Goal: Task Accomplishment & Management: Complete application form

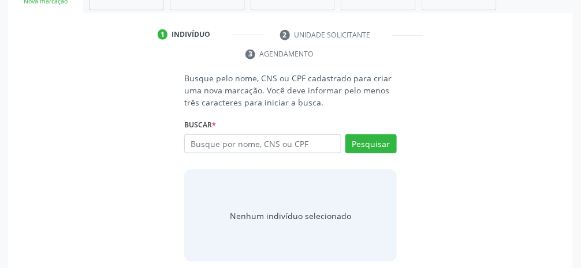
scroll to position [223, 0]
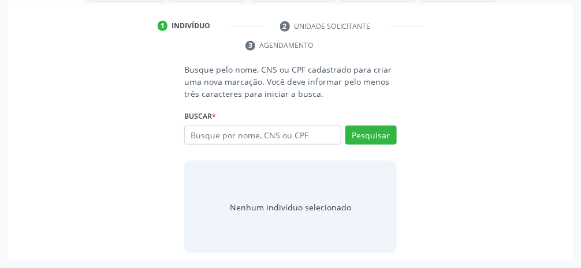
click at [346, 33] on ul "1 Indivíduo 2 Unidade solicitante 3 Agendamento" at bounding box center [290, 36] width 565 height 39
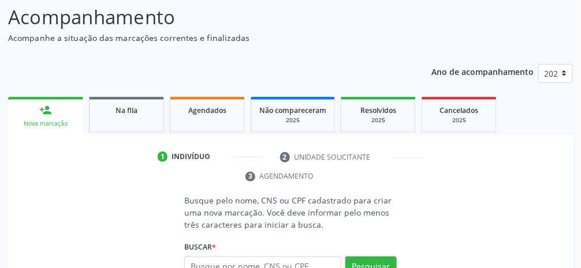
scroll to position [82, 0]
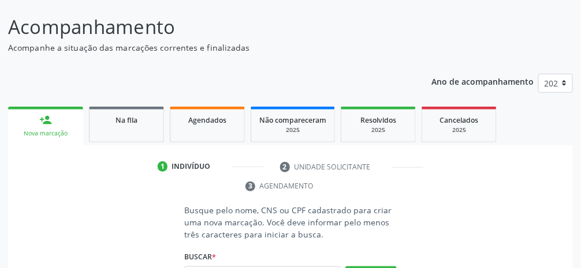
click at [56, 127] on link "person_add Nova marcação" at bounding box center [45, 126] width 75 height 39
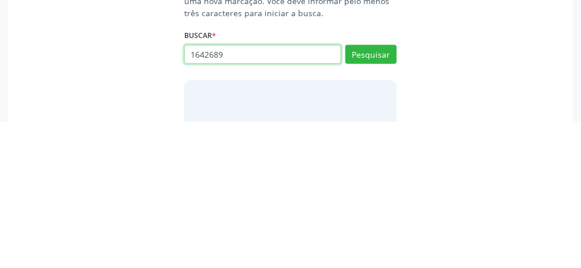
scroll to position [158, 0]
type input "16426895806"
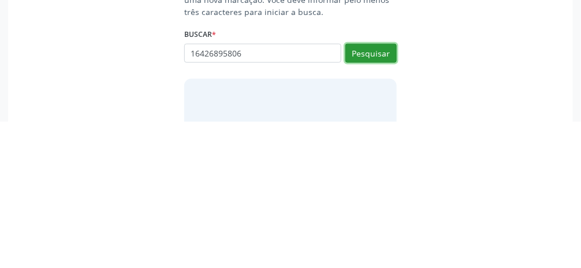
click at [346, 204] on button "Pesquisar" at bounding box center [370, 201] width 51 height 20
type input "16426895806"
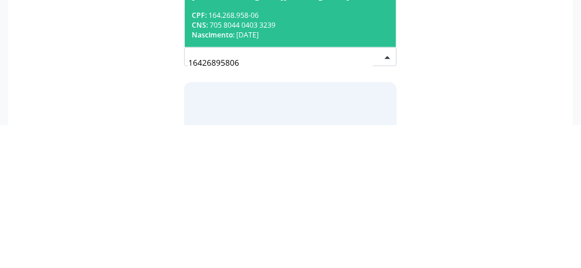
click at [291, 169] on div "CNS: 705 8044 0403 3239" at bounding box center [290, 168] width 197 height 10
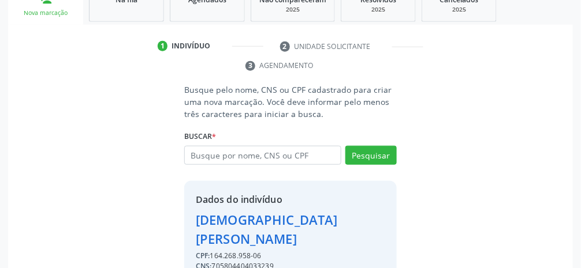
scroll to position [204, 0]
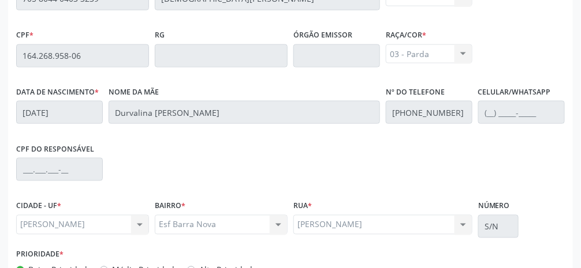
scroll to position [388, 0]
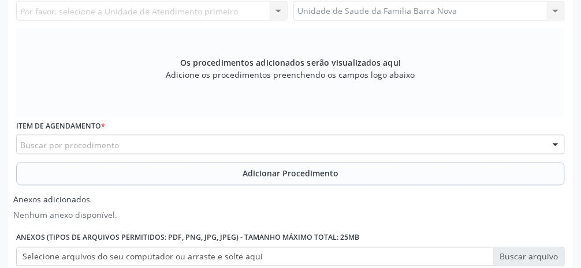
scroll to position [348, 0]
click at [156, 142] on div "Buscar por procedimento" at bounding box center [290, 146] width 548 height 20
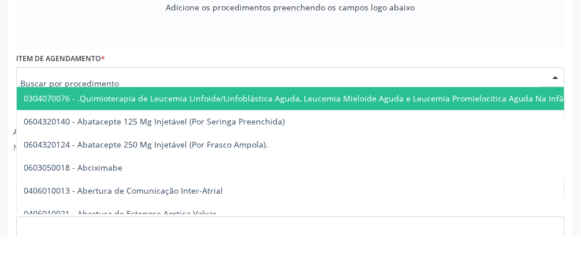
scroll to position [385, 0]
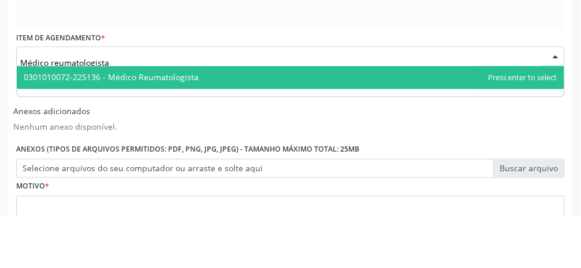
type input "Médico reumatologista"
click at [193, 130] on span "0301010072-225136 - Médico Reumatologista" at bounding box center [111, 129] width 175 height 11
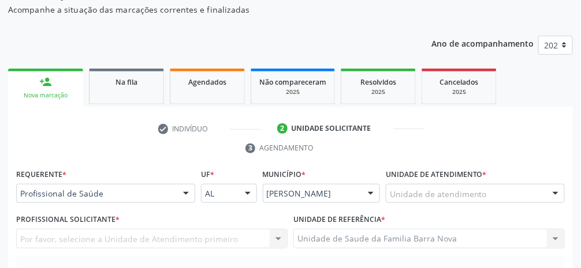
scroll to position [120, 0]
click at [346, 194] on div "Unidade de atendimento" at bounding box center [475, 194] width 179 height 20
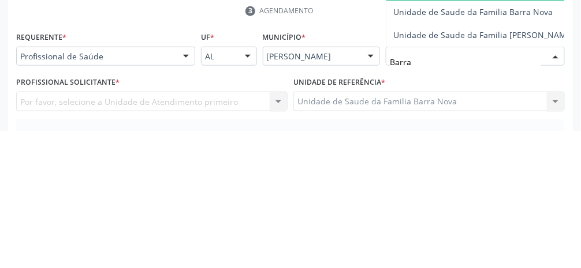
type input "Barra"
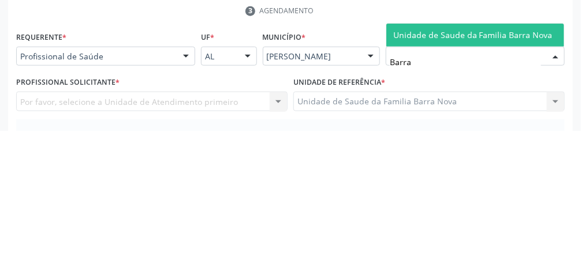
click at [346, 176] on span "Unidade de Saude da Familia Barra Nova" at bounding box center [472, 172] width 159 height 11
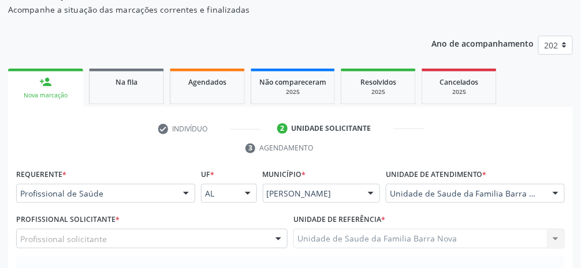
click at [176, 239] on div "Profissional solicitante" at bounding box center [151, 239] width 271 height 20
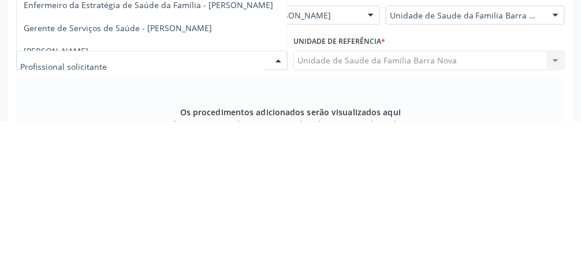
scroll to position [156, 0]
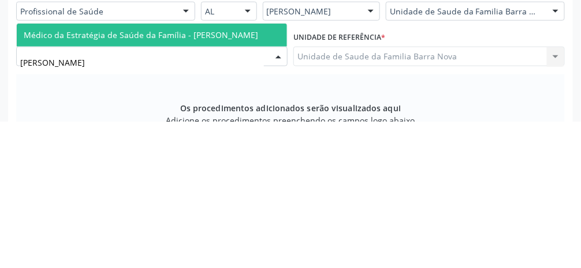
type input "[PERSON_NAME]"
click at [221, 180] on span "Médico da Estratégia de Saúde da Família - [PERSON_NAME]" at bounding box center [141, 181] width 234 height 11
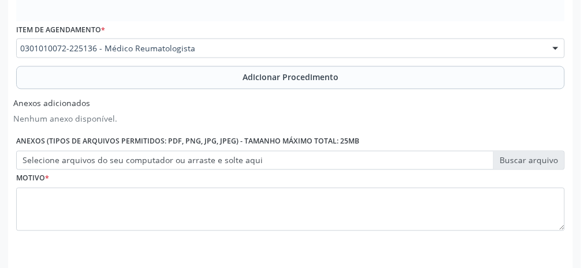
scroll to position [446, 0]
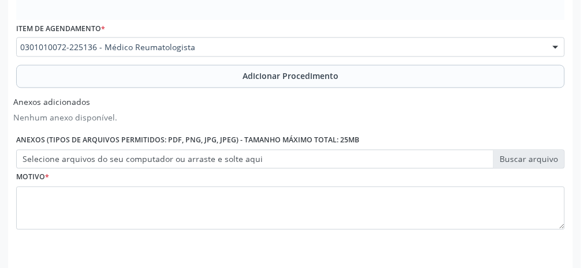
click at [346, 161] on label "Selecione arquivos do seu computador ou arraste e solte aqui" at bounding box center [290, 160] width 548 height 20
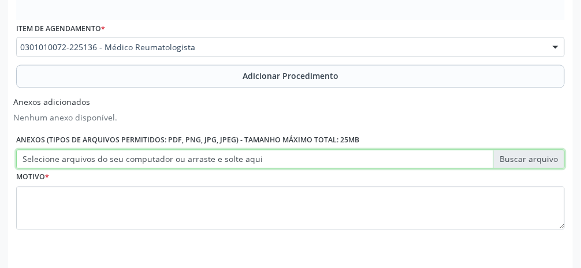
click at [346, 161] on input "Selecione arquivos do seu computador ou arraste e solte aqui" at bounding box center [290, 160] width 548 height 20
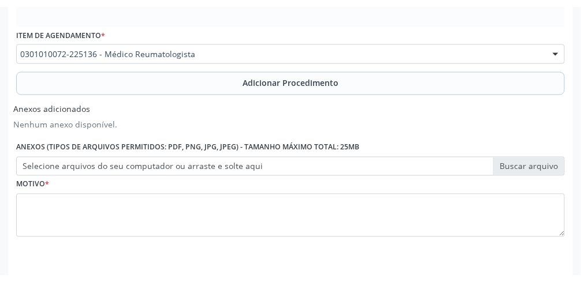
scroll to position [432, 0]
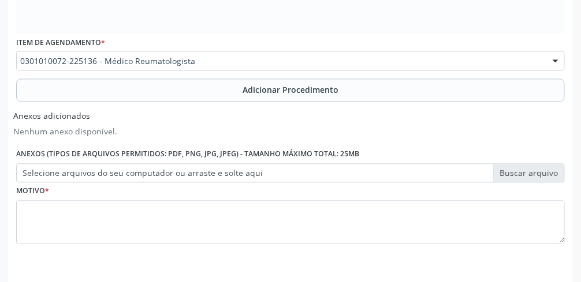
type input "C:\fakepath\17603596063825599005671275650840.jpg"
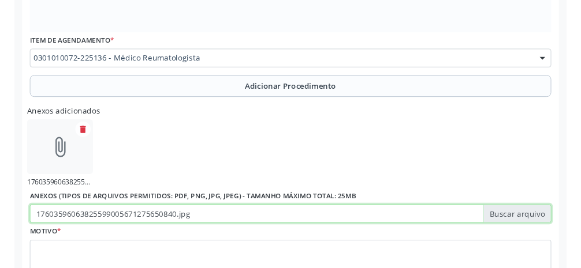
scroll to position [482, 0]
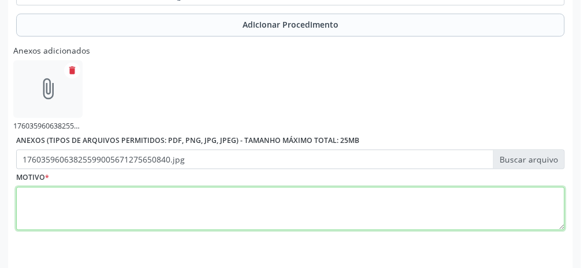
click at [324, 213] on textarea at bounding box center [290, 210] width 548 height 44
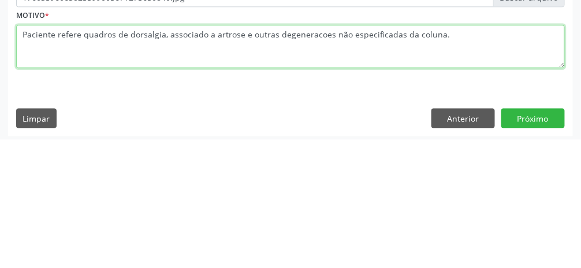
scroll to position [534, 0]
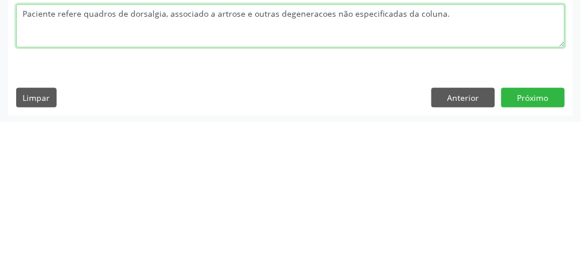
type textarea "Paciente refere quadros de dorsalgia, associado a artrose e outras degeneracoes…"
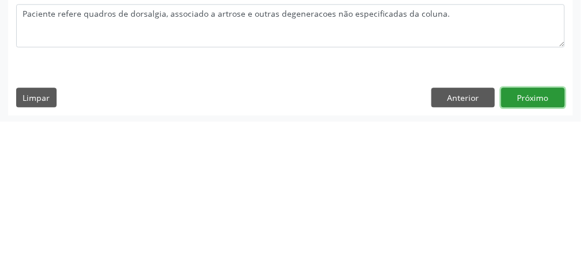
click at [346, 247] on button "Próximo" at bounding box center [533, 244] width 64 height 20
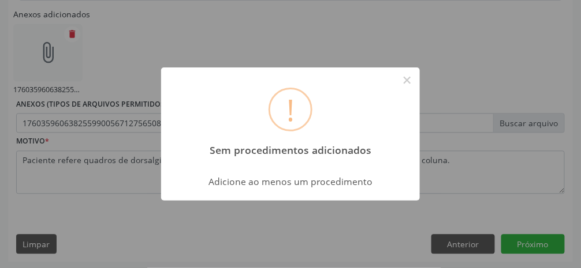
click at [346, 82] on button "×" at bounding box center [407, 80] width 20 height 20
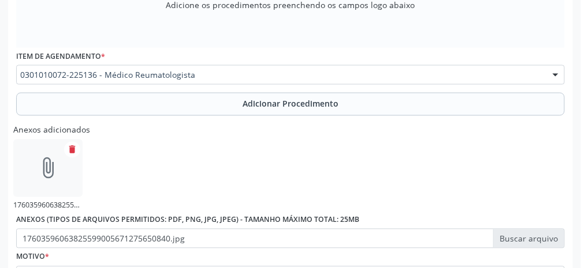
scroll to position [416, 0]
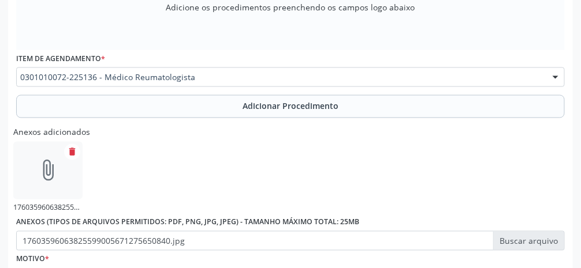
click at [307, 109] on span "Adicionar Procedimento" at bounding box center [290, 106] width 96 height 12
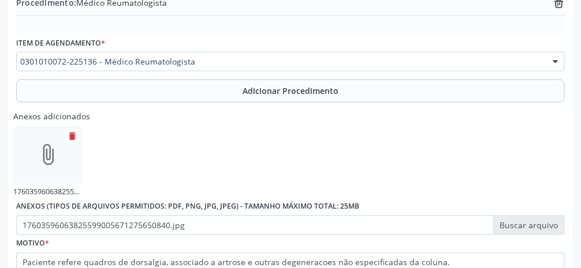
scroll to position [453, 0]
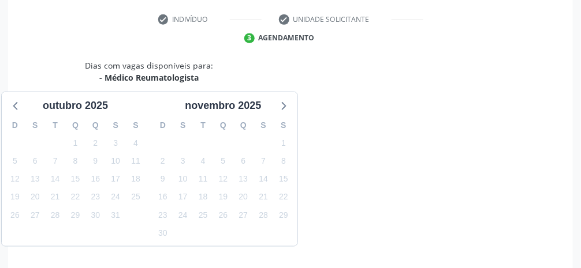
scroll to position [275, 0]
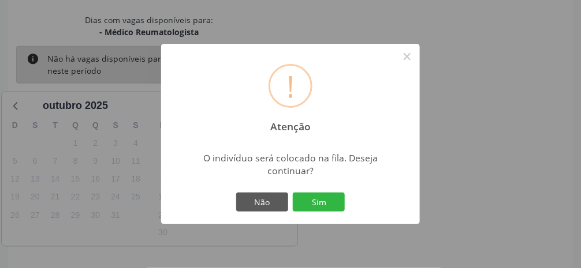
click at [320, 212] on button "Sim" at bounding box center [319, 203] width 52 height 20
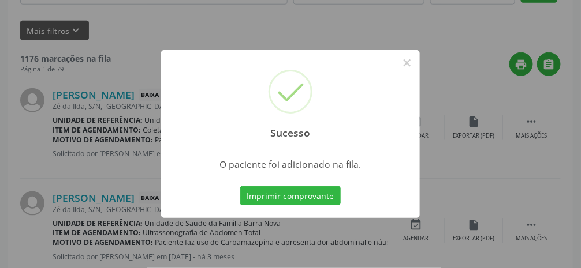
scroll to position [91, 0]
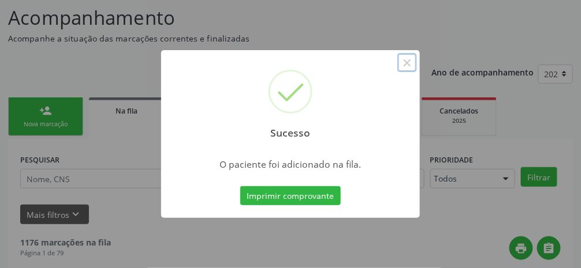
click at [346, 73] on button "×" at bounding box center [407, 63] width 20 height 20
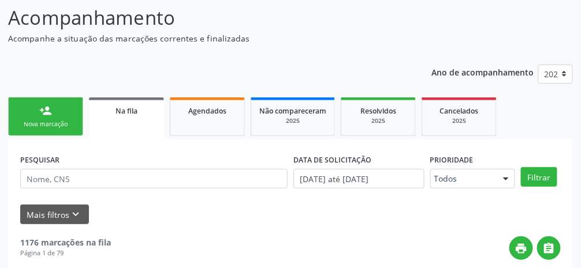
scroll to position [100, 0]
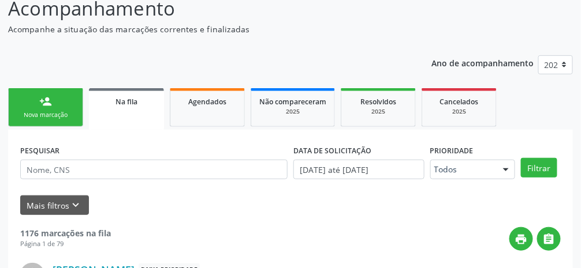
click at [50, 107] on link "person_add Nova marcação" at bounding box center [45, 107] width 75 height 39
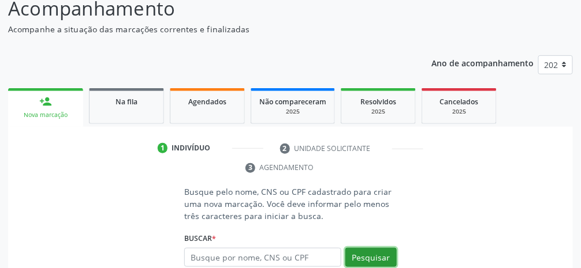
click at [346, 260] on button "Pesquisar" at bounding box center [370, 258] width 51 height 20
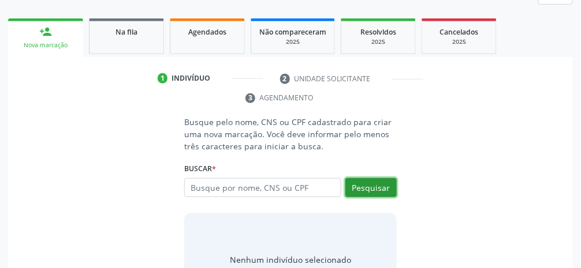
scroll to position [171, 0]
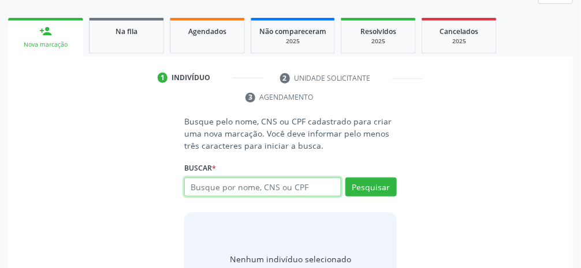
click at [312, 188] on input "text" at bounding box center [262, 188] width 157 height 20
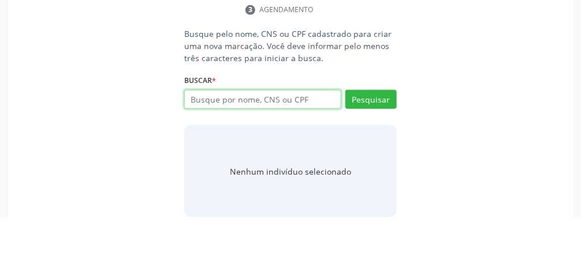
scroll to position [208, 0]
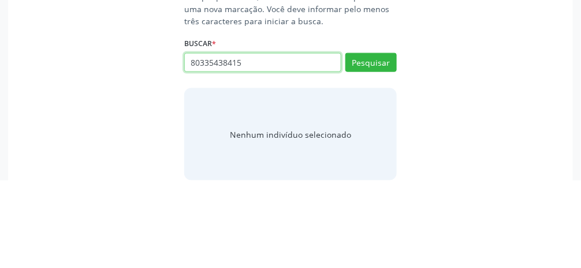
type input "80335438415"
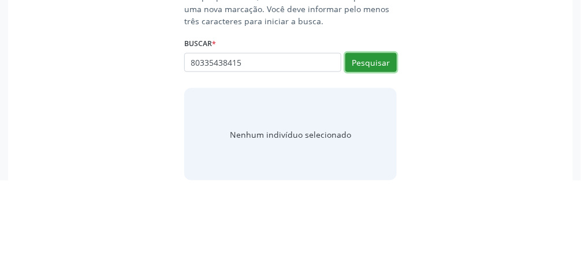
click at [346, 151] on button "Pesquisar" at bounding box center [370, 151] width 51 height 20
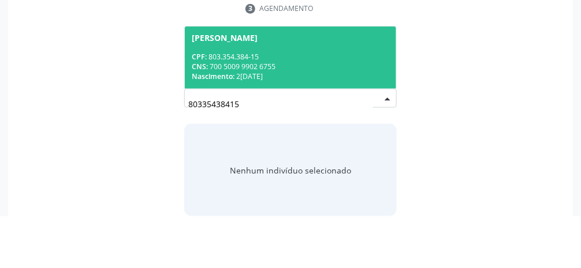
click at [292, 111] on div "CPF: 803.354.384-15" at bounding box center [290, 109] width 197 height 10
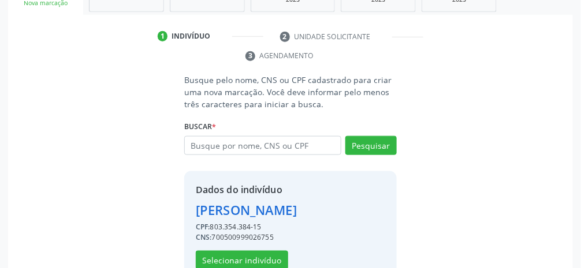
scroll to position [223, 0]
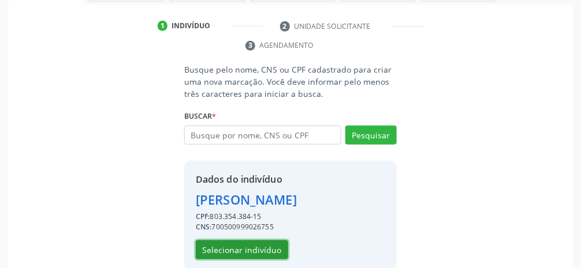
click at [263, 260] on button "Selecionar indivíduo" at bounding box center [242, 251] width 92 height 20
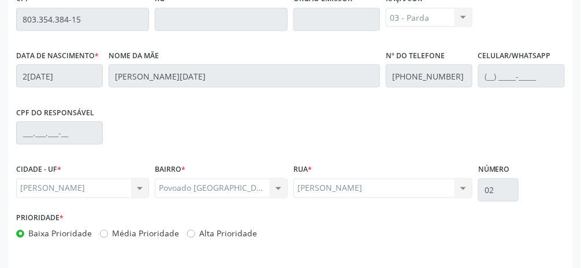
scroll to position [387, 0]
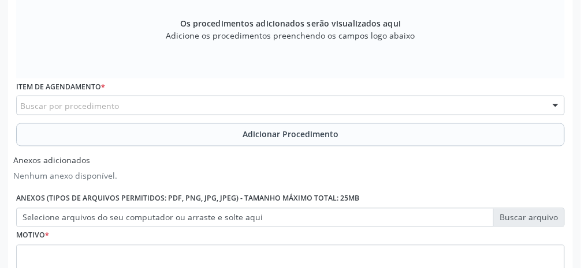
click at [179, 103] on div "Buscar por procedimento" at bounding box center [290, 106] width 548 height 20
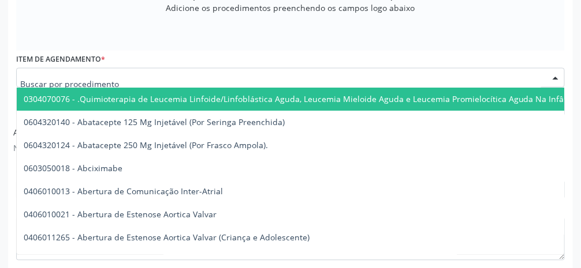
scroll to position [424, 0]
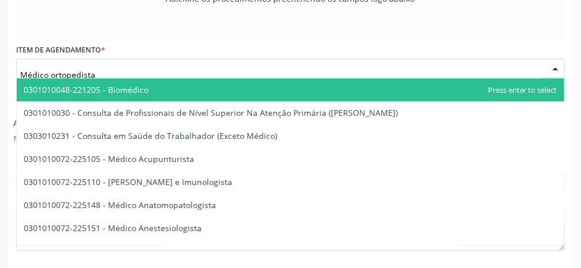
type input "Médico ortopedista"
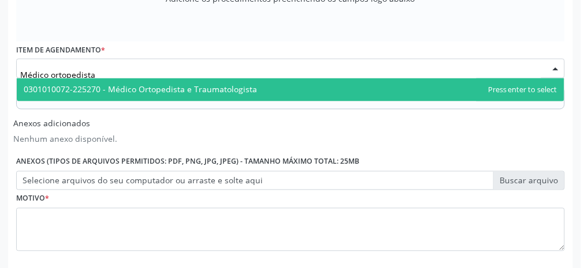
click at [241, 85] on span "0301010072-225270 - Médico Ortopedista e Traumatologista" at bounding box center [140, 89] width 233 height 11
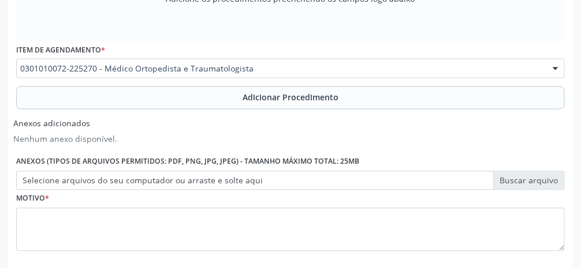
click at [320, 104] on button "Adicionar Procedimento" at bounding box center [290, 98] width 548 height 23
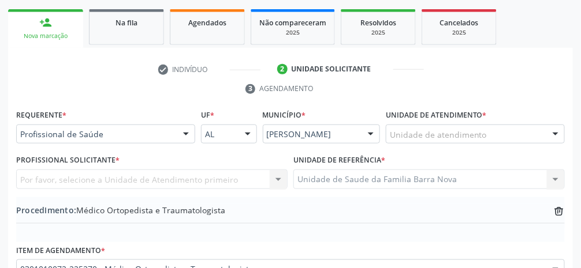
click at [346, 129] on div "Unidade de atendimento" at bounding box center [475, 135] width 179 height 20
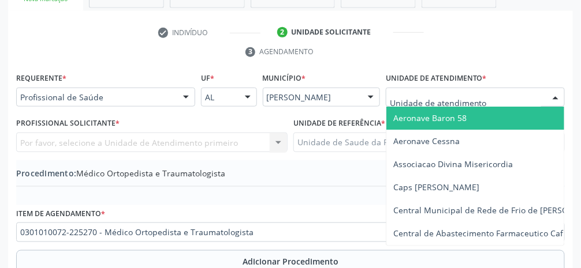
scroll to position [217, 0]
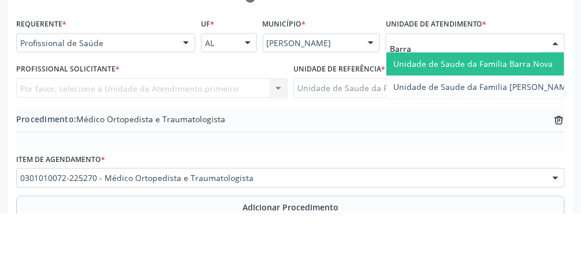
type input "Barra"
click at [346, 120] on span "Unidade de Saude da Familia Barra Nova" at bounding box center [472, 118] width 159 height 11
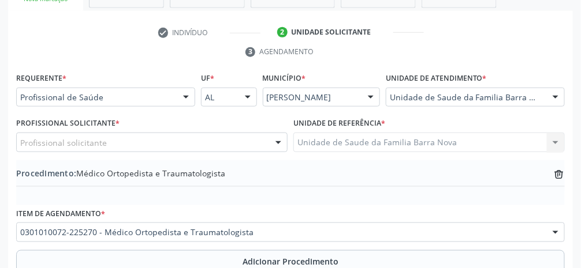
click at [207, 144] on div "Profissional solicitante" at bounding box center [151, 143] width 271 height 20
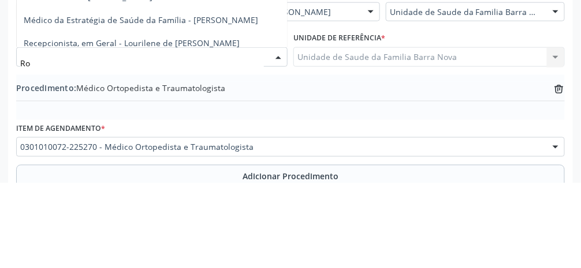
type input "Ros"
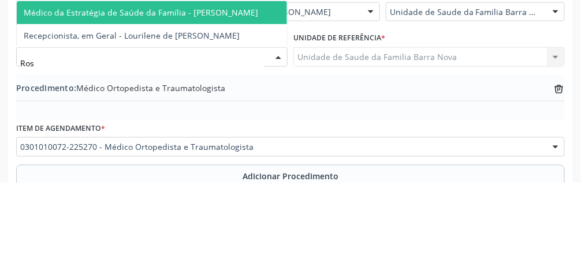
click at [238, 100] on span "Médico da Estratégia de Saúde da Família - [PERSON_NAME]" at bounding box center [141, 97] width 234 height 11
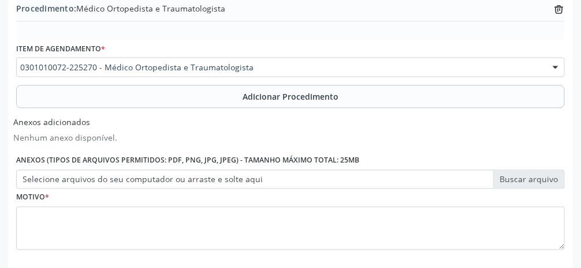
scroll to position [401, 0]
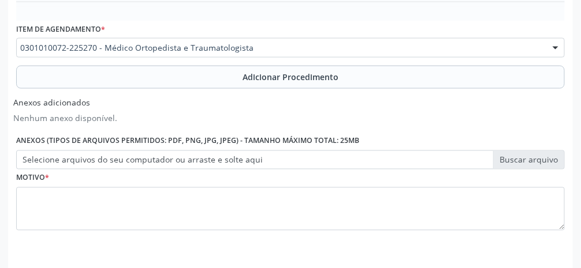
click at [346, 160] on label "Selecione arquivos do seu computador ou arraste e solte aqui" at bounding box center [290, 161] width 548 height 20
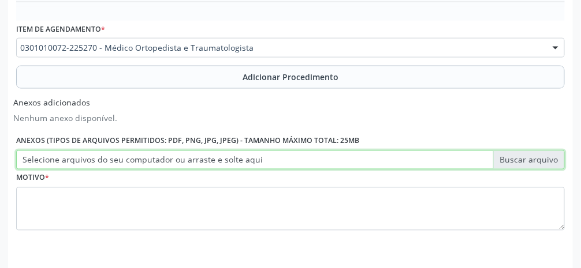
click at [346, 160] on input "Selecione arquivos do seu computador ou arraste e solte aqui" at bounding box center [290, 161] width 548 height 20
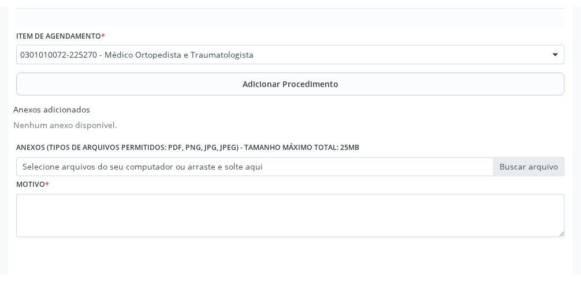
scroll to position [387, 0]
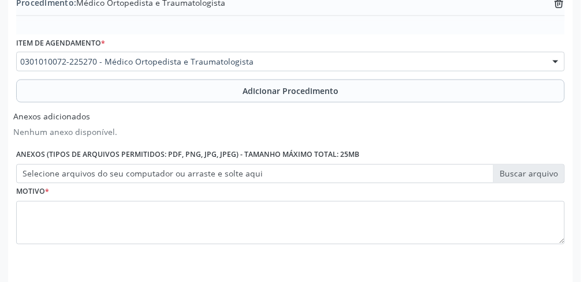
type input "C:\fakepath\17603600337333195382815181848493.jpg"
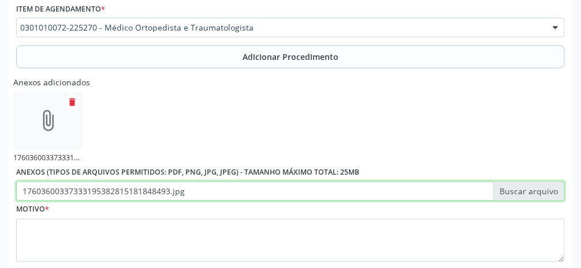
scroll to position [423, 0]
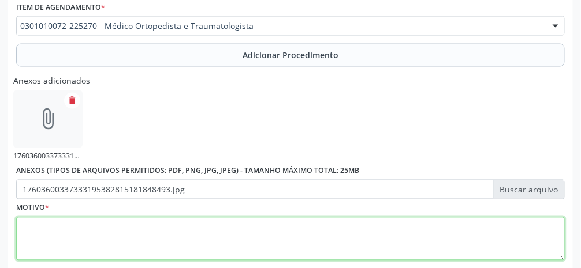
click at [284, 248] on textarea at bounding box center [290, 240] width 548 height 44
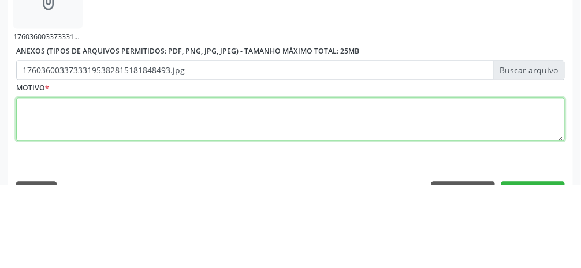
scroll to position [460, 0]
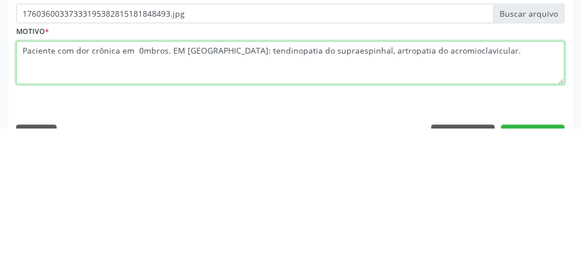
type textarea "Paciente com dor crônica em 0mbros. EM [GEOGRAPHIC_DATA]: tendinopatia do supra…"
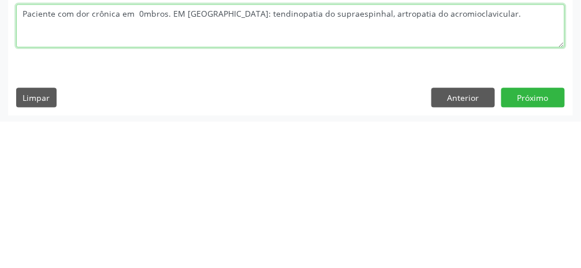
scroll to position [490, 0]
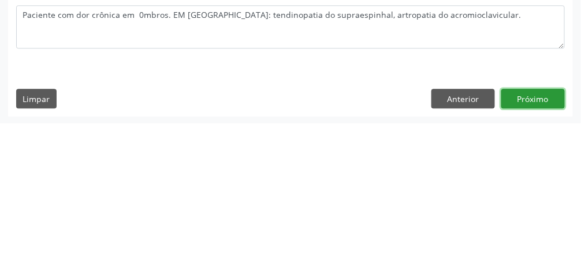
click at [346, 243] on button "Próximo" at bounding box center [533, 244] width 64 height 20
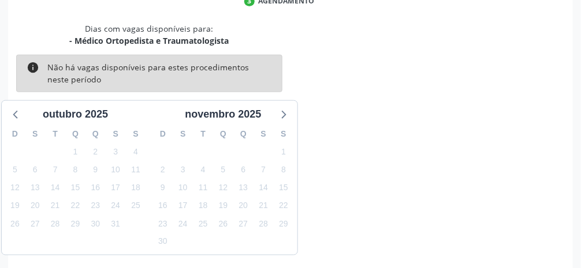
scroll to position [275, 0]
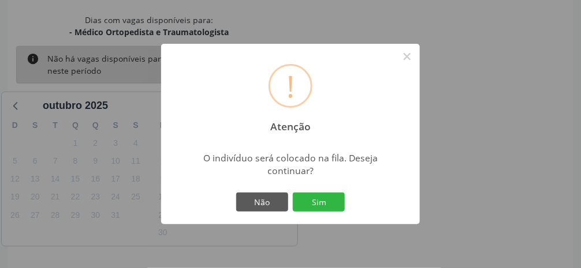
click at [324, 212] on button "Sim" at bounding box center [319, 203] width 52 height 20
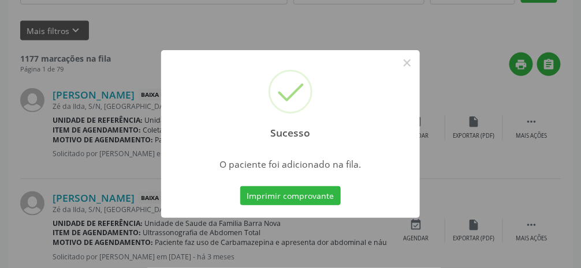
scroll to position [91, 0]
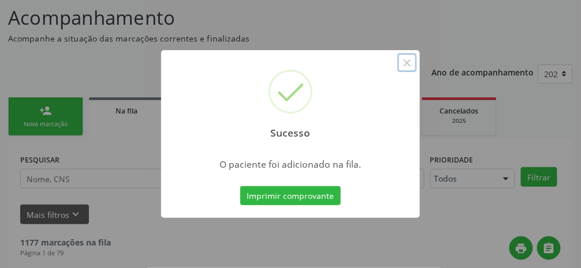
click at [346, 73] on button "×" at bounding box center [407, 63] width 20 height 20
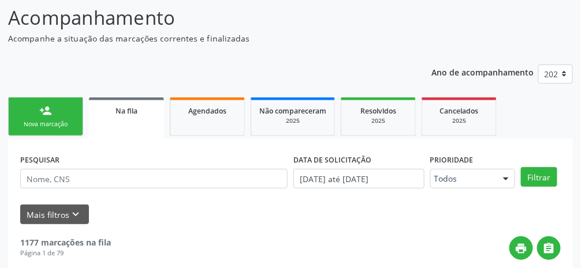
scroll to position [100, 0]
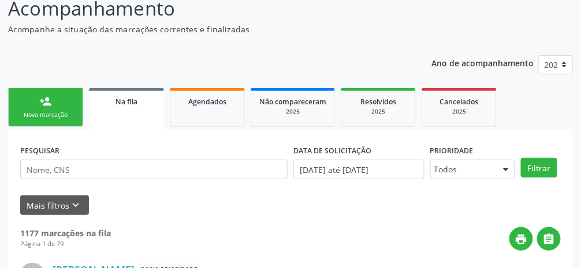
click at [59, 110] on link "person_add Nova marcação" at bounding box center [45, 107] width 75 height 39
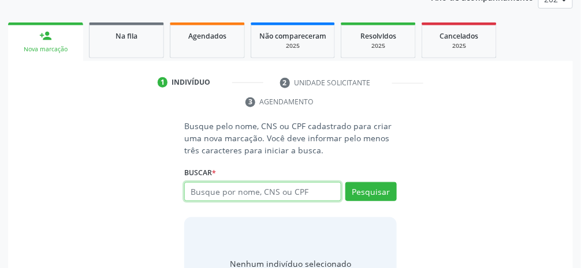
click at [298, 196] on input "text" at bounding box center [262, 192] width 157 height 20
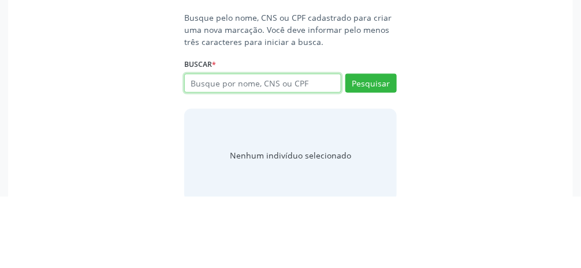
scroll to position [203, 0]
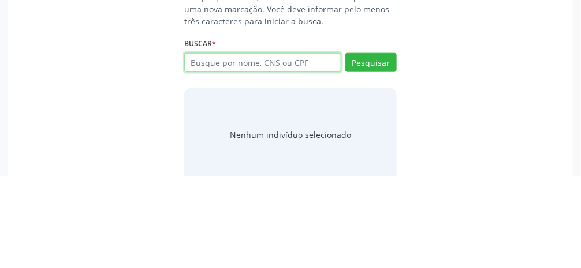
click at [307, 154] on input "text" at bounding box center [262, 155] width 157 height 20
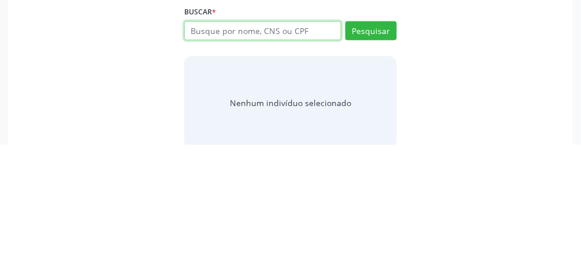
click at [320, 155] on input "text" at bounding box center [262, 155] width 157 height 20
type input "03670780408"
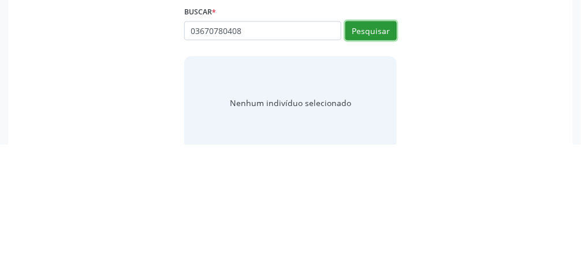
click at [346, 154] on button "Pesquisar" at bounding box center [370, 155] width 51 height 20
type input "03670780408"
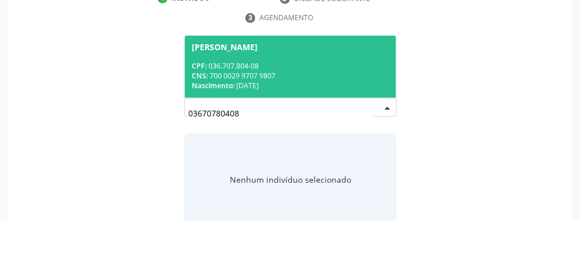
click at [334, 112] on div "CPF: 036.707.804-08" at bounding box center [290, 114] width 197 height 10
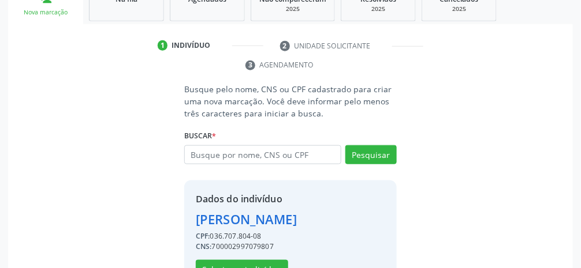
scroll to position [204, 0]
click at [257, 271] on button "Selecionar indivíduo" at bounding box center [242, 270] width 92 height 20
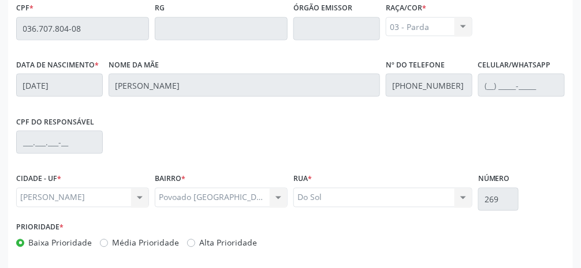
scroll to position [388, 0]
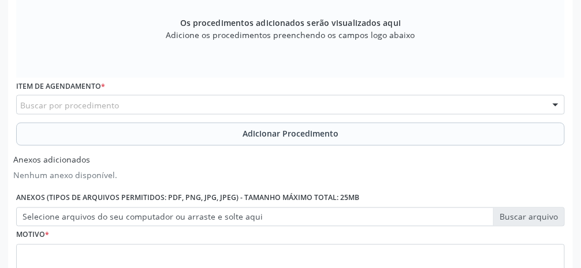
click at [199, 102] on div "Buscar por procedimento" at bounding box center [290, 105] width 548 height 20
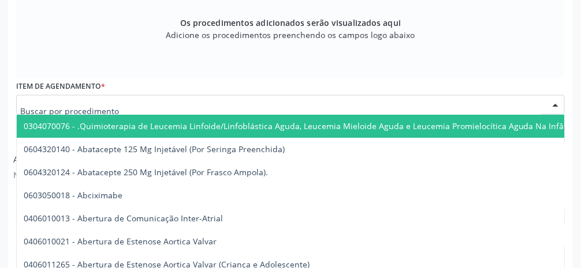
scroll to position [425, 0]
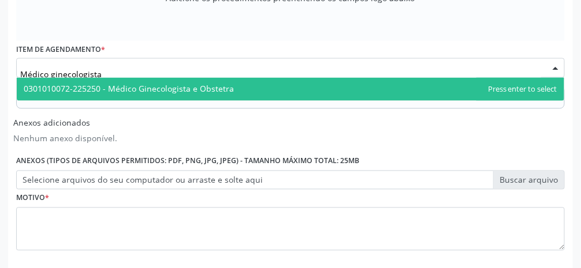
type input "Médico ginecologista"
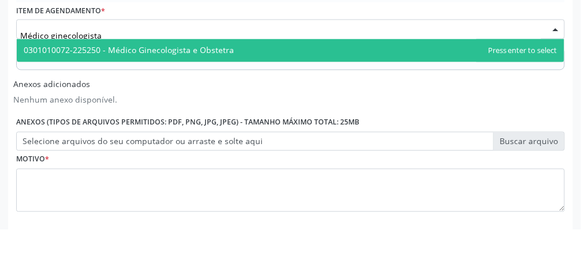
click at [240, 88] on span "0301010072-225250 - Médico Ginecologista e Obstetra" at bounding box center [290, 89] width 547 height 23
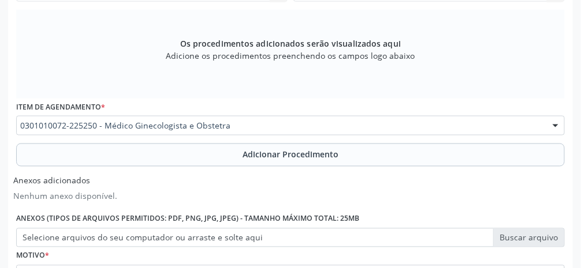
scroll to position [368, 0]
click at [308, 156] on span "Adicionar Procedimento" at bounding box center [290, 154] width 96 height 12
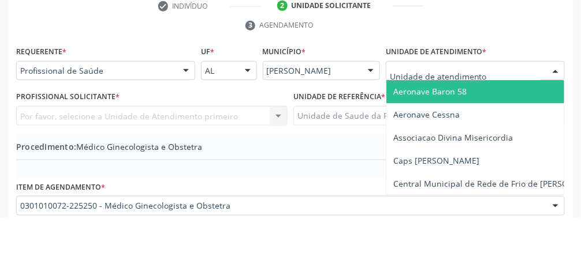
scroll to position [192, 0]
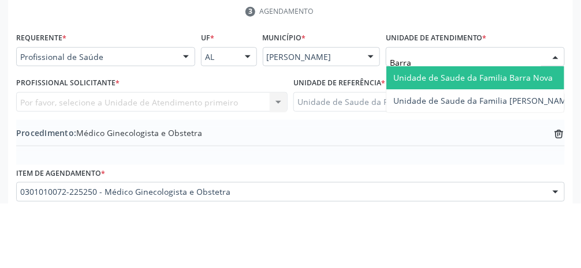
type input "Barra"
click at [346, 144] on span "Unidade de Saude da Familia Barra Nova" at bounding box center [472, 142] width 159 height 11
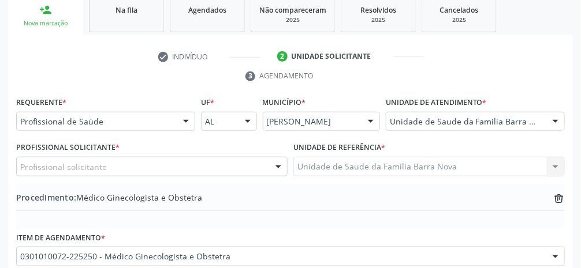
click at [145, 169] on div "Profissional solicitante" at bounding box center [151, 167] width 271 height 20
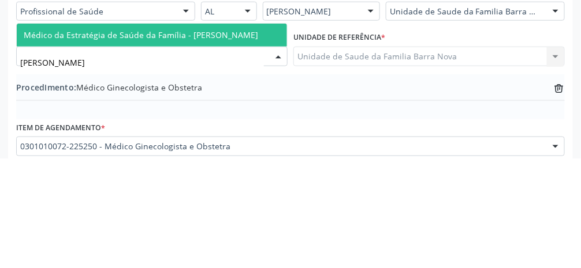
type input "[PERSON_NAME]"
click at [233, 144] on span "Médico da Estratégia de Saúde da Família - [PERSON_NAME]" at bounding box center [141, 145] width 234 height 11
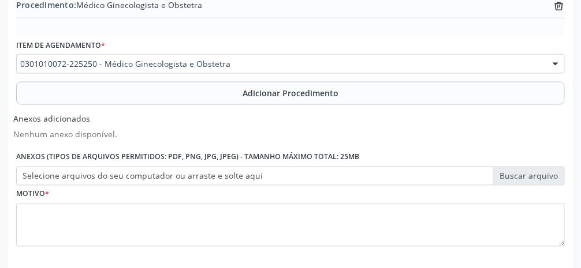
scroll to position [401, 0]
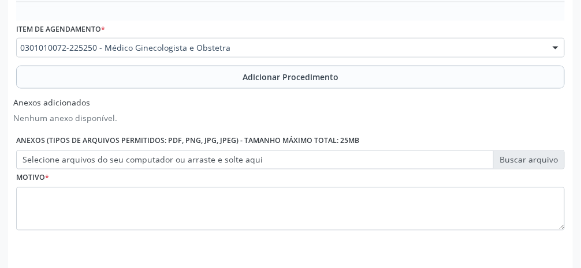
click at [346, 162] on label "Selecione arquivos do seu computador ou arraste e solte aqui" at bounding box center [290, 161] width 548 height 20
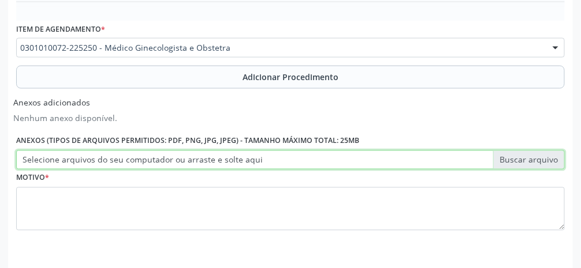
click at [346, 162] on input "Selecione arquivos do seu computador ou arraste e solte aqui" at bounding box center [290, 161] width 548 height 20
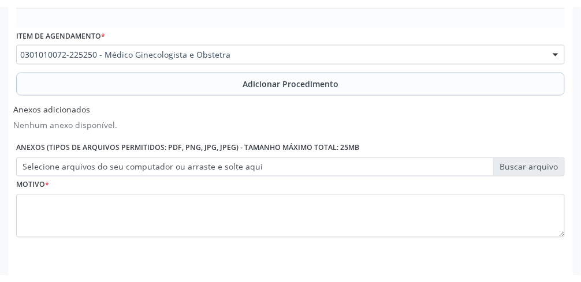
scroll to position [387, 0]
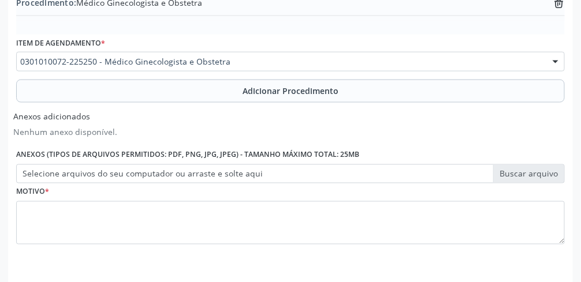
type input "C:\fakepath\17603604993552943792317158519271.jpg"
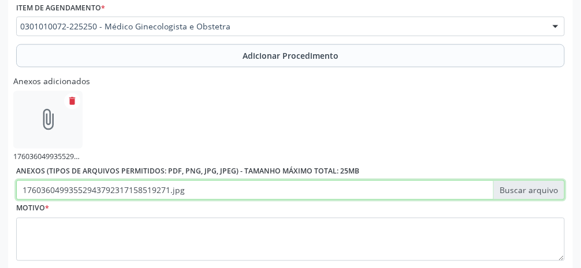
scroll to position [453, 0]
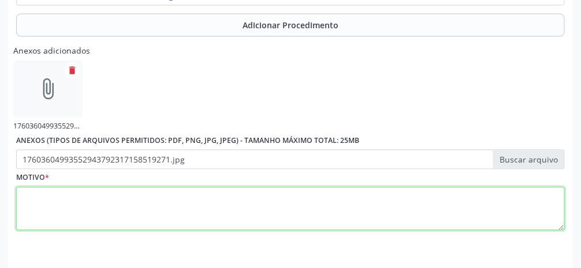
click at [346, 201] on textarea at bounding box center [290, 210] width 548 height 44
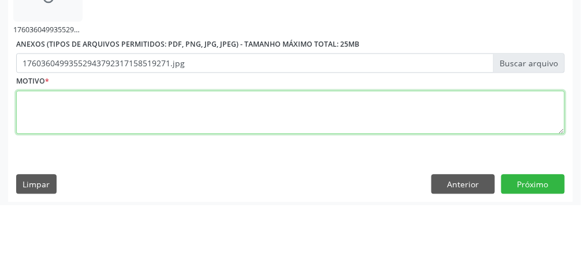
scroll to position [487, 0]
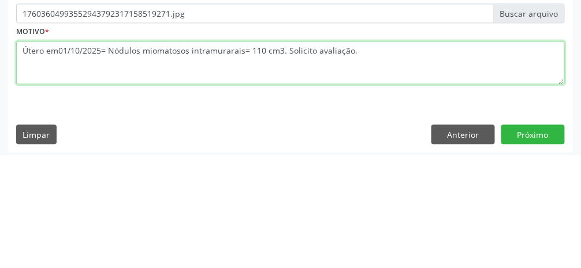
type textarea "Útero em01/10/2025= Nódulos miomatosos intramurarais= 110 cm3. Solicito avaliaç…"
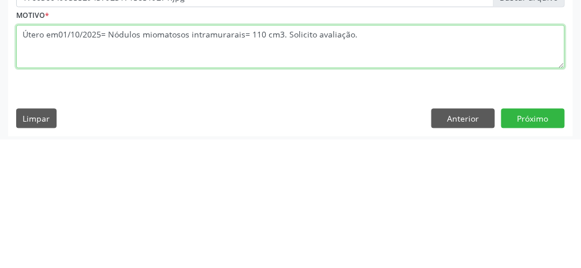
scroll to position [490, 0]
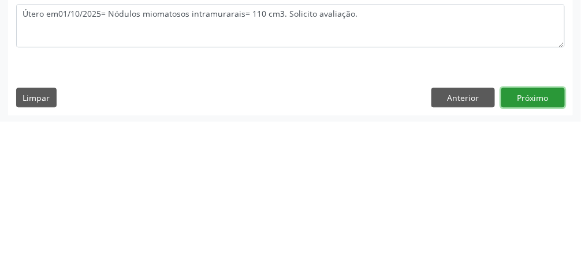
click at [346, 245] on button "Próximo" at bounding box center [533, 244] width 64 height 20
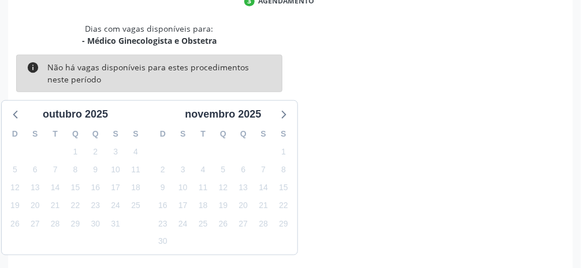
scroll to position [275, 0]
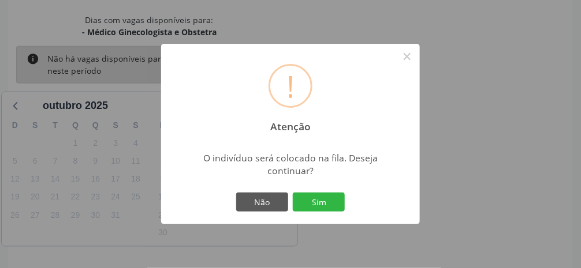
click at [324, 212] on button "Sim" at bounding box center [319, 203] width 52 height 20
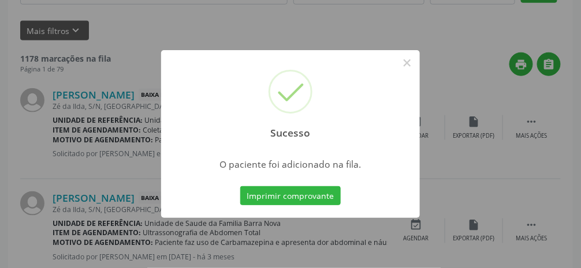
scroll to position [91, 0]
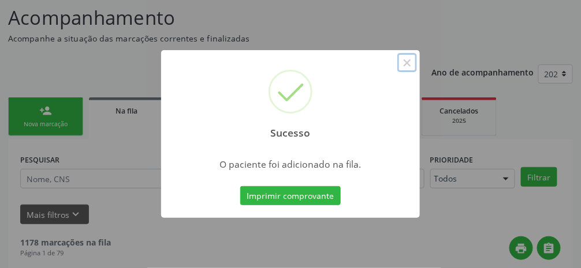
click at [346, 73] on button "×" at bounding box center [407, 63] width 20 height 20
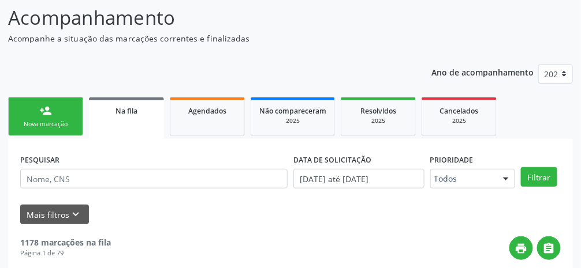
click at [48, 115] on div "person_add" at bounding box center [45, 110] width 13 height 13
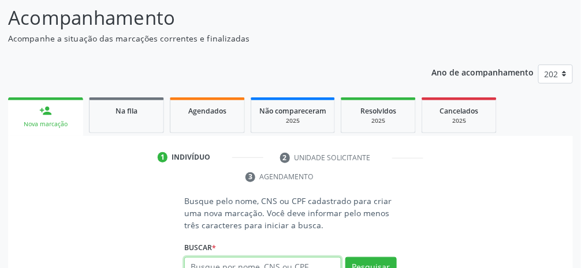
click at [281, 268] on input "text" at bounding box center [262, 267] width 157 height 20
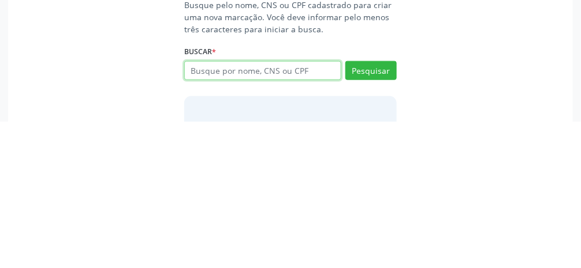
scroll to position [150, 0]
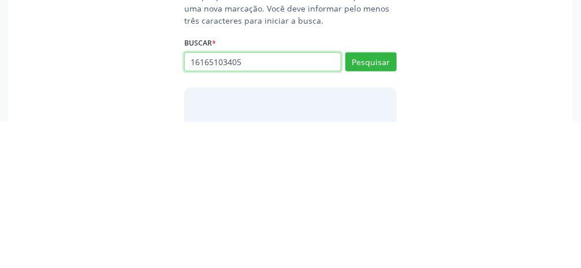
type input "16165103405"
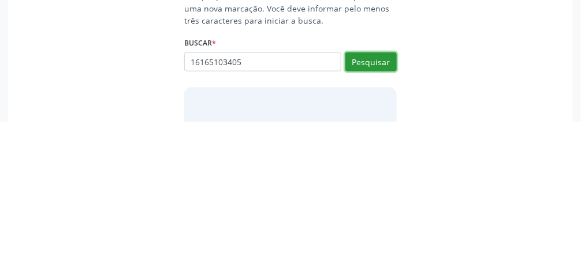
click at [346, 212] on button "Pesquisar" at bounding box center [370, 209] width 51 height 20
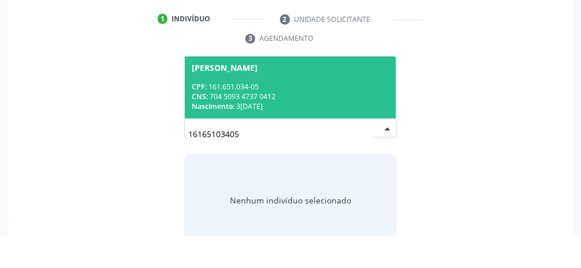
click at [327, 129] on div "CNS: 704 5093 4737 0412" at bounding box center [290, 129] width 197 height 10
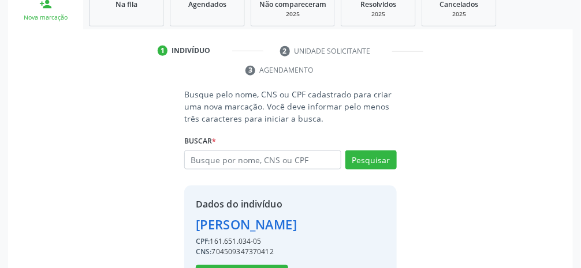
scroll to position [223, 0]
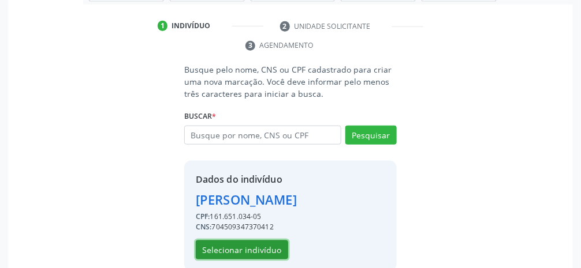
click at [253, 260] on button "Selecionar indivíduo" at bounding box center [242, 251] width 92 height 20
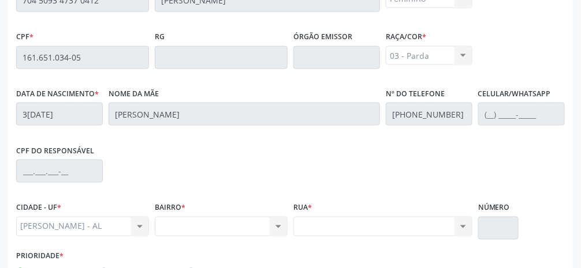
scroll to position [348, 0]
click at [261, 228] on div "Nenhum resultado encontrado para: " " Não há nenhuma opção para ser exibida." at bounding box center [221, 228] width 133 height 20
click at [222, 225] on div "Nenhum resultado encontrado para: " " Não há nenhuma opção para ser exibida." at bounding box center [221, 228] width 133 height 20
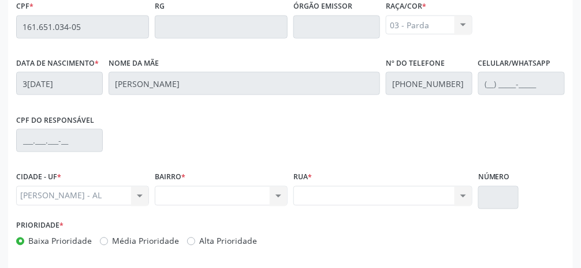
scroll to position [388, 0]
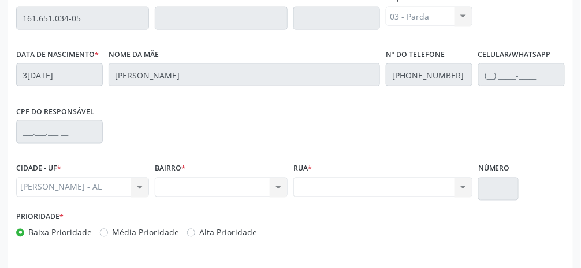
click at [282, 188] on div "Nenhum resultado encontrado para: " " Não há nenhuma opção para ser exibida." at bounding box center [221, 188] width 133 height 20
click at [238, 191] on div "Nenhum resultado encontrado para: " " Não há nenhuma opção para ser exibida." at bounding box center [221, 188] width 133 height 20
click at [236, 191] on div "Nenhum resultado encontrado para: " " Não há nenhuma opção para ser exibida." at bounding box center [221, 188] width 133 height 20
click at [234, 190] on div "Nenhum resultado encontrado para: " " Não há nenhuma opção para ser exibida." at bounding box center [221, 188] width 133 height 20
click at [346, 192] on div "Nenhum resultado encontrado para: " " Não há nenhuma opção para ser exibida." at bounding box center [382, 188] width 179 height 20
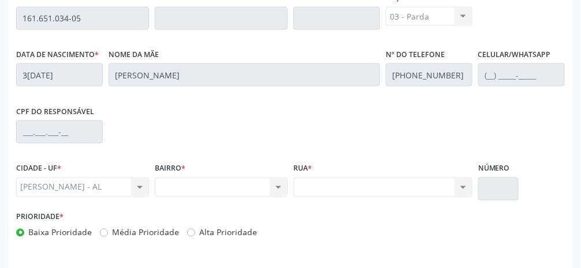
click at [346, 192] on div "Nenhum resultado encontrado para: " " Não há nenhuma opção para ser exibida." at bounding box center [382, 188] width 179 height 20
click at [346, 191] on div "Nenhum resultado encontrado para: " " Não há nenhuma opção para ser exibida." at bounding box center [382, 188] width 179 height 20
click at [346, 185] on div "Nenhum resultado encontrado para: " " Não há nenhuma opção para ser exibida." at bounding box center [382, 188] width 179 height 20
click at [346, 182] on div "Nenhum resultado encontrado para: " " Não há nenhuma opção para ser exibida." at bounding box center [382, 188] width 179 height 20
click at [346, 187] on div "Nenhum resultado encontrado para: " " Não há nenhuma opção para ser exibida." at bounding box center [382, 188] width 179 height 20
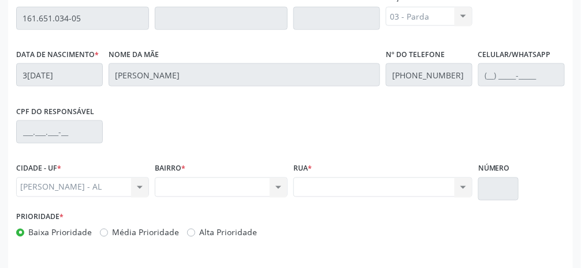
click at [281, 192] on div "Nenhum resultado encontrado para: " " Não há nenhuma opção para ser exibida." at bounding box center [221, 188] width 133 height 20
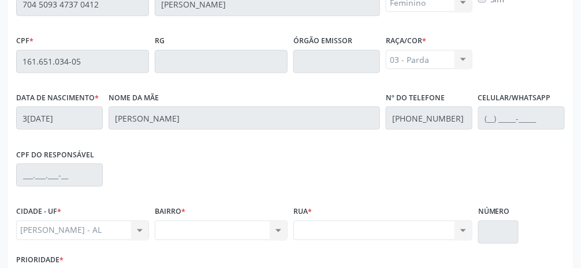
scroll to position [350, 0]
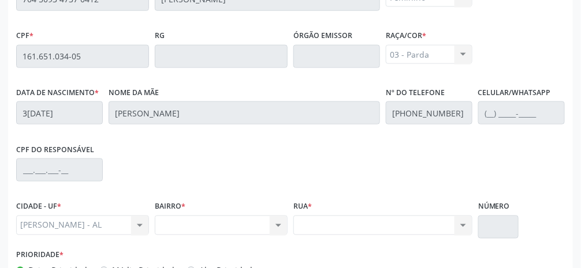
click at [280, 230] on div "Nenhum resultado encontrado para: " " Não há nenhuma opção para ser exibida." at bounding box center [221, 226] width 133 height 20
click at [245, 233] on div "Nenhum resultado encontrado para: " " Não há nenhuma opção para ser exibida." at bounding box center [221, 226] width 133 height 20
click at [245, 228] on div "Nenhum resultado encontrado para: " " Não há nenhuma opção para ser exibida." at bounding box center [221, 226] width 133 height 20
click at [279, 227] on div "Nenhum resultado encontrado para: " " Não há nenhuma opção para ser exibida." at bounding box center [221, 226] width 133 height 20
click at [278, 231] on div "Nenhum resultado encontrado para: " " Não há nenhuma opção para ser exibida." at bounding box center [221, 226] width 133 height 20
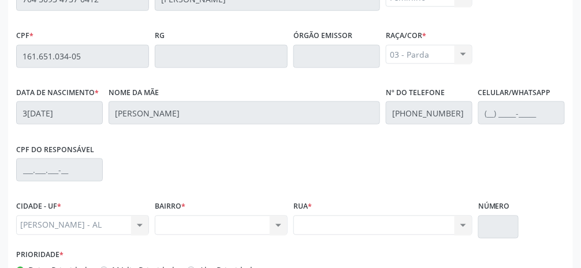
click at [277, 226] on div "Nenhum resultado encontrado para: " " Não há nenhuma opção para ser exibida." at bounding box center [221, 226] width 133 height 20
click at [275, 227] on div "Nenhum resultado encontrado para: " " Não há nenhuma opção para ser exibida." at bounding box center [221, 226] width 133 height 20
click at [274, 222] on div "Nenhum resultado encontrado para: " " Não há nenhuma opção para ser exibida." at bounding box center [221, 226] width 133 height 20
click at [274, 219] on div "Nenhum resultado encontrado para: " " Não há nenhuma opção para ser exibida." at bounding box center [221, 226] width 133 height 20
click at [272, 218] on div "Nenhum resultado encontrado para: " " Não há nenhuma opção para ser exibida." at bounding box center [221, 226] width 133 height 20
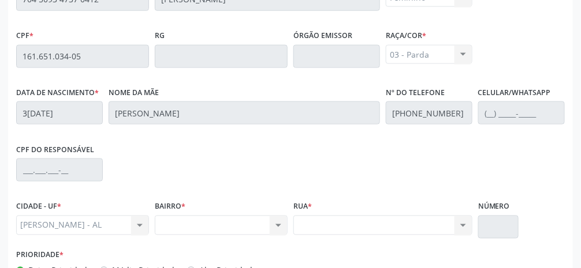
click at [271, 224] on div "Nenhum resultado encontrado para: " " Não há nenhuma opção para ser exibida." at bounding box center [221, 226] width 133 height 20
click at [271, 220] on div "Nenhum resultado encontrado para: " " Não há nenhuma opção para ser exibida." at bounding box center [221, 226] width 133 height 20
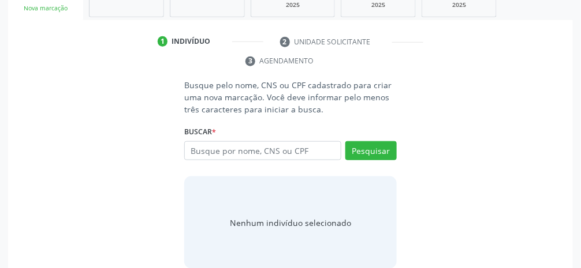
scroll to position [207, 0]
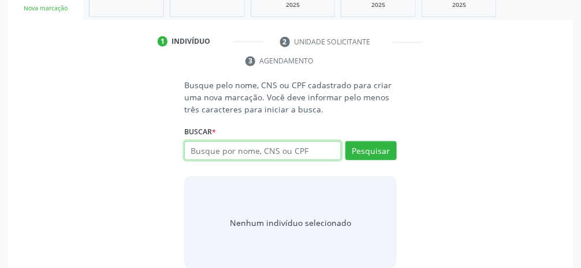
click at [301, 148] on input "text" at bounding box center [262, 151] width 157 height 20
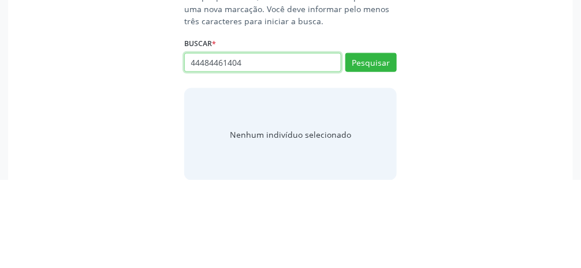
type input "44484461404"
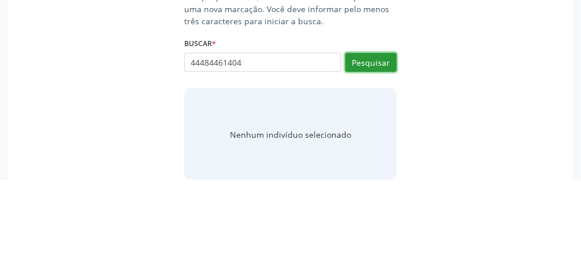
click at [346, 150] on button "Pesquisar" at bounding box center [370, 151] width 51 height 20
type input "44484461404"
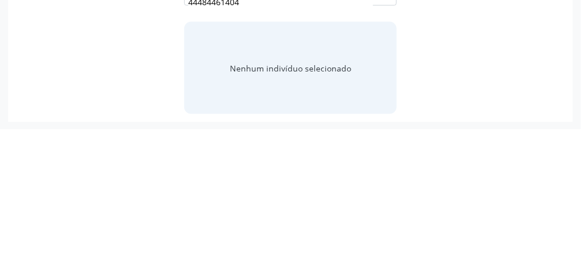
scroll to position [223, 0]
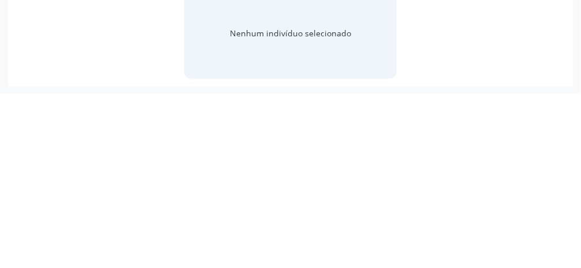
click at [346, 249] on div "Busque pelo nome, CNS ou CPF cadastrado para criar uma nova marcação. Você deve…" at bounding box center [290, 159] width 548 height 190
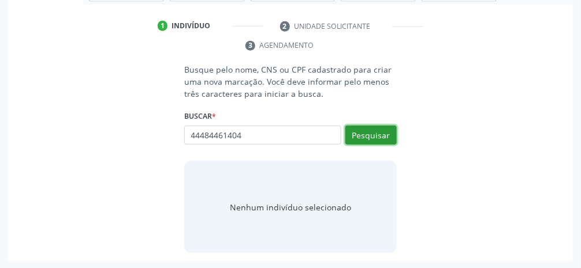
click at [346, 141] on button "Pesquisar" at bounding box center [370, 136] width 51 height 20
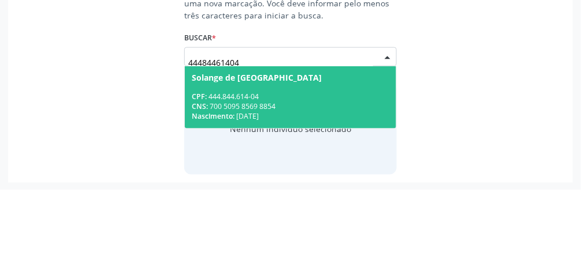
click at [345, 156] on div "Solange de [GEOGRAPHIC_DATA]" at bounding box center [290, 156] width 197 height 9
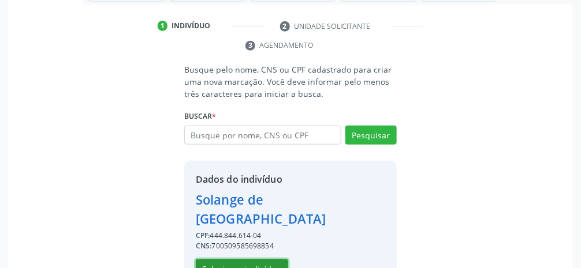
click at [263, 260] on button "Selecionar indivíduo" at bounding box center [242, 270] width 92 height 20
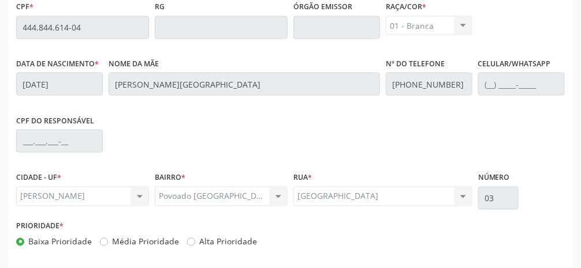
scroll to position [388, 0]
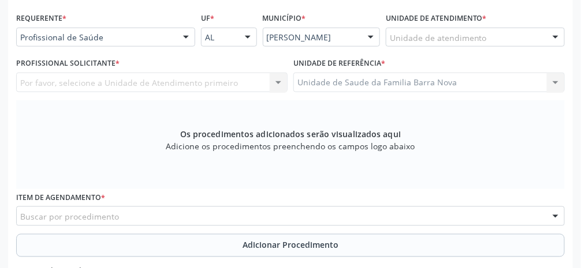
scroll to position [271, 0]
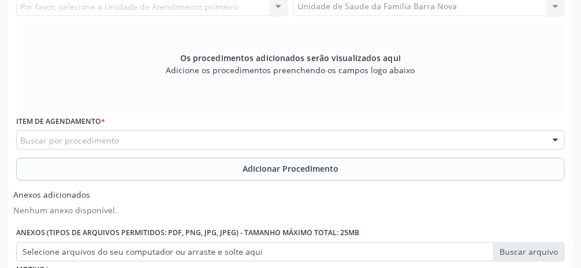
click at [224, 147] on div "Buscar por procedimento" at bounding box center [290, 140] width 548 height 20
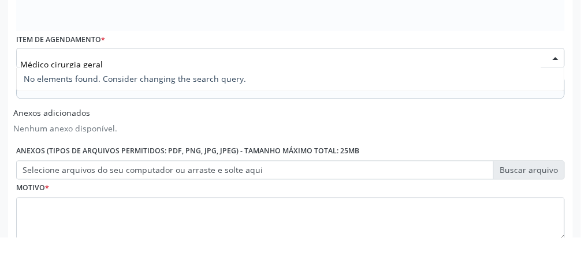
scroll to position [404, 0]
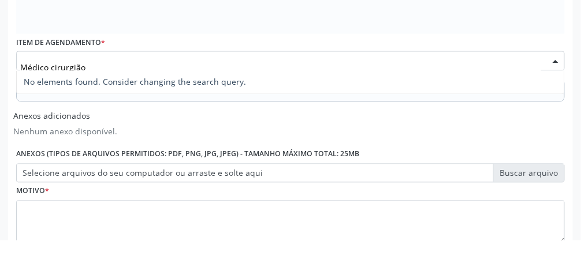
type input "Médico cirurgião"
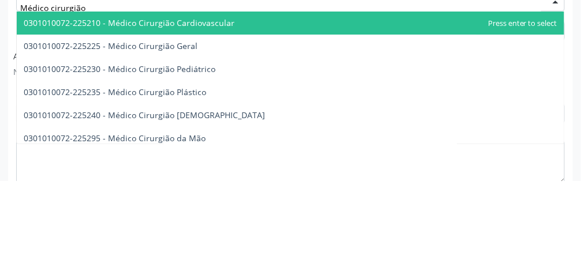
click at [186, 133] on span "0301010072-225225 - Médico Cirurgião Geral" at bounding box center [111, 133] width 174 height 11
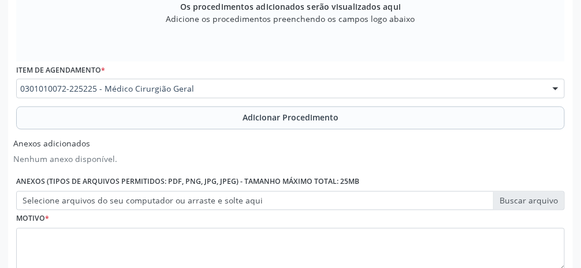
click at [294, 121] on span "Adicionar Procedimento" at bounding box center [290, 118] width 96 height 12
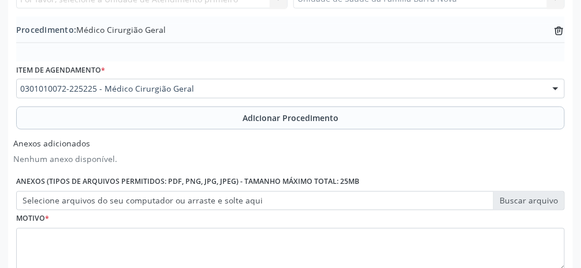
scroll to position [401, 0]
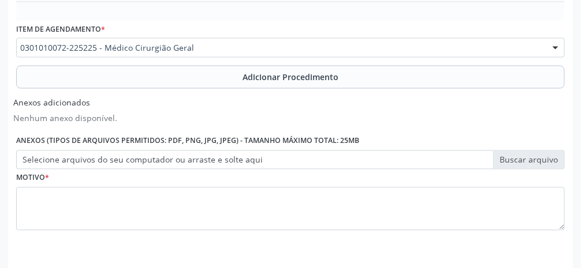
click at [346, 161] on label "Selecione arquivos do seu computador ou arraste e solte aqui" at bounding box center [290, 161] width 548 height 20
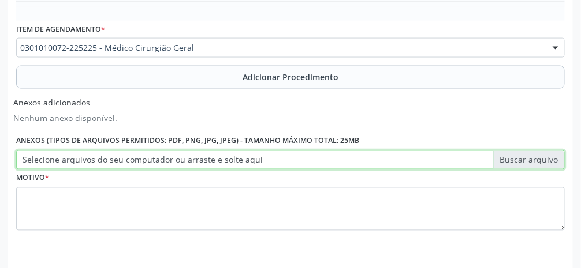
click at [346, 161] on input "Selecione arquivos do seu computador ou arraste e solte aqui" at bounding box center [290, 161] width 548 height 20
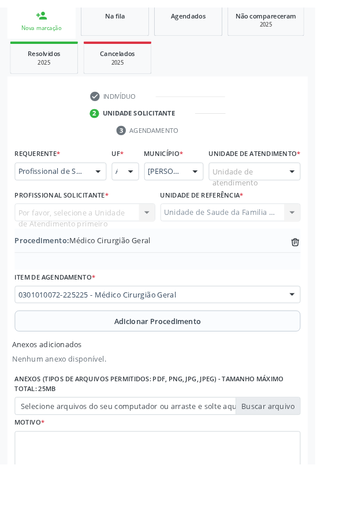
scroll to position [214, 0]
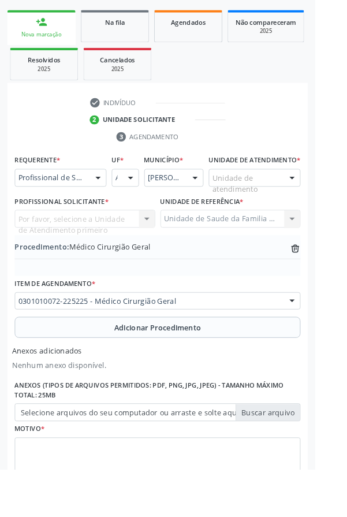
type input "C:\fakepath\17603613899676383508970977056306.jpg"
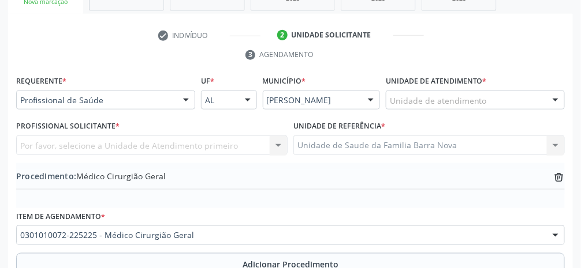
scroll to position [210, 0]
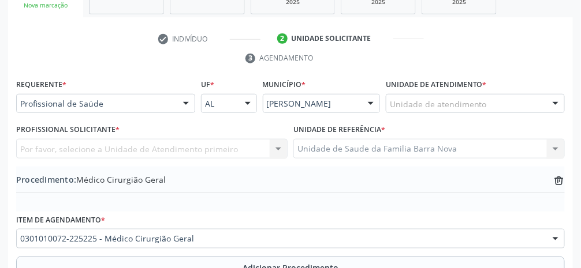
click at [346, 106] on div "Unidade de atendimento" at bounding box center [475, 104] width 179 height 20
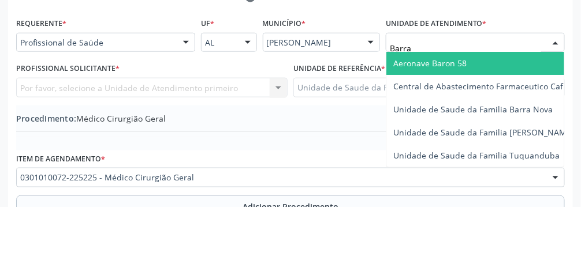
type input "Barra"
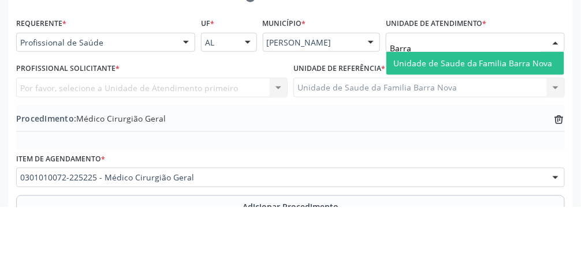
click at [346, 124] on span "Unidade de Saude da Familia Barra Nova" at bounding box center [472, 124] width 159 height 11
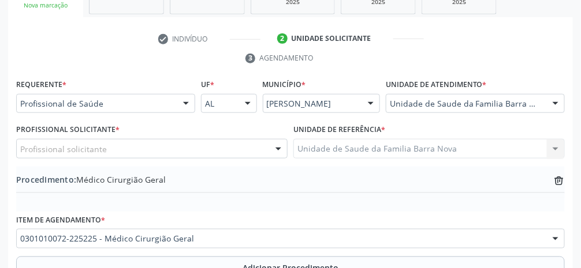
click at [214, 156] on div "Profissional solicitante" at bounding box center [151, 149] width 271 height 20
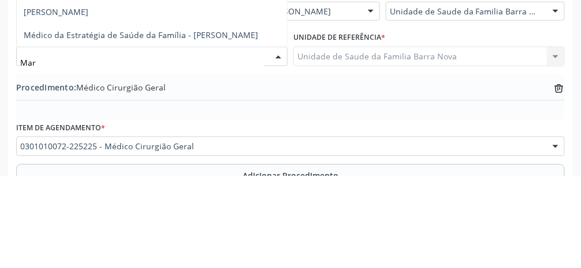
type input "Mari"
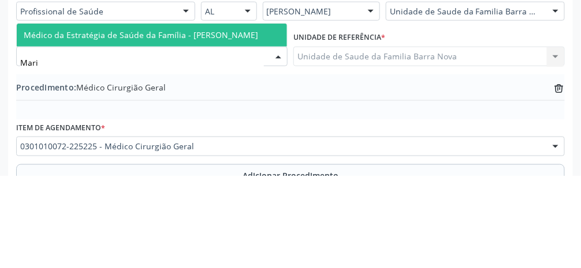
click at [235, 128] on span "Médico da Estratégia de Saúde da Família - [PERSON_NAME]" at bounding box center [141, 127] width 234 height 11
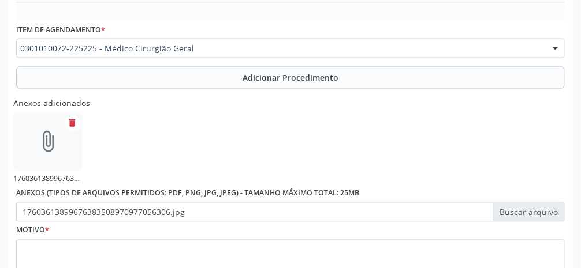
scroll to position [453, 0]
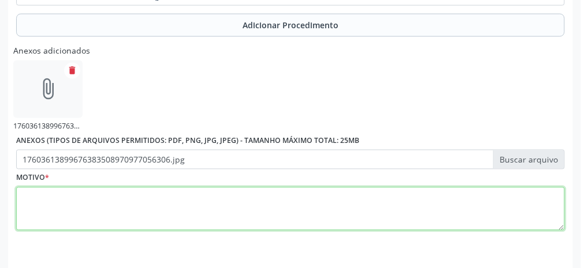
click at [346, 214] on textarea at bounding box center [290, 210] width 548 height 44
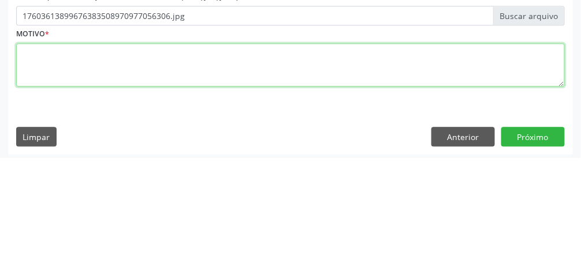
scroll to position [487, 0]
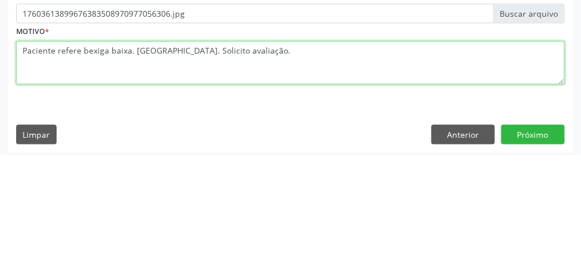
type textarea "Paciente refere bexiga baixa. [GEOGRAPHIC_DATA]. Solicito avaliação."
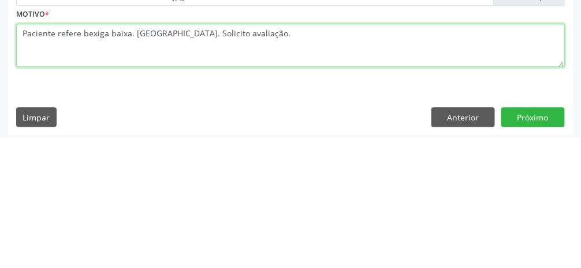
scroll to position [490, 0]
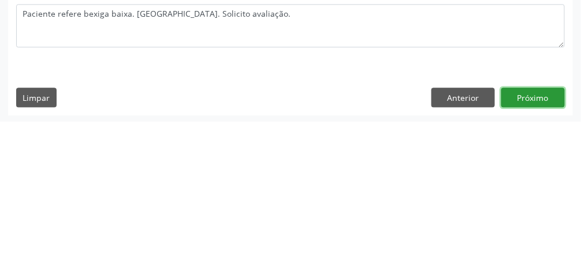
click at [346, 249] on button "Próximo" at bounding box center [533, 244] width 64 height 20
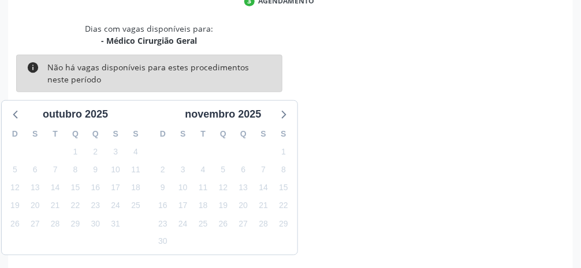
scroll to position [275, 0]
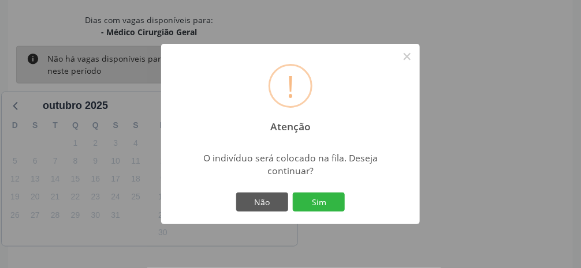
click at [324, 212] on button "Sim" at bounding box center [319, 203] width 52 height 20
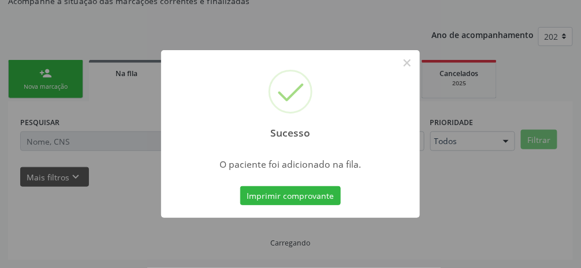
scroll to position [91, 0]
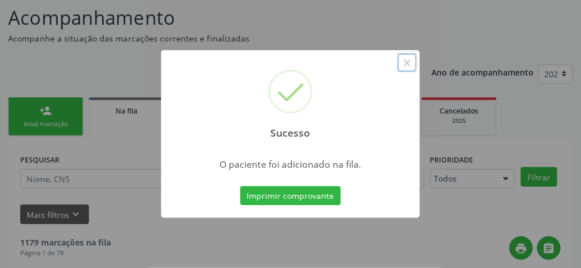
click at [346, 73] on button "×" at bounding box center [407, 63] width 20 height 20
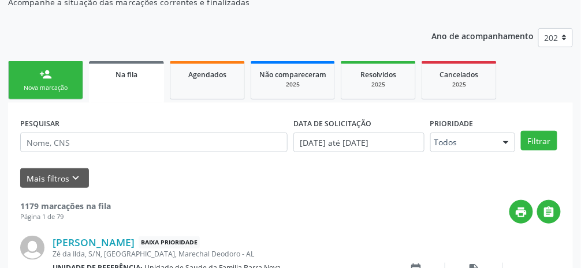
scroll to position [122, 0]
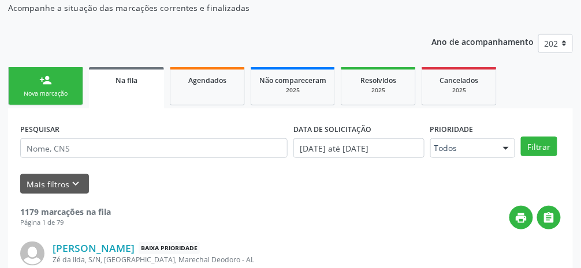
click at [52, 83] on link "person_add Nova marcação" at bounding box center [45, 86] width 75 height 39
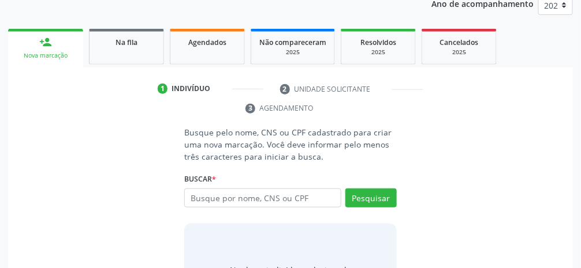
scroll to position [186, 0]
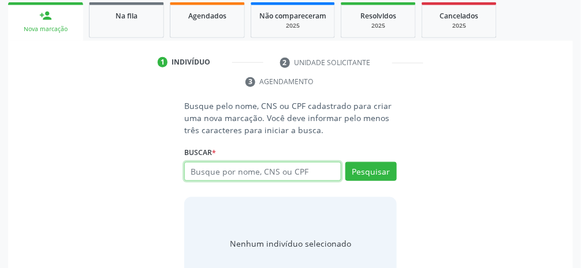
click at [304, 175] on input "text" at bounding box center [262, 172] width 157 height 20
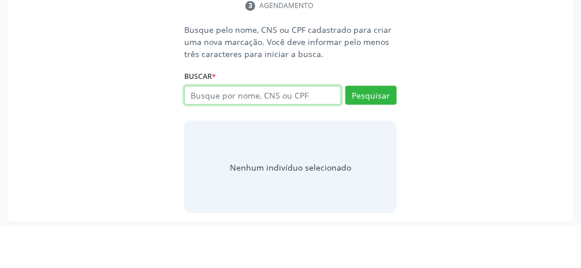
scroll to position [219, 0]
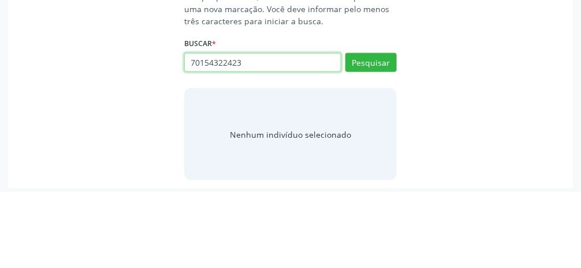
type input "70154322423"
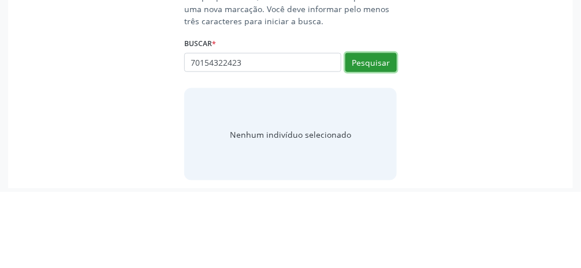
click at [346, 140] on button "Pesquisar" at bounding box center [370, 139] width 51 height 20
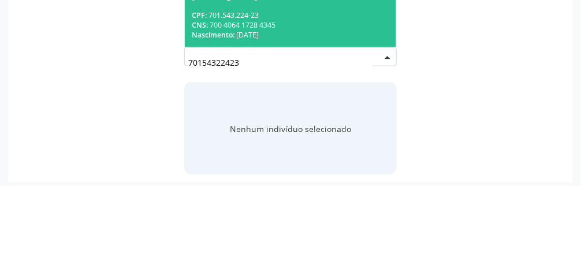
click at [335, 108] on div "CNS: 700 4064 1728 4345" at bounding box center [290, 107] width 197 height 10
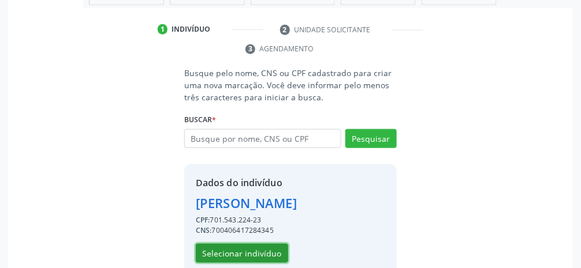
click at [225, 251] on button "Selecionar indivíduo" at bounding box center [242, 254] width 92 height 20
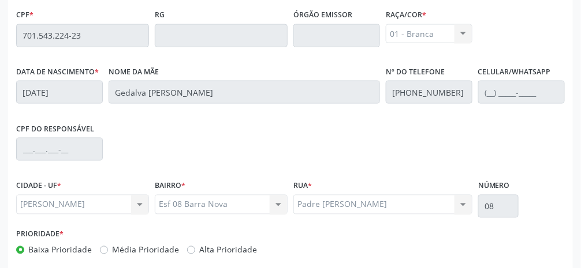
scroll to position [388, 0]
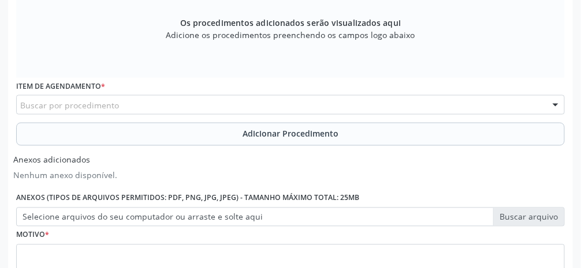
click at [211, 102] on div "Buscar por procedimento" at bounding box center [290, 105] width 548 height 20
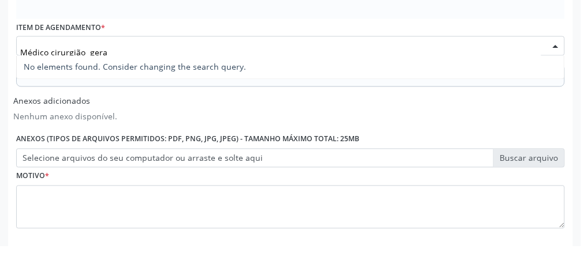
scroll to position [425, 0]
type input "Médico cirurgião"
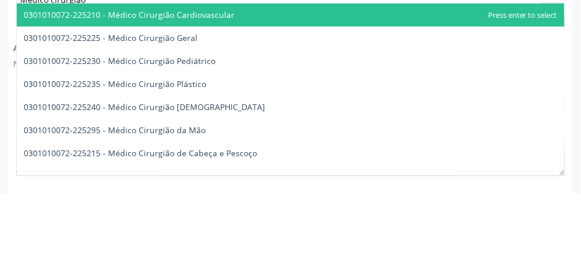
click at [192, 111] on span "0301010072-225225 - Médico Cirurgião Geral" at bounding box center [111, 112] width 174 height 11
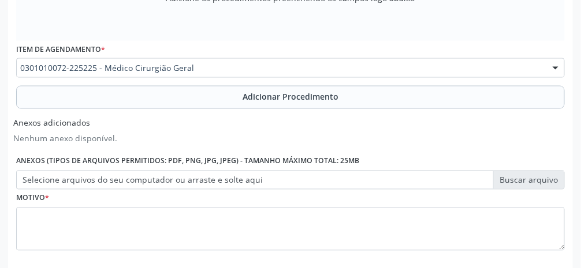
scroll to position [446, 0]
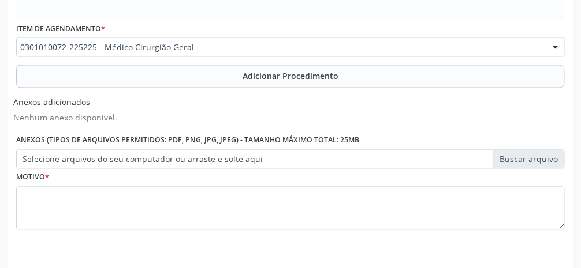
click at [303, 76] on span "Adicionar Procedimento" at bounding box center [290, 76] width 96 height 12
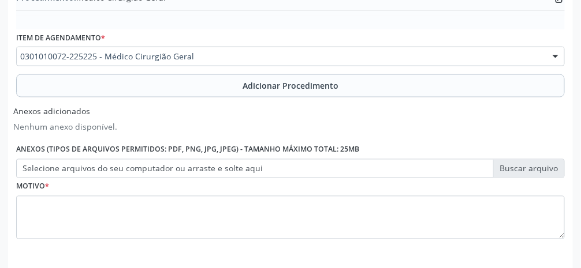
scroll to position [401, 0]
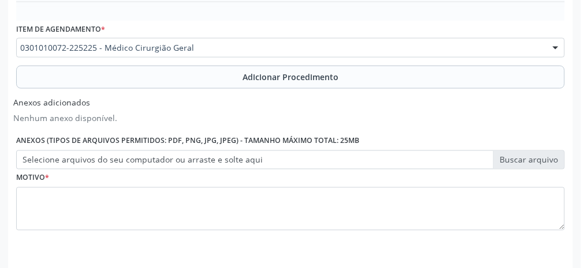
click at [346, 161] on label "Selecione arquivos do seu computador ou arraste e solte aqui" at bounding box center [290, 161] width 548 height 20
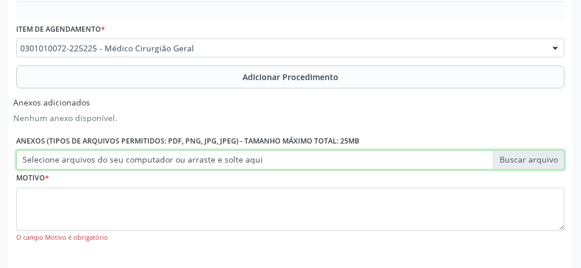
click at [346, 161] on input "Selecione arquivos do seu computador ou arraste e solte aqui" at bounding box center [290, 161] width 548 height 20
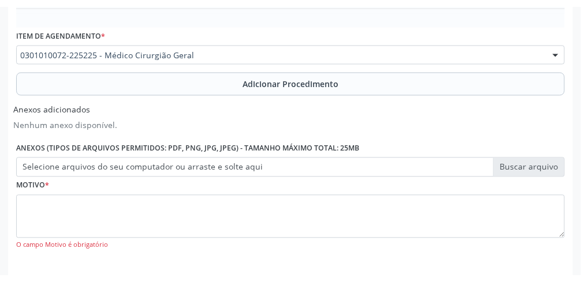
scroll to position [427, 0]
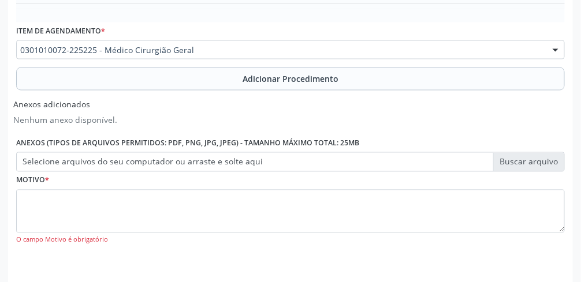
type input "C:\fakepath\17603618406182044521402100692246.jpg"
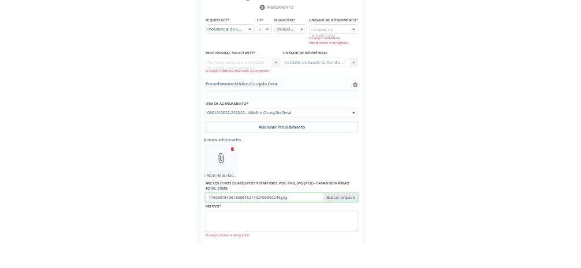
scroll to position [252, 0]
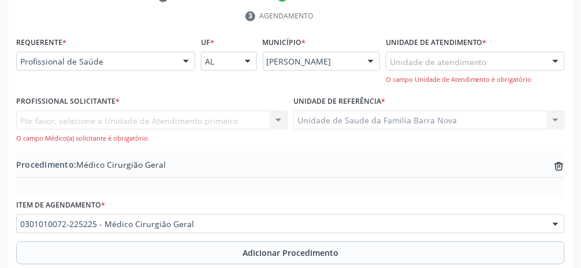
click at [346, 58] on div "Unidade de atendimento" at bounding box center [475, 62] width 179 height 20
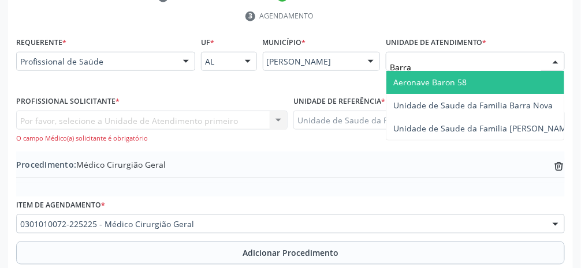
type input "Barra"
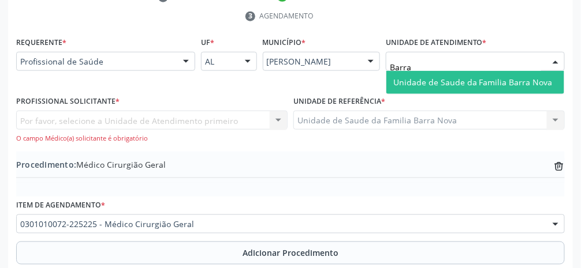
click at [346, 77] on span "Unidade de Saude da Familia Barra Nova" at bounding box center [472, 82] width 159 height 11
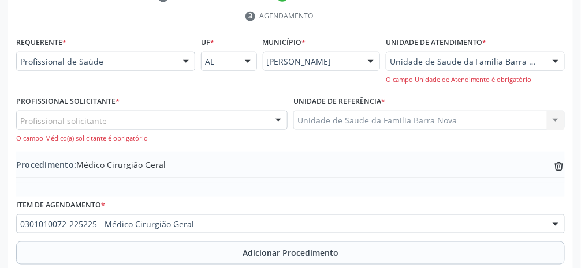
click at [204, 122] on div "Profissional solicitante" at bounding box center [151, 121] width 271 height 20
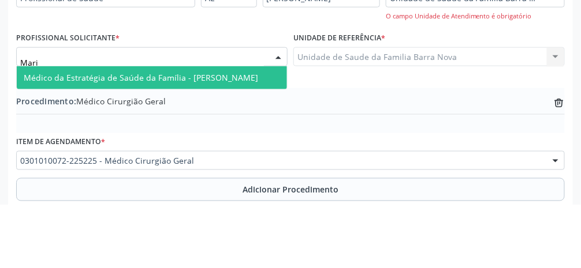
type input "[PERSON_NAME]"
click at [202, 143] on span "Médico da Estratégia de Saúde da Família - [PERSON_NAME]" at bounding box center [141, 141] width 234 height 11
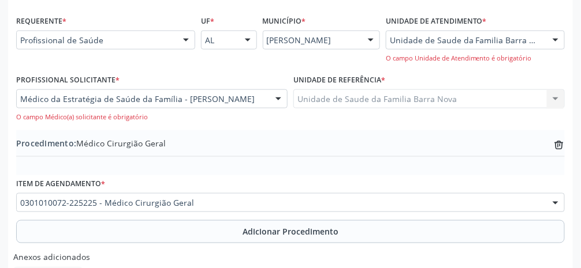
scroll to position [275, 0]
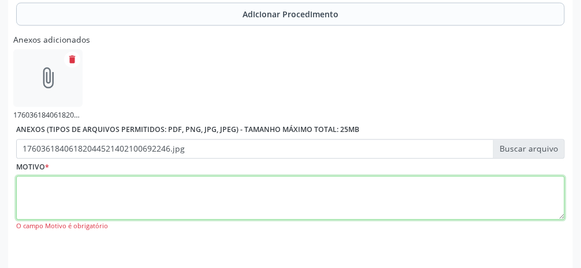
click at [326, 199] on textarea at bounding box center [290, 199] width 548 height 44
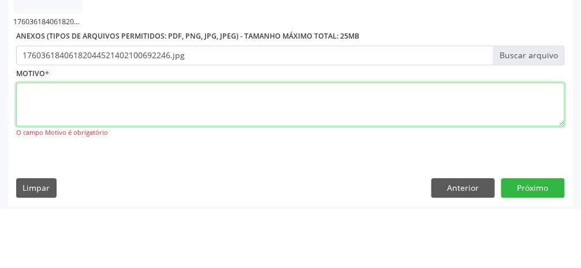
scroll to position [526, 0]
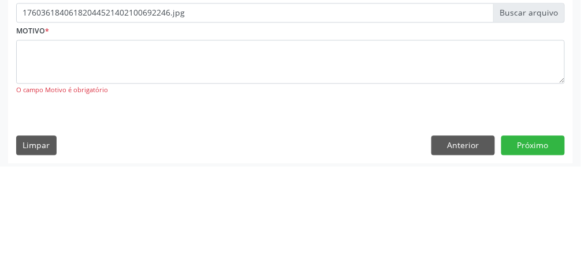
click at [346, 193] on div "O campo Motivo é obrigatório" at bounding box center [290, 193] width 548 height 10
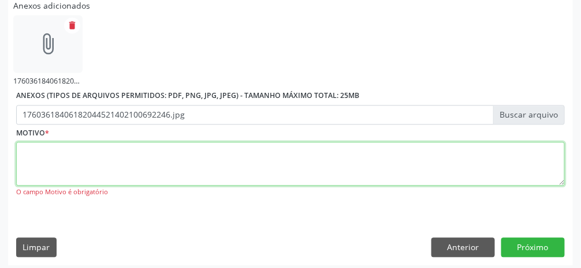
click at [128, 166] on textarea at bounding box center [290, 164] width 548 height 44
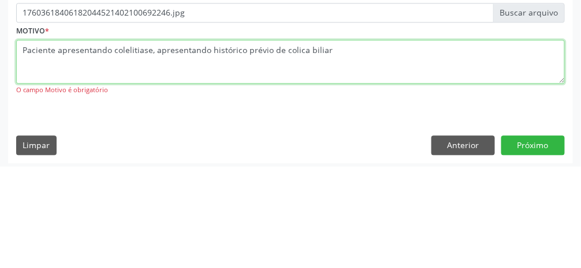
type textarea "Paciente apresentando colelitiase, apresentando histórico prévio de colica bili…"
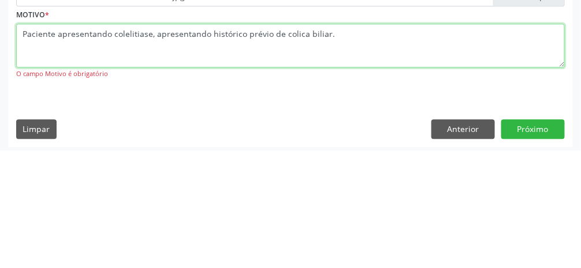
scroll to position [529, 0]
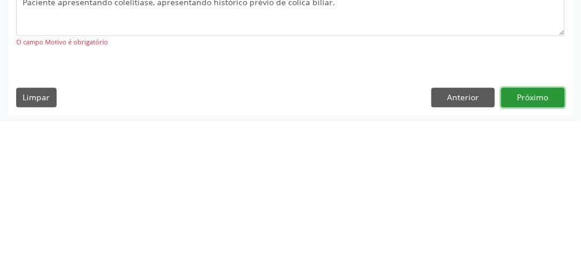
click at [346, 245] on button "Próximo" at bounding box center [533, 244] width 64 height 20
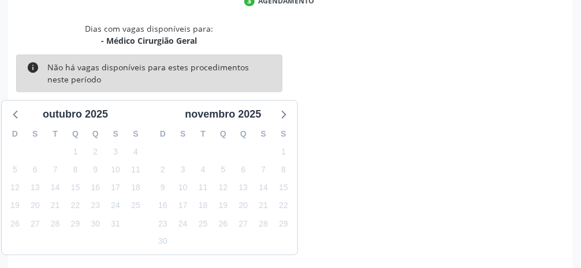
scroll to position [275, 0]
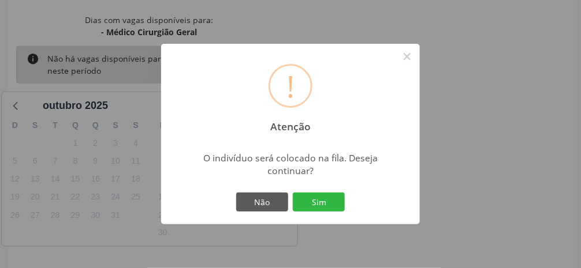
click at [330, 212] on button "Sim" at bounding box center [319, 203] width 52 height 20
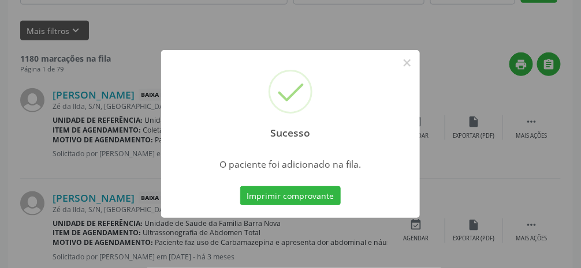
scroll to position [91, 0]
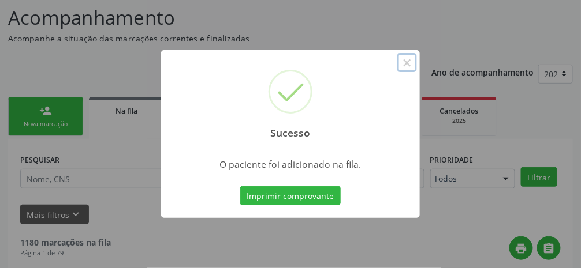
click at [346, 73] on button "×" at bounding box center [407, 63] width 20 height 20
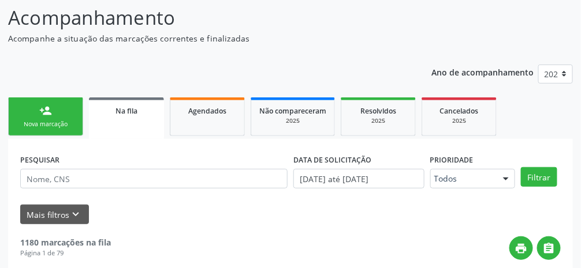
click at [43, 115] on div "person_add" at bounding box center [45, 110] width 13 height 13
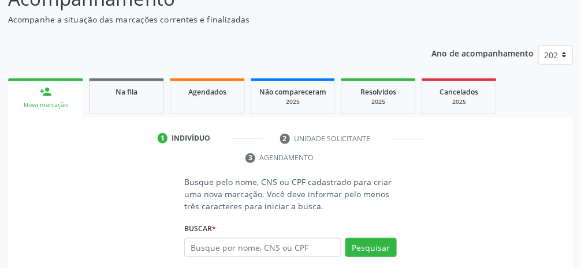
scroll to position [186, 0]
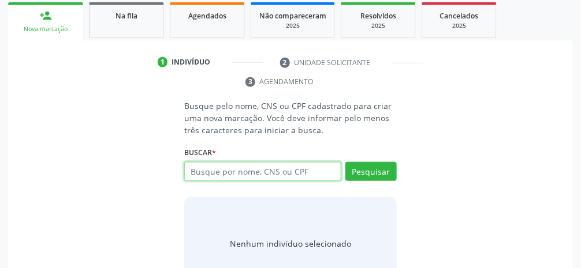
click at [300, 170] on input "text" at bounding box center [262, 172] width 157 height 20
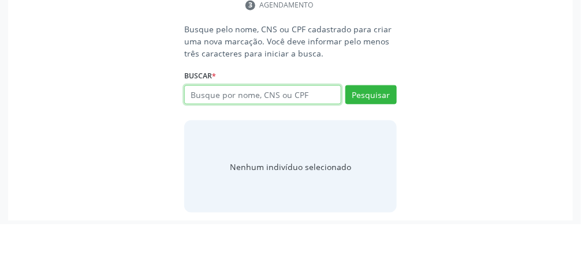
scroll to position [219, 0]
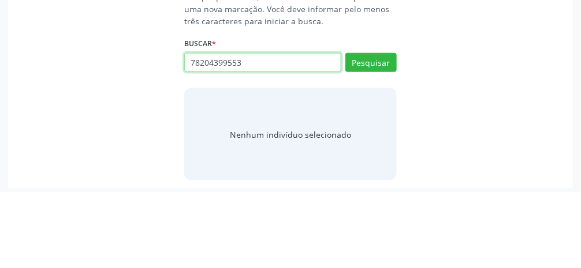
type input "78204399553"
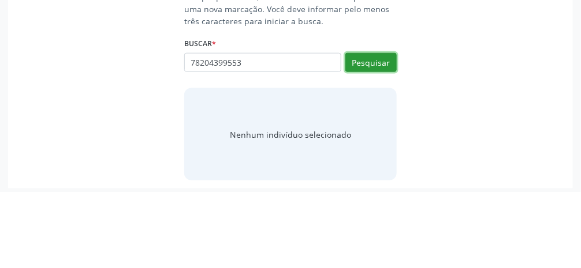
click at [346, 139] on button "Pesquisar" at bounding box center [370, 139] width 51 height 20
type input "78204399553"
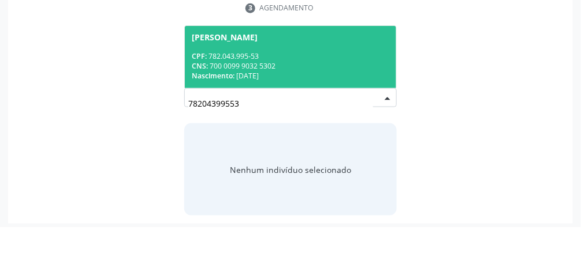
click at [329, 103] on div "CNS: 700 0099 9032 5302" at bounding box center [290, 107] width 197 height 10
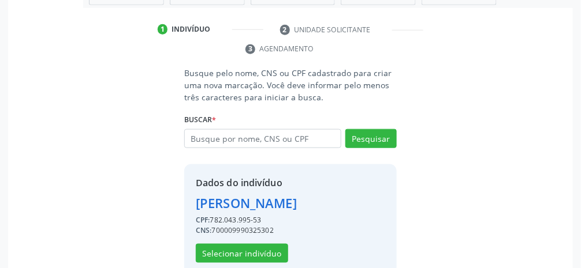
scroll to position [223, 0]
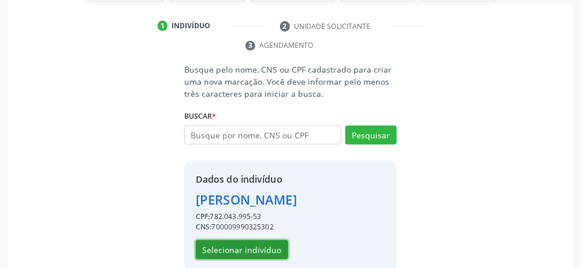
click at [249, 260] on button "Selecionar indivíduo" at bounding box center [242, 251] width 92 height 20
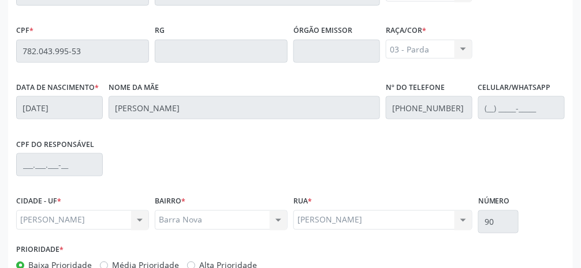
scroll to position [388, 0]
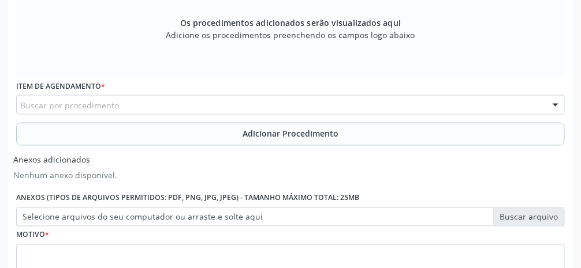
click at [219, 102] on div "Buscar por procedimento" at bounding box center [290, 105] width 548 height 20
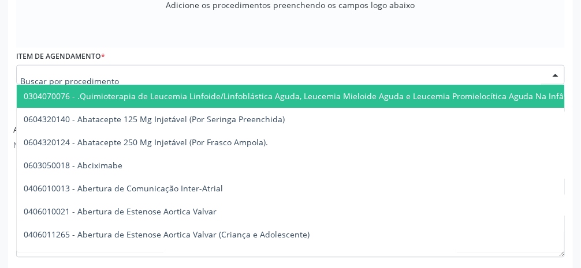
scroll to position [425, 0]
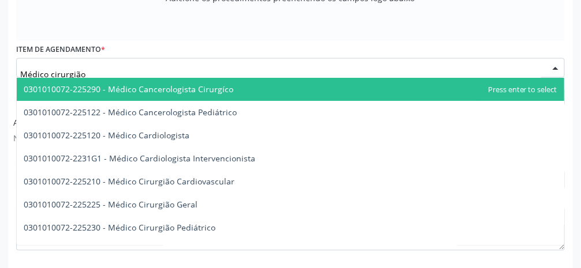
type input "Médico cirurgião"
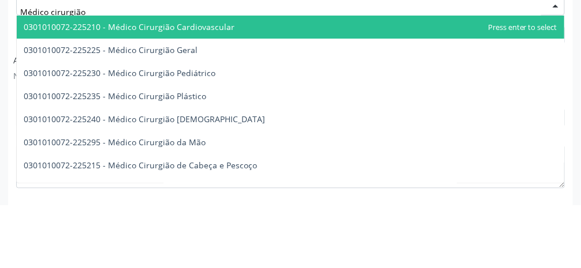
click at [188, 111] on span "0301010072-225225 - Médico Cirurgião Geral" at bounding box center [111, 112] width 174 height 11
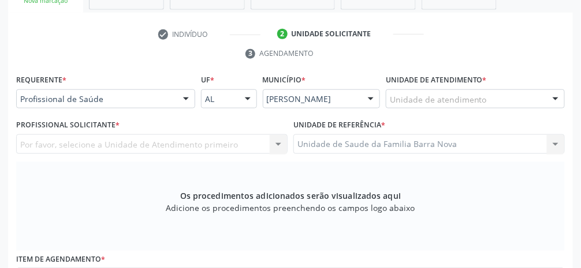
scroll to position [214, 0]
click at [346, 98] on div "Unidade de atendimento" at bounding box center [475, 100] width 179 height 20
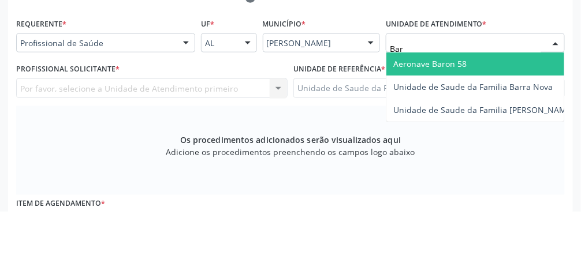
type input "Barr"
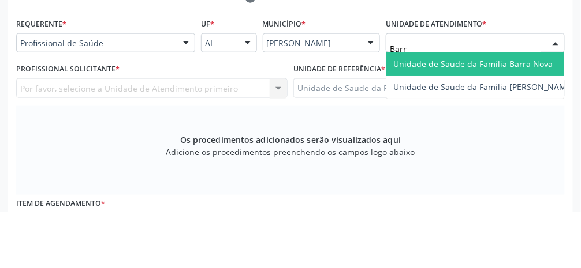
click at [346, 118] on span "Unidade de Saude da Familia Barra Nova" at bounding box center [472, 120] width 159 height 11
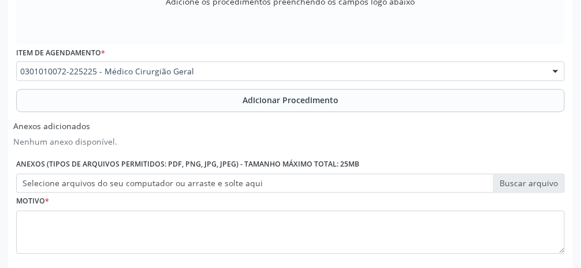
scroll to position [423, 0]
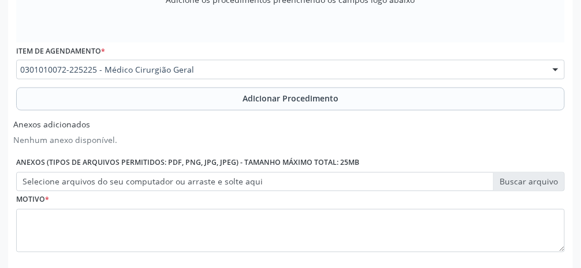
click at [314, 102] on span "Adicionar Procedimento" at bounding box center [290, 99] width 96 height 12
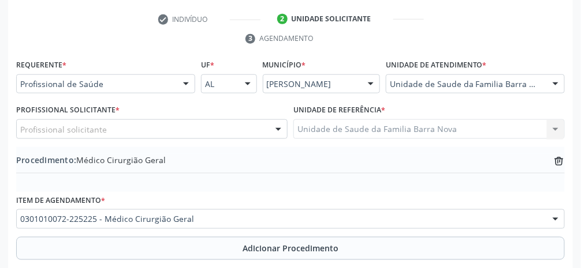
scroll to position [238, 0]
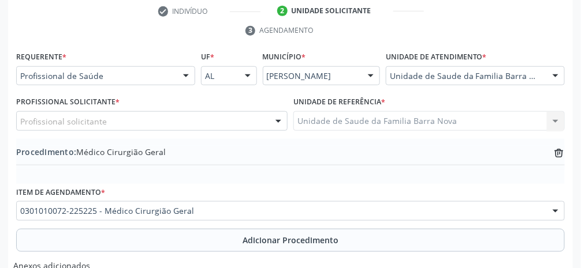
click at [254, 123] on div "Profissional solicitante" at bounding box center [151, 121] width 271 height 20
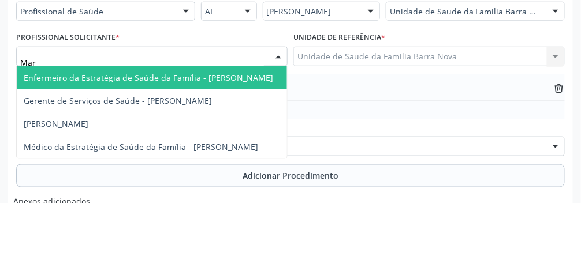
type input "Mari"
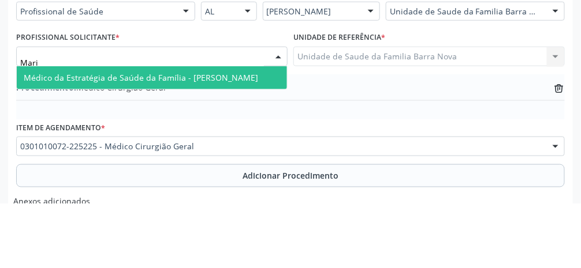
click at [247, 144] on span "Médico da Estratégia de Saúde da Família - [PERSON_NAME]" at bounding box center [141, 142] width 234 height 11
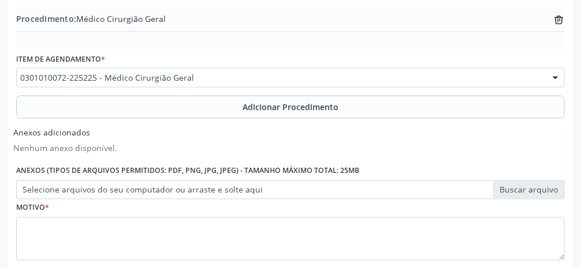
scroll to position [401, 0]
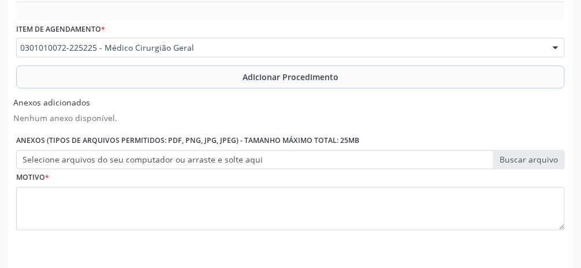
click at [346, 161] on label "Selecione arquivos do seu computador ou arraste e solte aqui" at bounding box center [290, 161] width 548 height 20
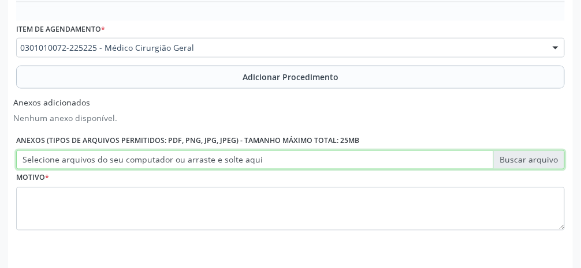
click at [346, 161] on input "Selecione arquivos do seu computador ou arraste e solte aqui" at bounding box center [290, 161] width 548 height 20
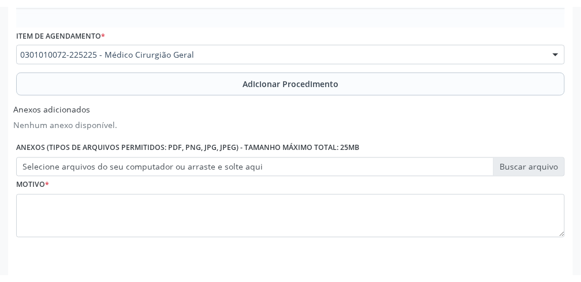
scroll to position [387, 0]
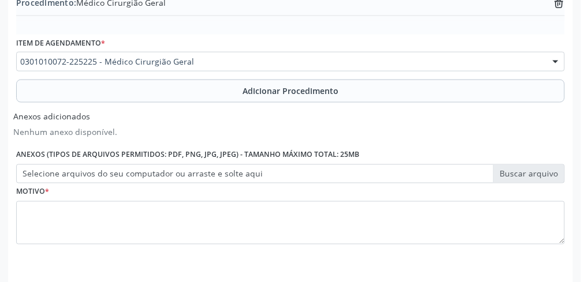
type input "C:\fakepath\1760362244863504775019583531741.jpg"
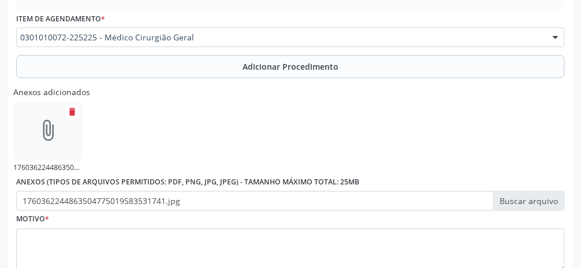
scroll to position [453, 0]
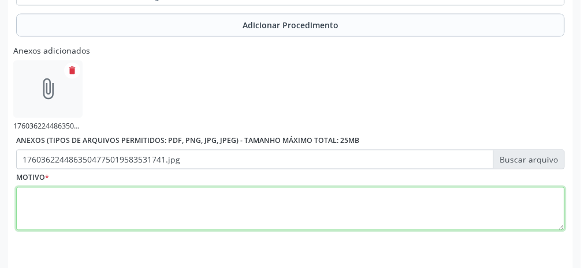
click at [346, 214] on textarea at bounding box center [290, 210] width 548 height 44
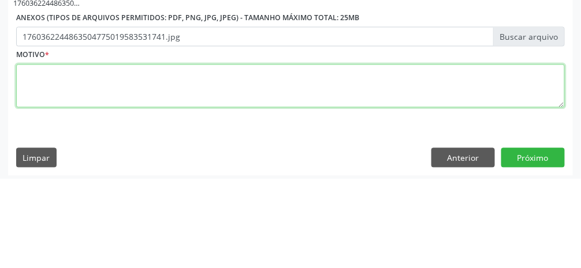
scroll to position [487, 0]
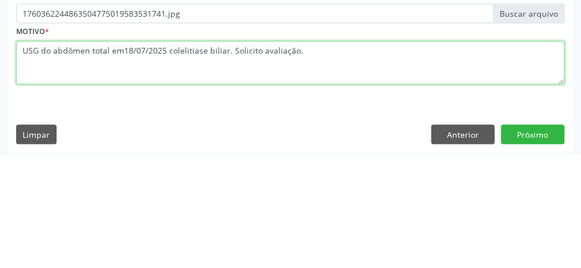
type textarea "USG do abdômen total em18/07/2025 colelitiase biliar. Solicito avaliação."
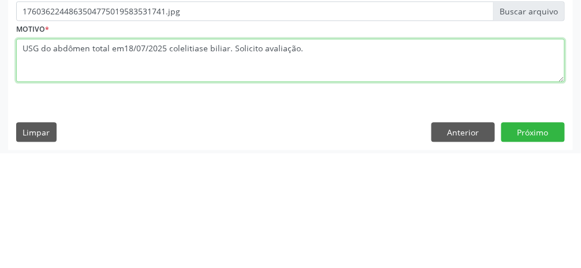
scroll to position [490, 0]
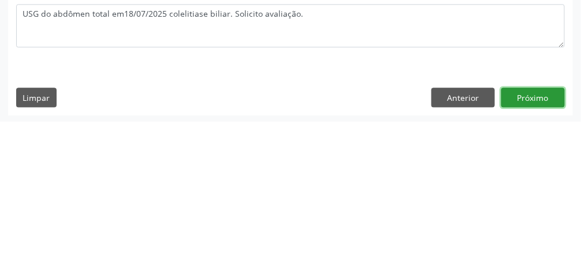
click at [346, 248] on button "Próximo" at bounding box center [533, 244] width 64 height 20
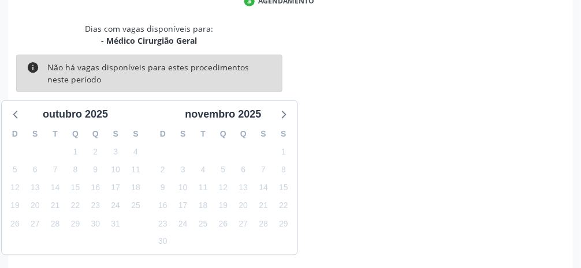
scroll to position [275, 0]
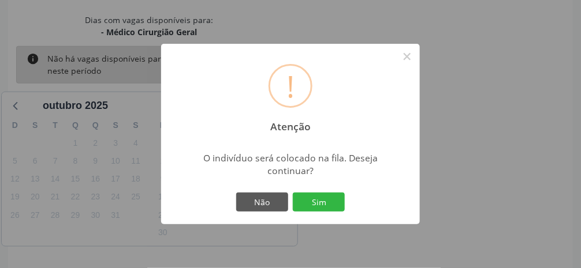
click at [322, 212] on button "Sim" at bounding box center [319, 203] width 52 height 20
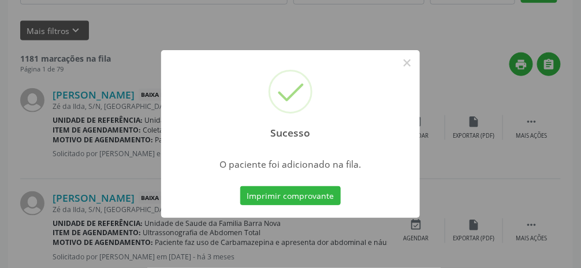
scroll to position [91, 0]
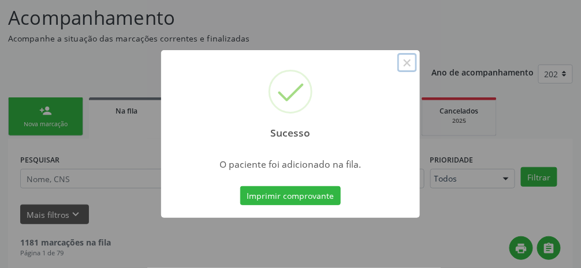
click at [346, 73] on button "×" at bounding box center [407, 63] width 20 height 20
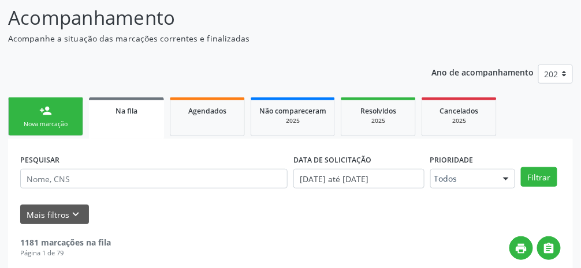
click at [55, 114] on link "person_add Nova marcação" at bounding box center [45, 117] width 75 height 39
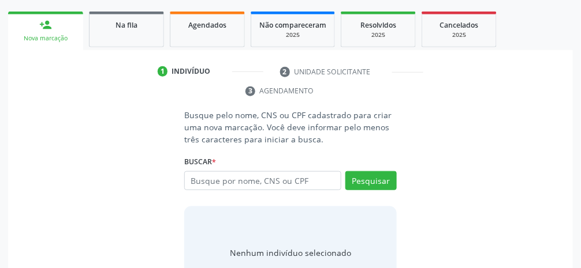
scroll to position [182, 0]
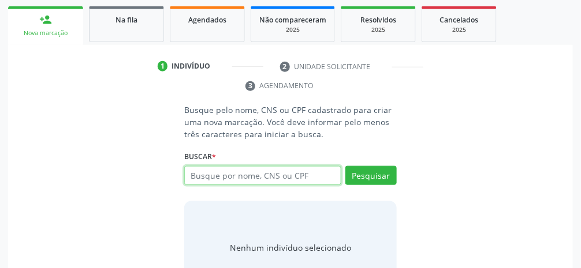
click at [293, 177] on input "text" at bounding box center [262, 176] width 157 height 20
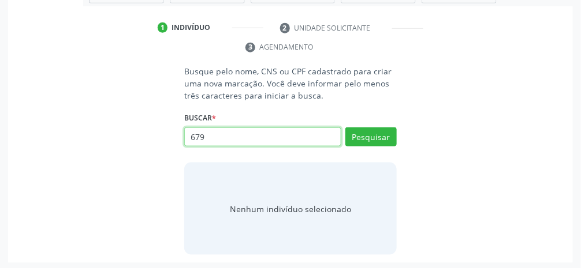
scroll to position [222, 0]
click at [257, 136] on input "679" at bounding box center [262, 137] width 157 height 20
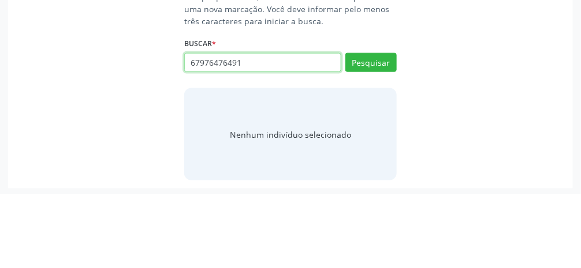
type input "67976476491"
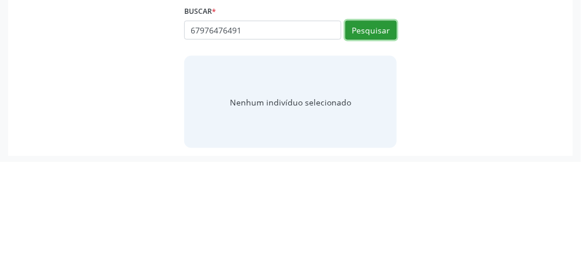
click at [346, 142] on button "Pesquisar" at bounding box center [370, 137] width 51 height 20
type input "67976476491"
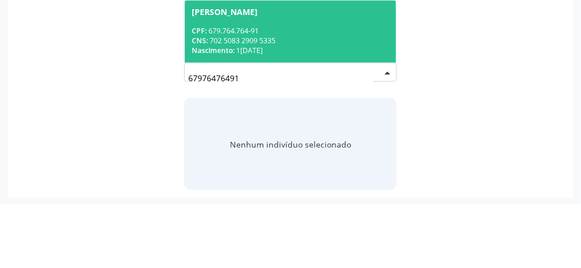
click at [326, 100] on div "CNS: 702 5083 2909 5335" at bounding box center [290, 105] width 197 height 10
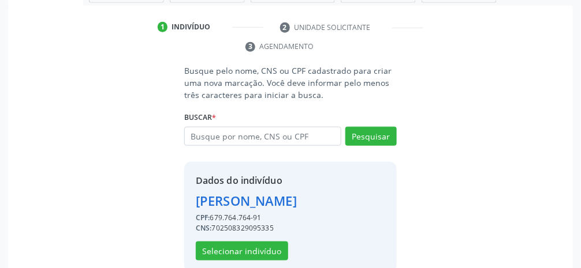
scroll to position [223, 0]
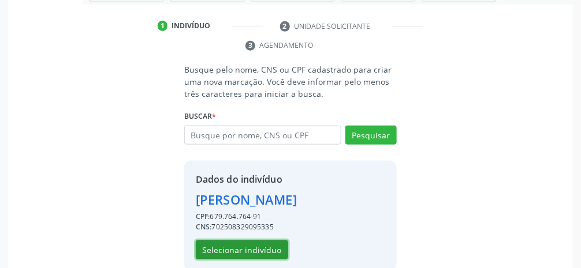
click at [266, 260] on button "Selecionar indivíduo" at bounding box center [242, 251] width 92 height 20
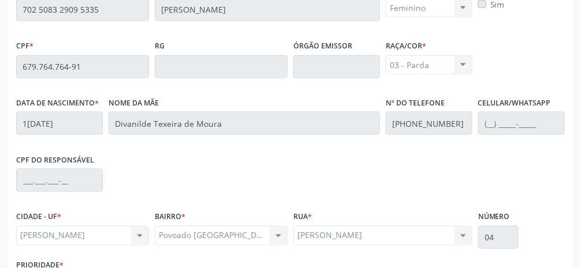
scroll to position [388, 0]
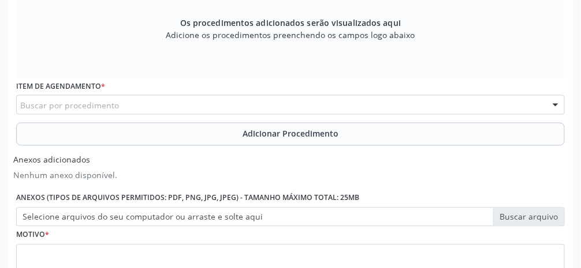
click at [200, 107] on div "Buscar por procedimento" at bounding box center [290, 105] width 548 height 20
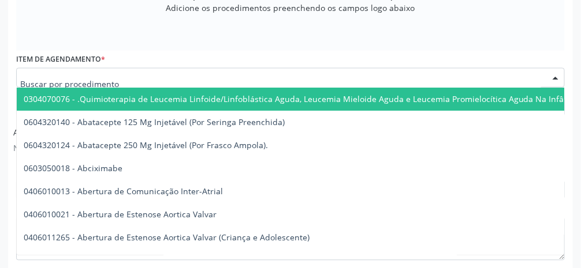
scroll to position [425, 0]
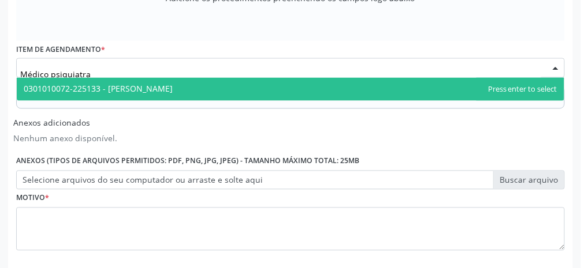
type input "Médico psiquiatra"
click at [245, 84] on span "0301010072-225133 - [PERSON_NAME]" at bounding box center [290, 89] width 547 height 23
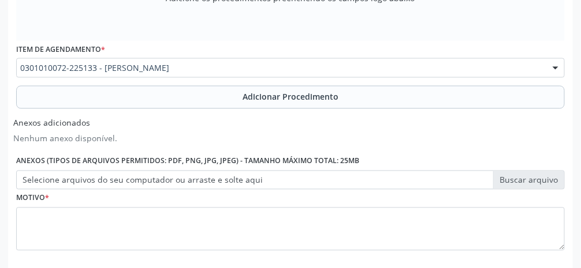
click at [279, 104] on button "Adicionar Procedimento" at bounding box center [290, 97] width 548 height 23
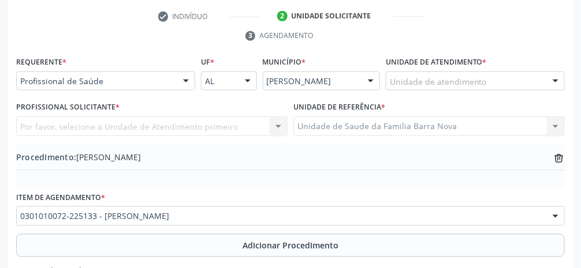
scroll to position [234, 0]
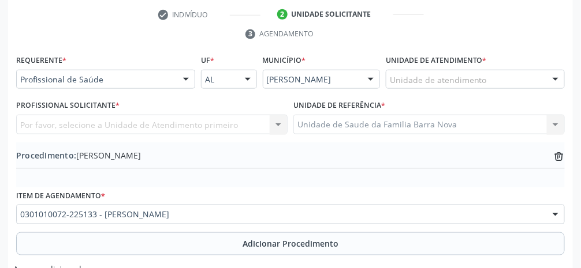
click at [346, 77] on div "Unidade de atendimento" at bounding box center [475, 80] width 179 height 20
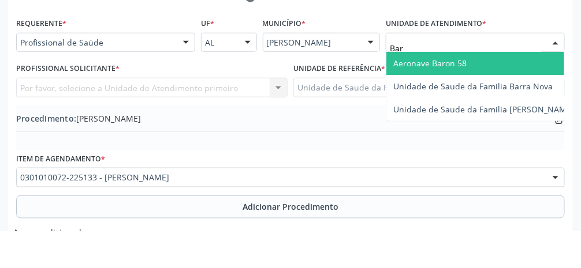
type input "Barr"
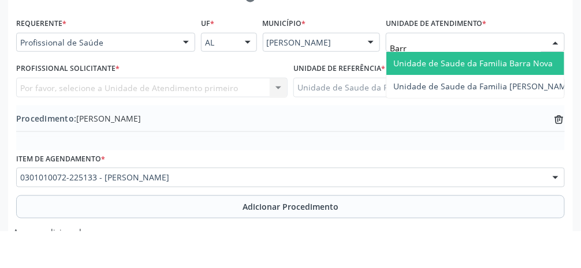
click at [346, 99] on span "Unidade de Saude da Familia Barra Nova" at bounding box center [472, 100] width 159 height 11
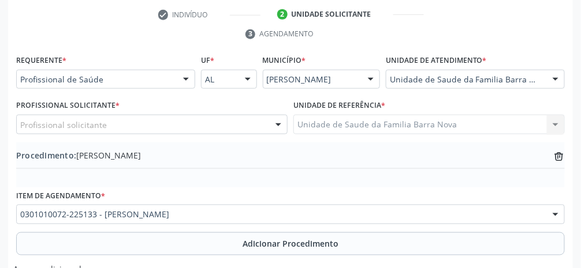
click at [159, 128] on div "Profissional solicitante" at bounding box center [151, 125] width 271 height 20
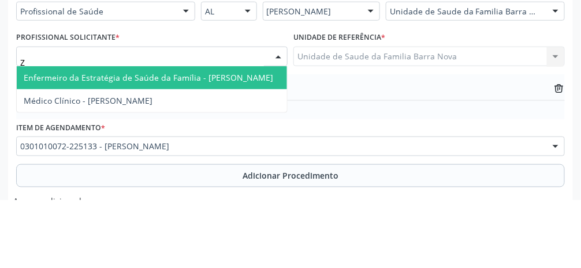
type input "Ze"
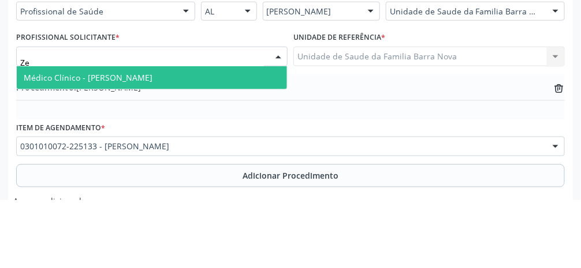
click at [152, 140] on span "Médico Clínico - [PERSON_NAME]" at bounding box center [88, 145] width 129 height 11
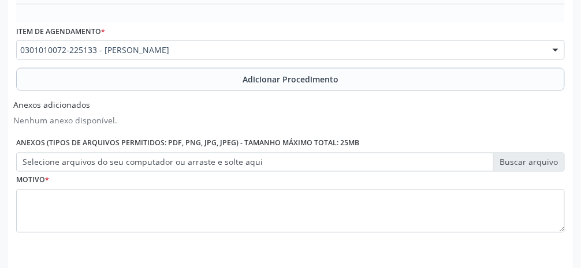
scroll to position [401, 0]
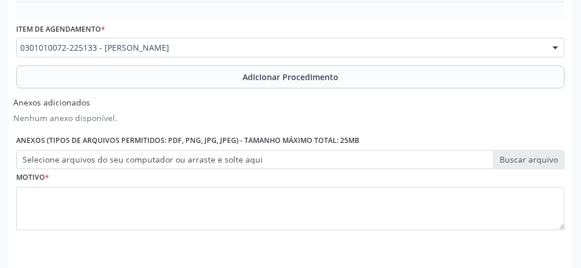
click at [346, 163] on label "Selecione arquivos do seu computador ou arraste e solte aqui" at bounding box center [290, 161] width 548 height 20
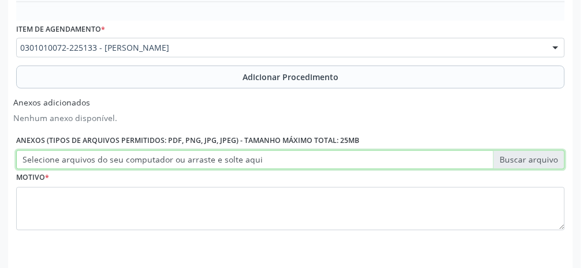
click at [346, 163] on input "Selecione arquivos do seu computador ou arraste e solte aqui" at bounding box center [290, 161] width 548 height 20
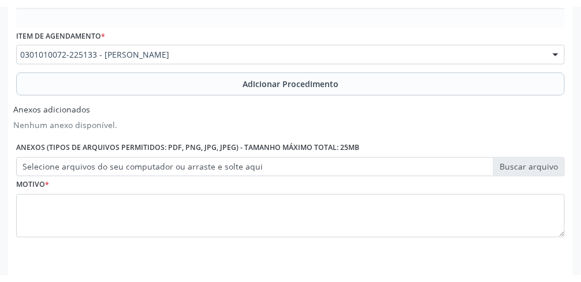
scroll to position [387, 0]
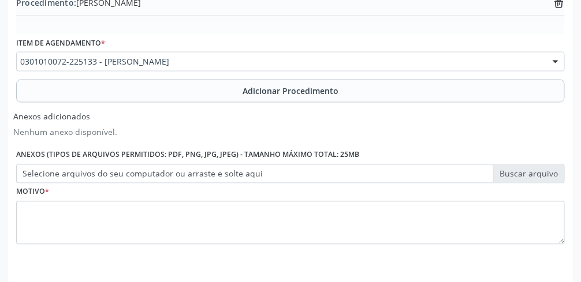
type input "C:\fakepath\17603642251397532892707388342830.jpg"
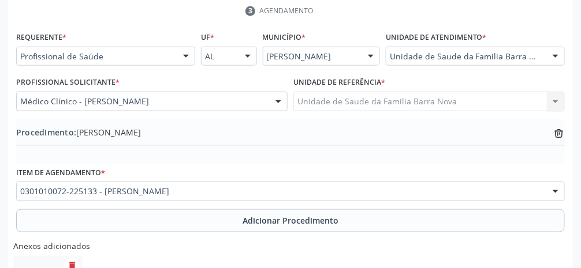
scroll to position [261, 0]
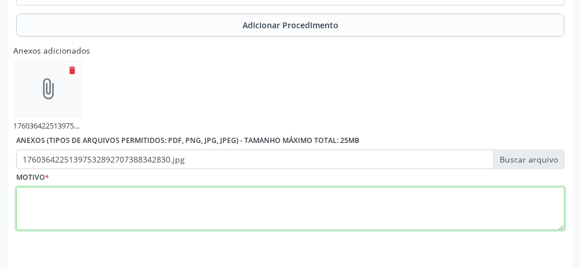
click at [333, 214] on textarea at bounding box center [290, 210] width 548 height 44
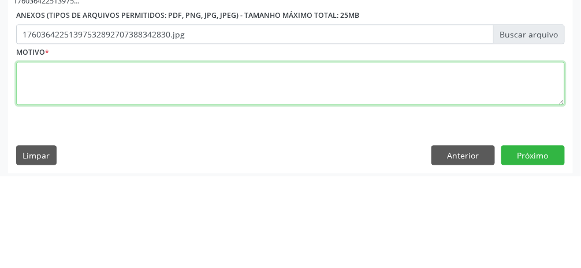
scroll to position [487, 0]
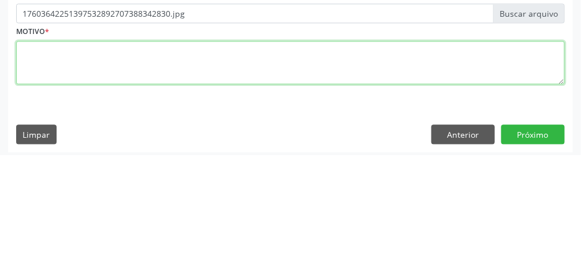
type textarea "P"
type textarea "Refere crises de ansiedade."
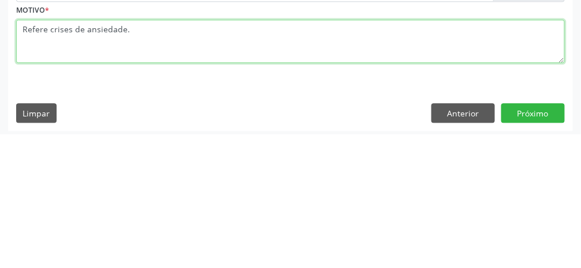
scroll to position [490, 0]
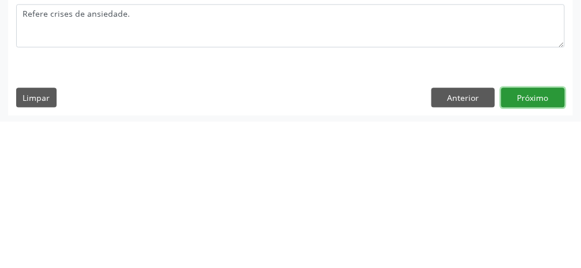
click at [346, 245] on button "Próximo" at bounding box center [533, 244] width 64 height 20
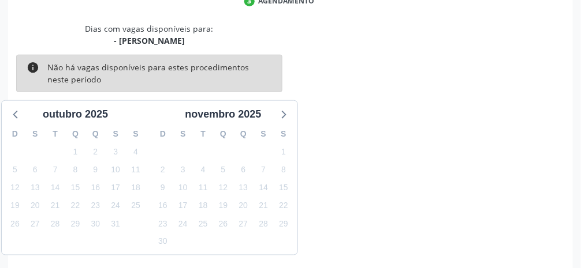
scroll to position [275, 0]
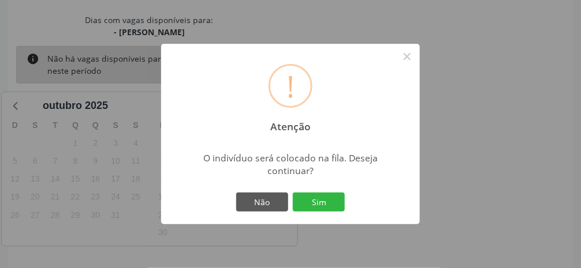
click at [327, 212] on button "Sim" at bounding box center [319, 203] width 52 height 20
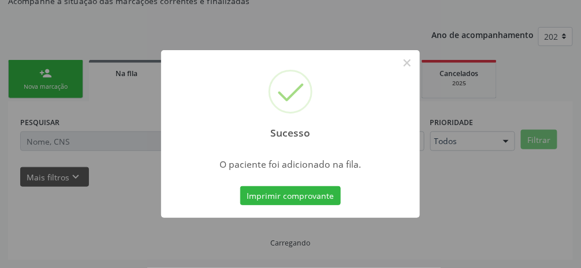
scroll to position [91, 0]
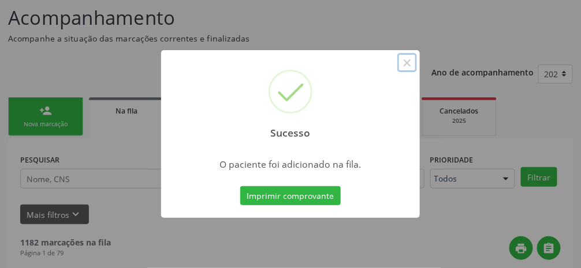
click at [346, 73] on button "×" at bounding box center [407, 63] width 20 height 20
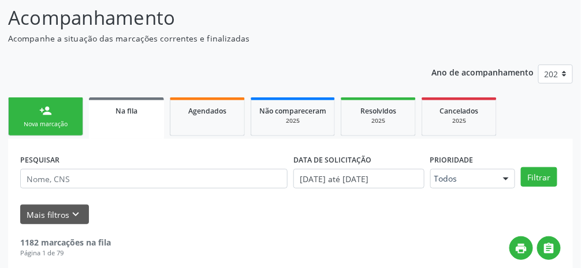
click at [43, 113] on div "person_add" at bounding box center [45, 110] width 13 height 13
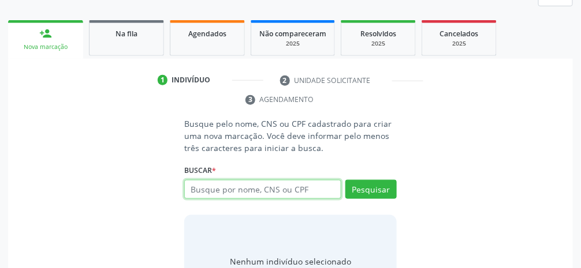
click at [307, 192] on input "text" at bounding box center [262, 190] width 157 height 20
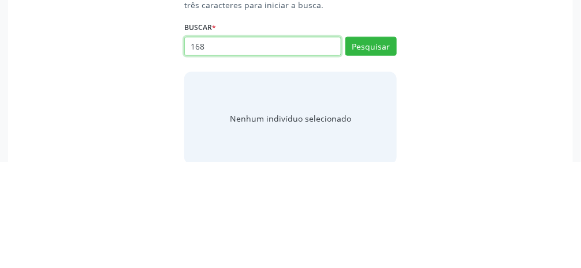
scroll to position [206, 0]
type input "16824761893"
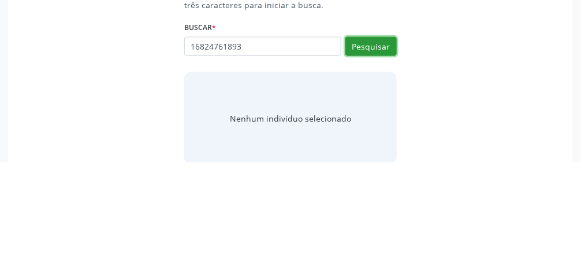
click at [346, 152] on button "Pesquisar" at bounding box center [370, 153] width 51 height 20
type input "16824761893"
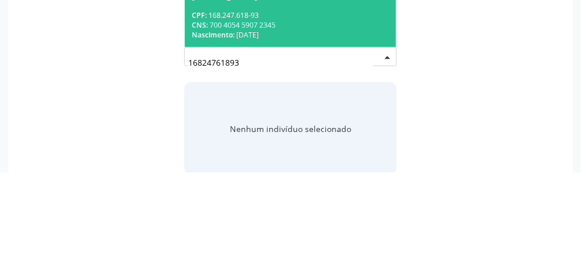
click at [309, 132] on div "Nascimento: [DATE]" at bounding box center [290, 131] width 197 height 10
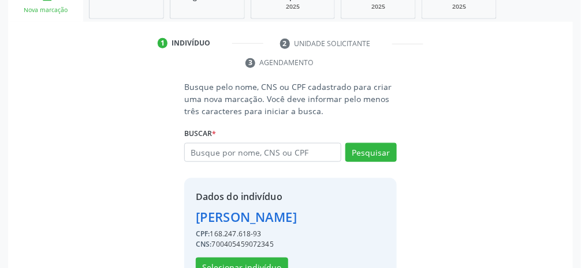
scroll to position [204, 0]
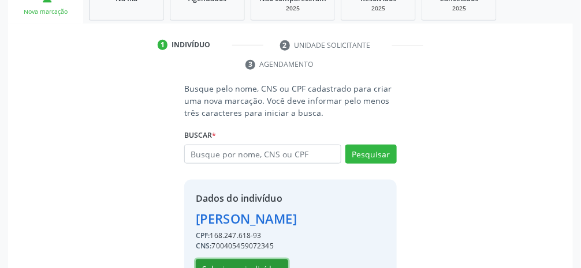
click at [242, 273] on button "Selecionar indivíduo" at bounding box center [242, 270] width 92 height 20
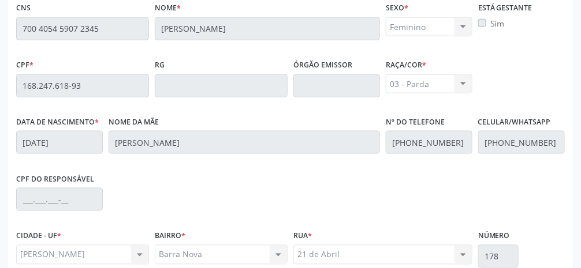
scroll to position [388, 0]
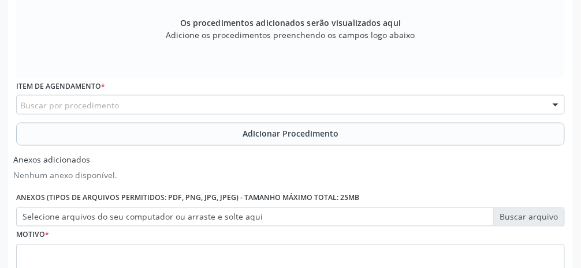
click at [254, 106] on div "Buscar por procedimento" at bounding box center [290, 105] width 548 height 20
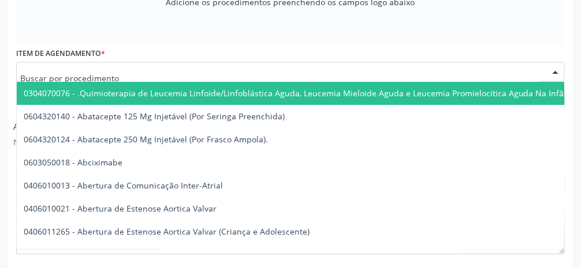
scroll to position [425, 0]
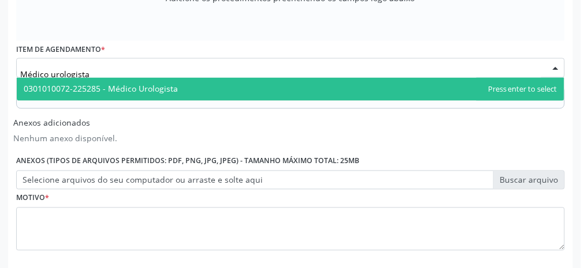
type input "Médico urologista"
click at [268, 88] on span "0301010072-225285 - Médico Urologista" at bounding box center [290, 89] width 547 height 23
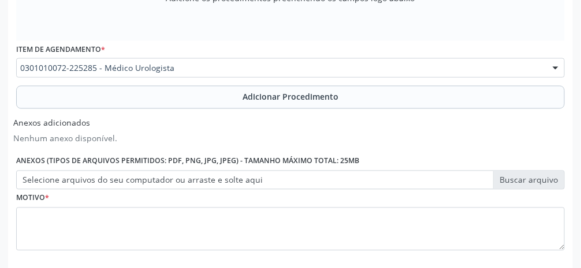
click at [322, 98] on span "Adicionar Procedimento" at bounding box center [290, 97] width 96 height 12
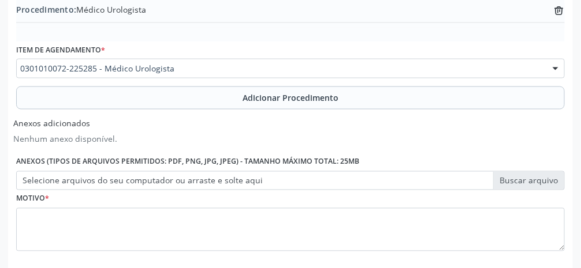
scroll to position [401, 0]
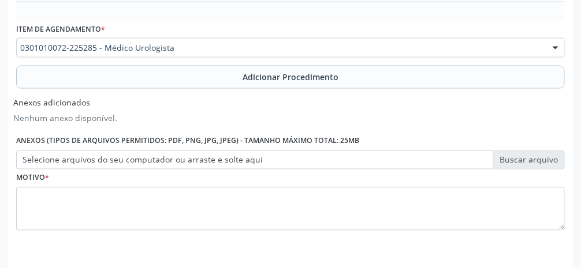
click at [346, 162] on label "Selecione arquivos do seu computador ou arraste e solte aqui" at bounding box center [290, 161] width 548 height 20
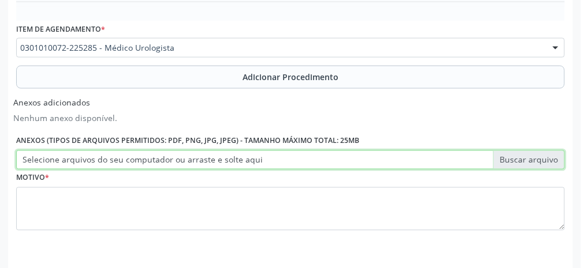
click at [346, 162] on input "Selecione arquivos do seu computador ou arraste e solte aqui" at bounding box center [290, 161] width 548 height 20
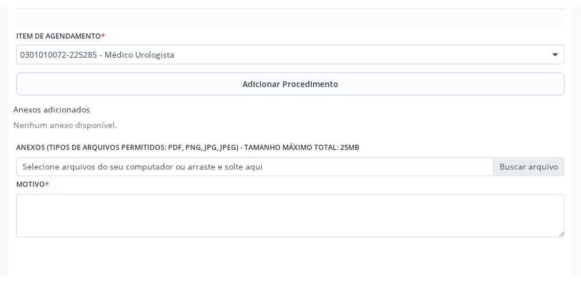
scroll to position [387, 0]
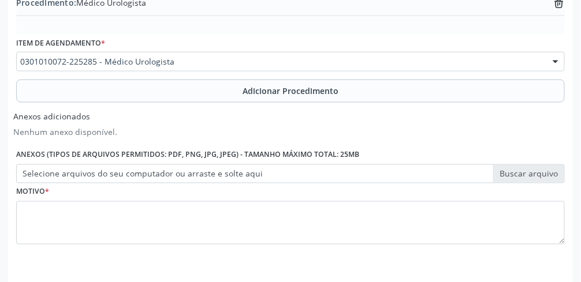
type input "C:\fakepath\17603644752868584656860372161595.jpg"
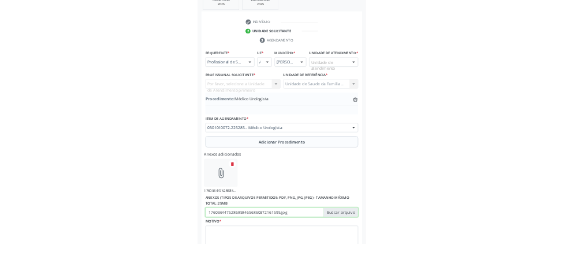
scroll to position [215, 0]
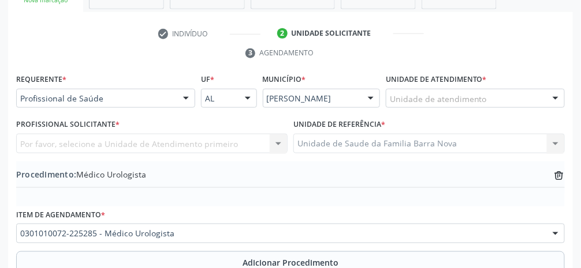
click at [346, 99] on div "Unidade de atendimento" at bounding box center [475, 99] width 179 height 20
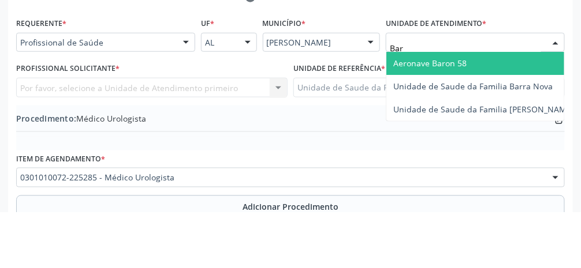
type input "Barr"
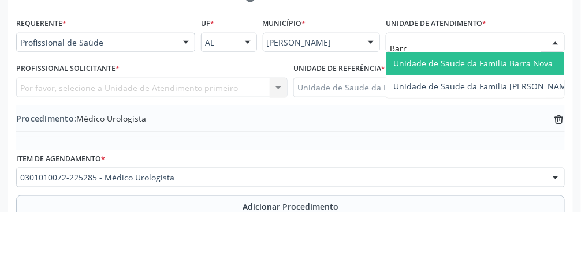
click at [346, 121] on span "Unidade de Saude da Familia Barra Nova" at bounding box center [472, 119] width 159 height 11
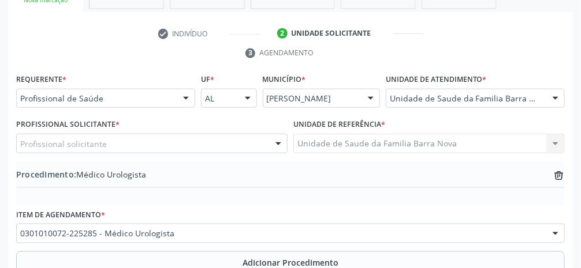
click at [181, 145] on div "Profissional solicitante" at bounding box center [151, 144] width 271 height 20
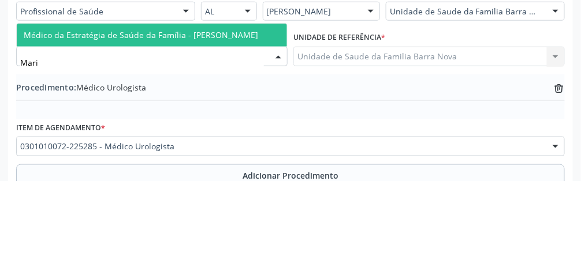
type input "[PERSON_NAME]"
click at [237, 124] on span "Médico da Estratégia de Saúde da Família - [PERSON_NAME]" at bounding box center [141, 122] width 234 height 11
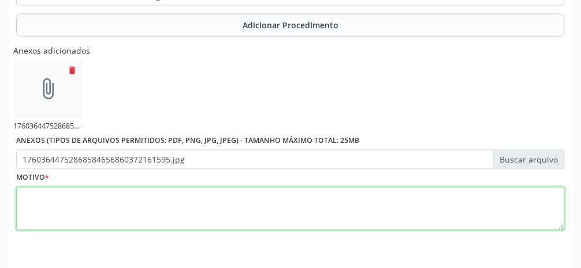
click at [327, 217] on textarea at bounding box center [290, 210] width 548 height 44
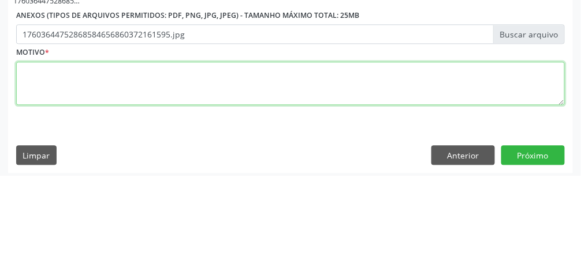
scroll to position [486, 0]
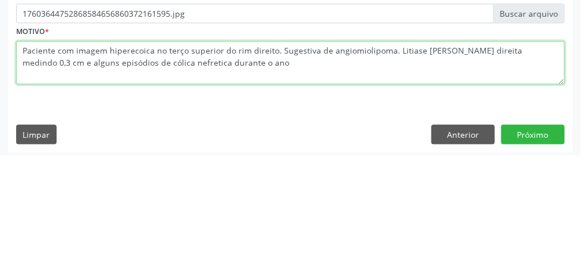
type textarea "Paciente com imagem hiperecoica no terço superior do rim direito. Sugestiva de …"
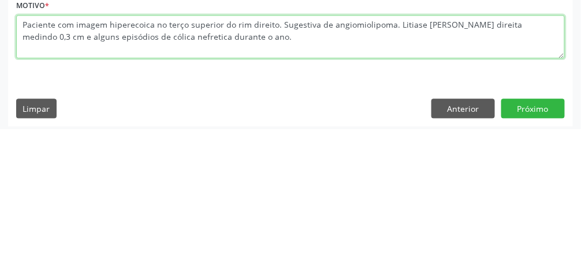
scroll to position [490, 0]
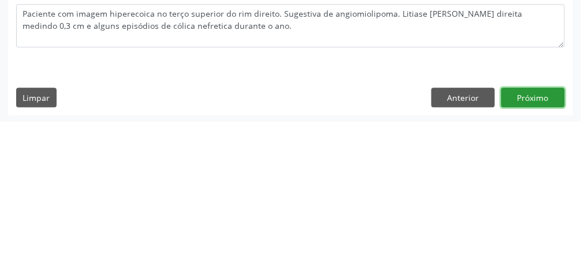
click at [346, 247] on button "Próximo" at bounding box center [533, 244] width 64 height 20
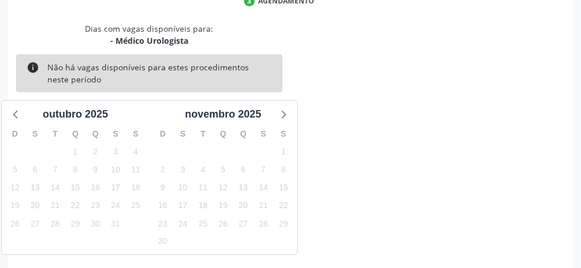
scroll to position [275, 0]
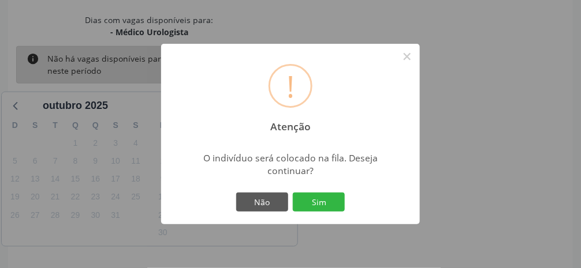
click at [324, 212] on button "Sim" at bounding box center [319, 203] width 52 height 20
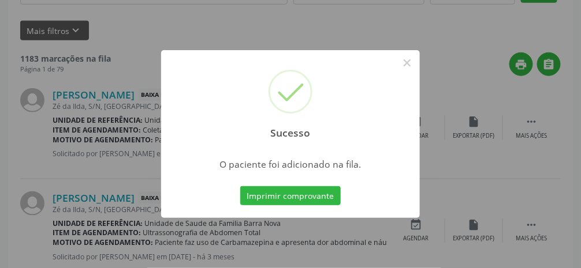
scroll to position [91, 0]
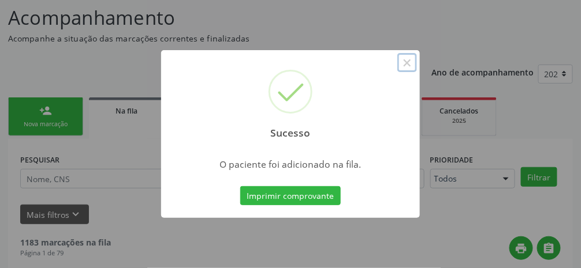
click at [346, 73] on button "×" at bounding box center [407, 63] width 20 height 20
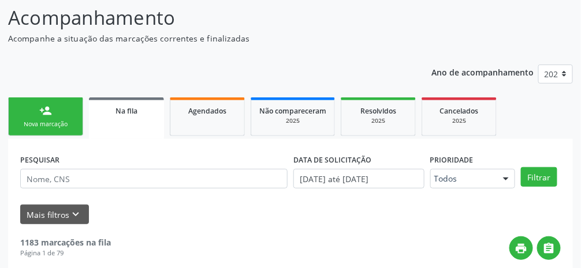
click at [51, 111] on div "person_add" at bounding box center [45, 110] width 13 height 13
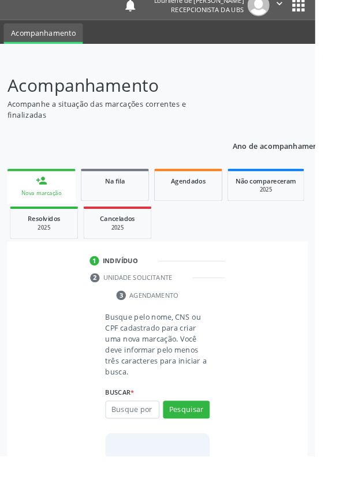
scroll to position [56, 0]
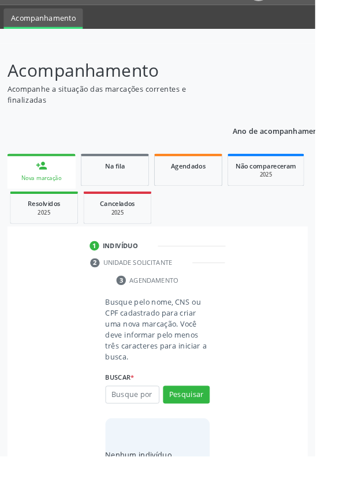
click at [0, 338] on div "Acompanhamento Acompanhe a situação das marcações correntes e finalizadas Relat…" at bounding box center [173, 308] width 347 height 521
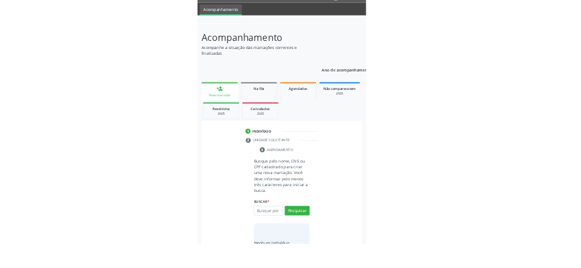
scroll to position [29, 0]
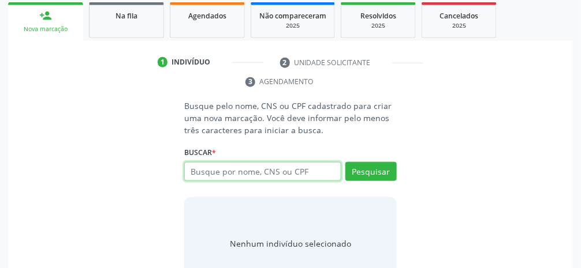
click at [312, 174] on input "text" at bounding box center [262, 172] width 157 height 20
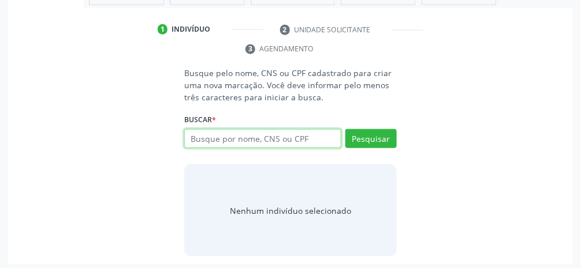
scroll to position [219, 0]
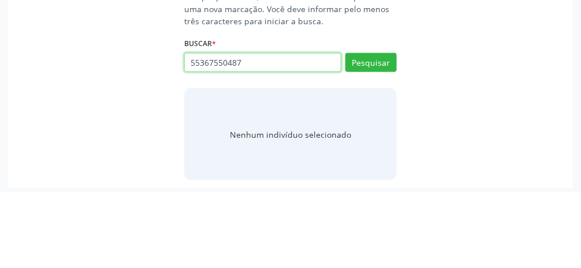
type input "55367550487"
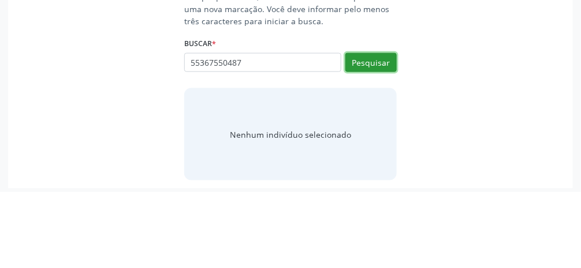
click at [346, 141] on button "Pesquisar" at bounding box center [370, 139] width 51 height 20
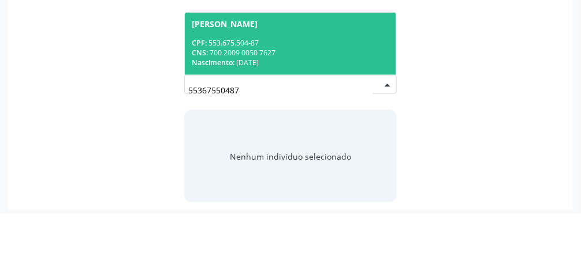
click at [346, 100] on div "CPF: 553.675.504-87" at bounding box center [290, 97] width 197 height 10
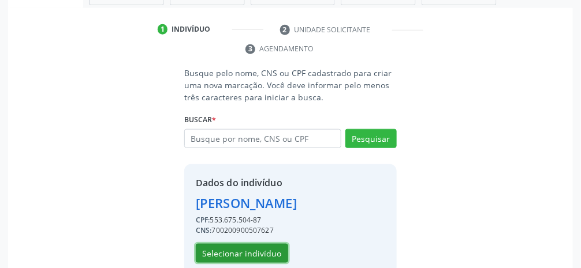
click at [242, 258] on button "Selecionar indivíduo" at bounding box center [242, 254] width 92 height 20
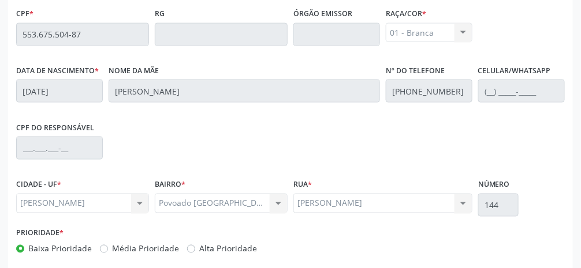
scroll to position [388, 0]
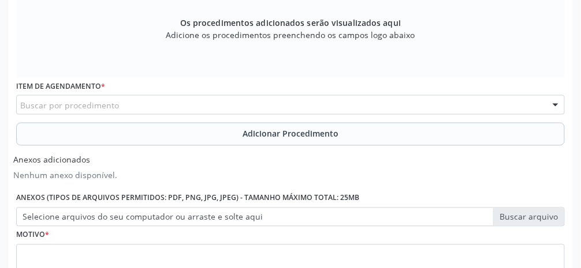
click at [266, 107] on div "Buscar por procedimento" at bounding box center [290, 105] width 548 height 20
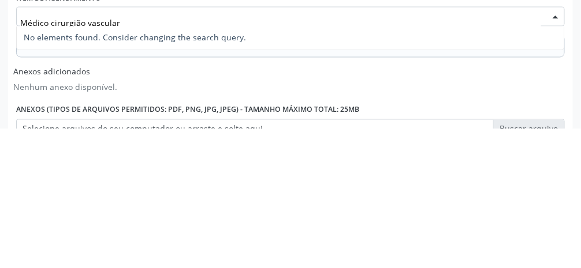
scroll to position [337, 0]
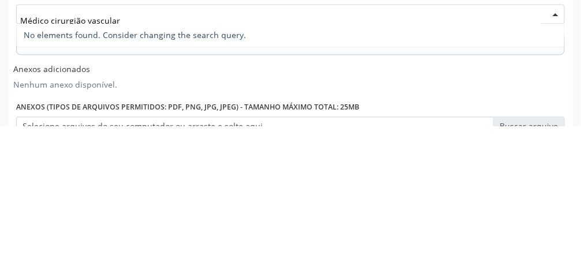
click at [87, 163] on input "Médico cirurgião vascular" at bounding box center [280, 162] width 521 height 23
click at [85, 160] on input "Médico cirurgião vascular" at bounding box center [280, 162] width 521 height 23
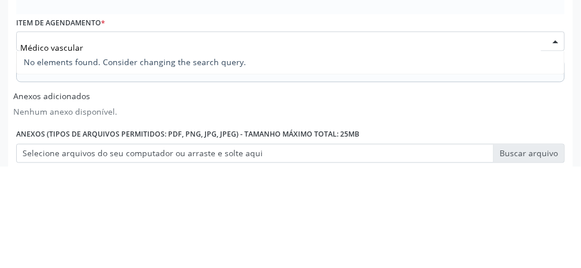
scroll to position [350, 0]
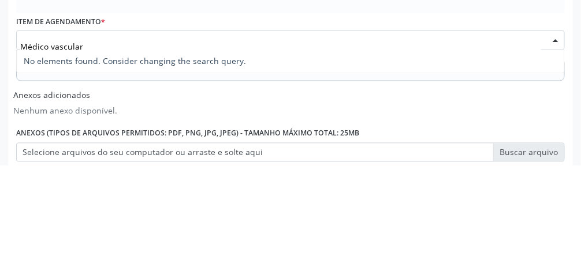
click at [178, 151] on input "Médico vascular" at bounding box center [280, 148] width 521 height 23
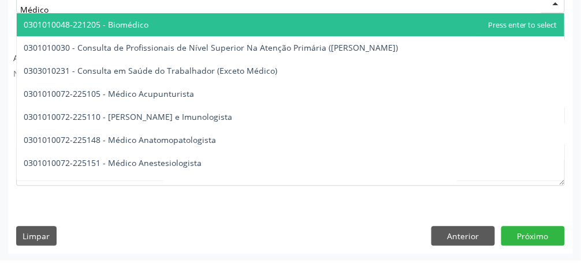
scroll to position [483, 0]
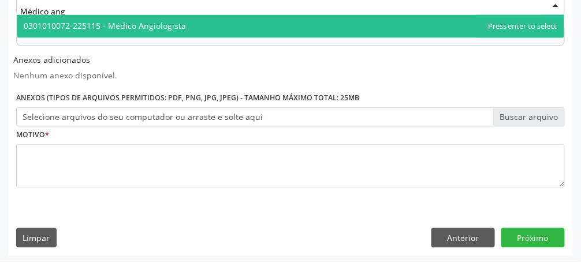
type input "Médico angi"
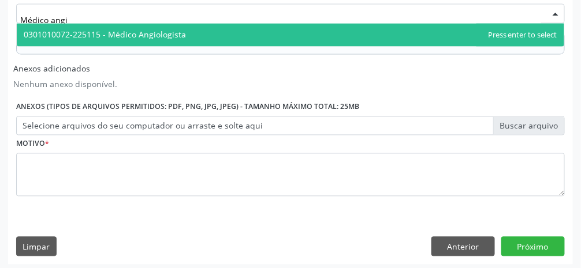
scroll to position [479, 0]
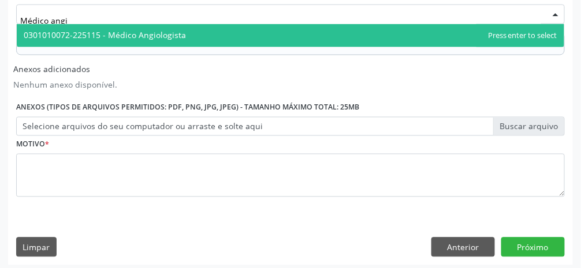
click at [230, 38] on span "0301010072-225115 - Médico Angiologista" at bounding box center [290, 35] width 547 height 23
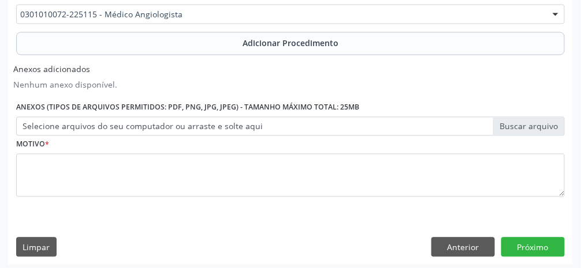
click at [346, 127] on label "Selecione arquivos do seu computador ou arraste e solte aqui" at bounding box center [290, 127] width 548 height 20
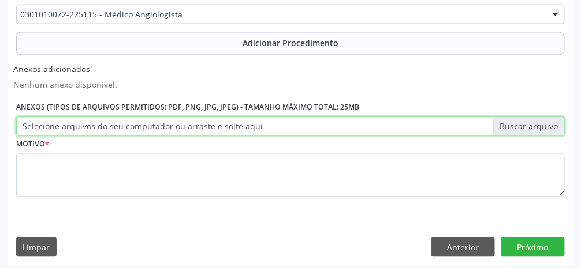
click at [346, 127] on input "Selecione arquivos do seu computador ou arraste e solte aqui" at bounding box center [290, 127] width 548 height 20
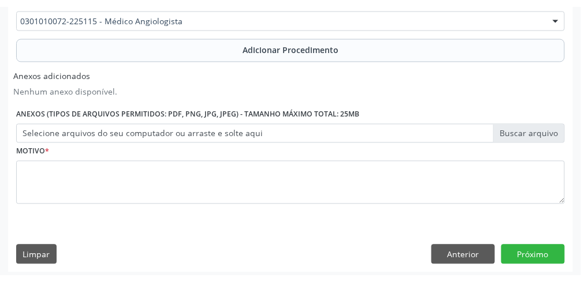
scroll to position [469, 0]
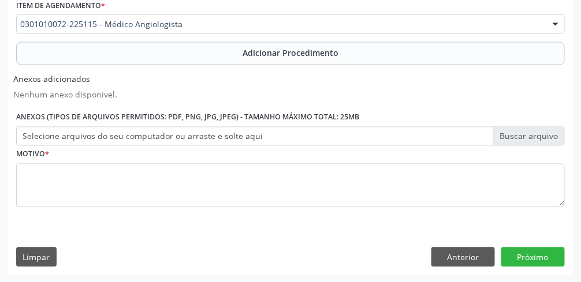
type input "C:\fakepath\17603651127494933990004001962372.jpg"
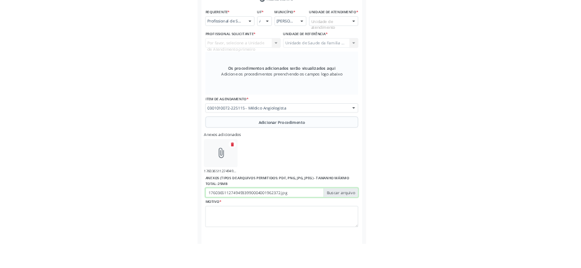
scroll to position [270, 0]
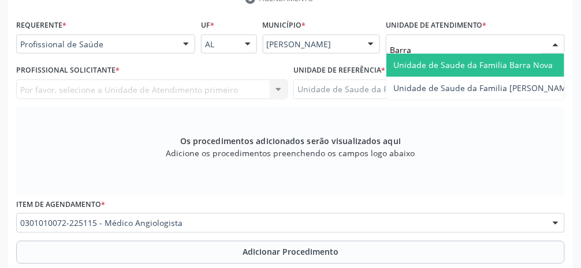
type input "Barra"
click at [346, 68] on span "Unidade de Saude da Familia Barra Nova" at bounding box center [472, 64] width 159 height 11
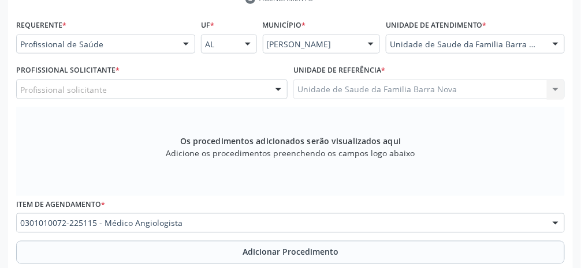
click at [175, 85] on div "Profissional solicitante" at bounding box center [151, 90] width 271 height 20
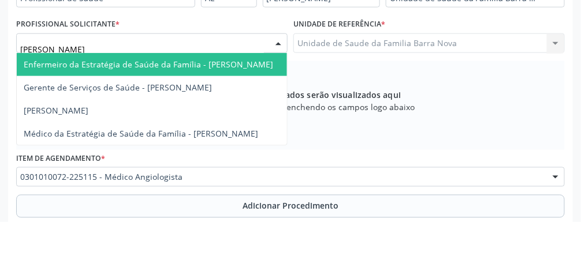
type input "[PERSON_NAME]"
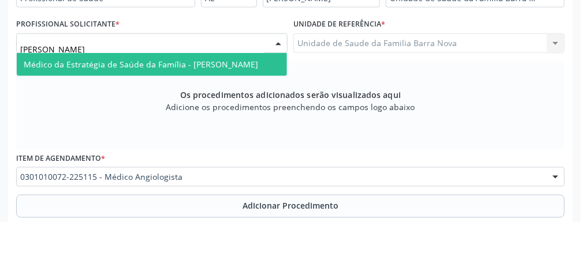
click at [242, 111] on span "Médico da Estratégia de Saúde da Família - [PERSON_NAME]" at bounding box center [141, 110] width 234 height 11
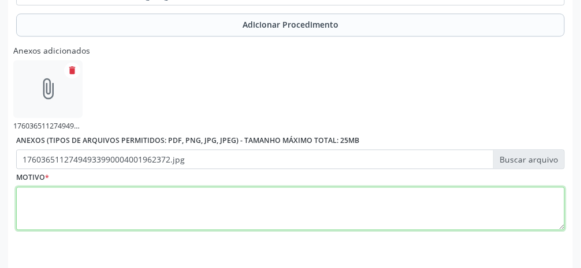
click at [324, 215] on textarea at bounding box center [290, 210] width 548 height 44
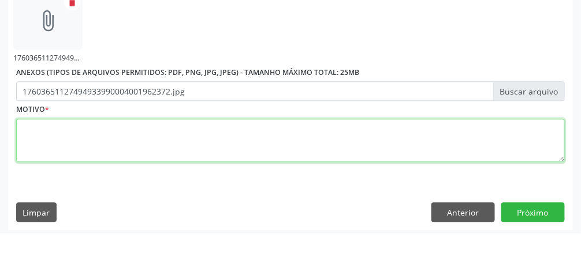
scroll to position [531, 0]
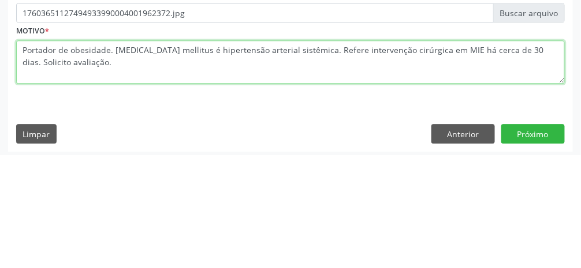
type textarea "Portador de obesidade. [MEDICAL_DATA] mellitus é hipertensão arterial sistêmica…"
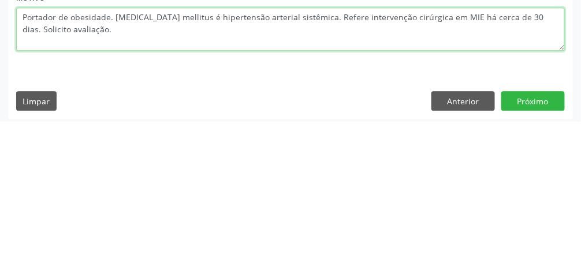
scroll to position [534, 0]
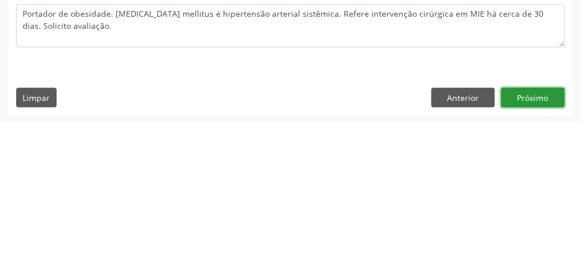
click at [346, 245] on button "Próximo" at bounding box center [533, 244] width 64 height 20
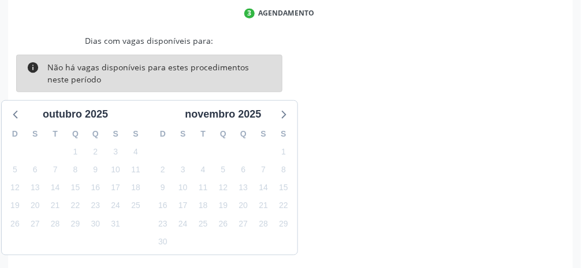
scroll to position [263, 0]
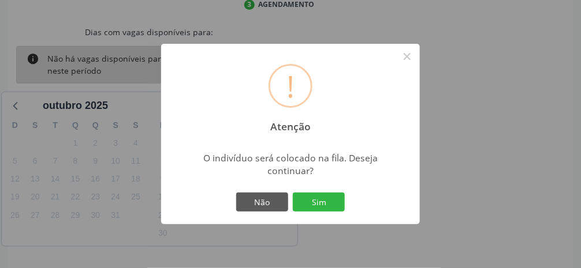
click at [322, 212] on button "Sim" at bounding box center [319, 203] width 52 height 20
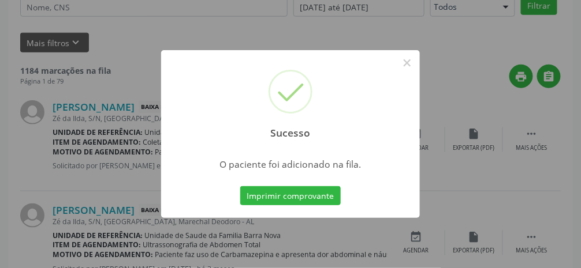
scroll to position [91, 0]
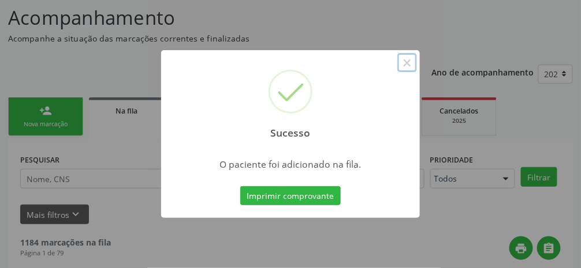
click at [346, 73] on button "×" at bounding box center [407, 63] width 20 height 20
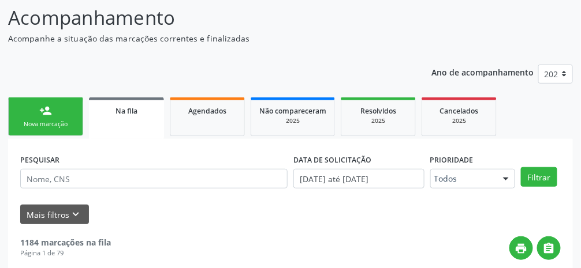
click at [50, 118] on link "person_add Nova marcação" at bounding box center [45, 117] width 75 height 39
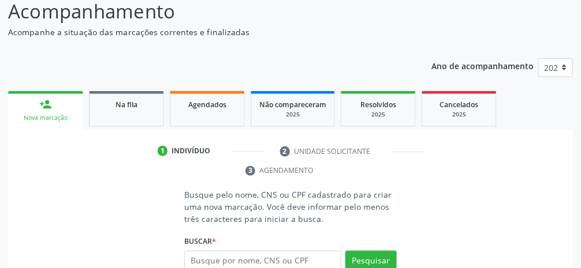
scroll to position [128, 0]
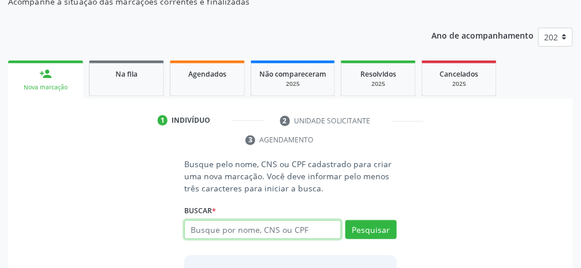
click at [293, 231] on input "text" at bounding box center [262, 231] width 157 height 20
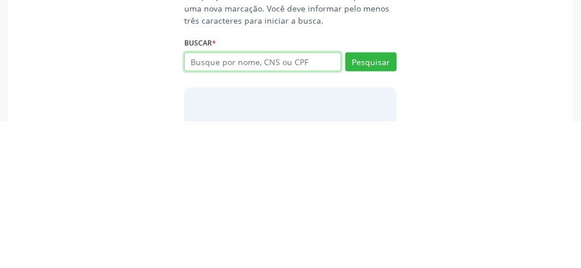
scroll to position [150, 0]
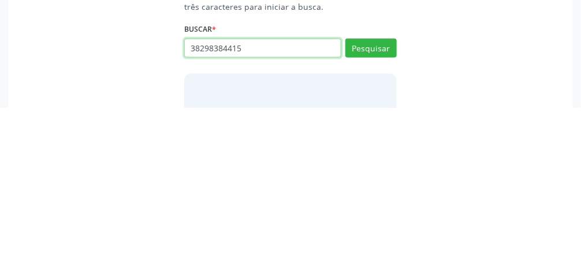
type input "38298384415"
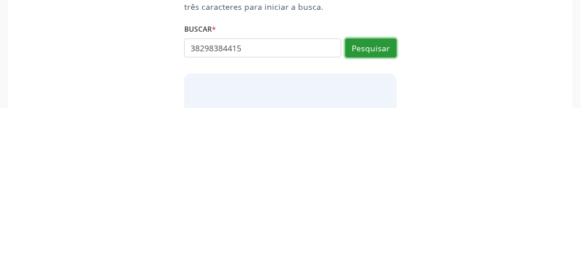
click at [346, 210] on button "Pesquisar" at bounding box center [370, 209] width 51 height 20
type input "38298384415"
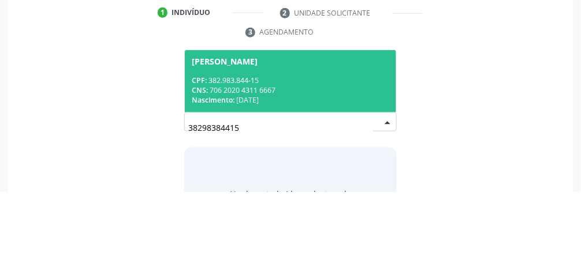
click at [331, 159] on div "CPF: 382.983.844-15" at bounding box center [290, 157] width 197 height 10
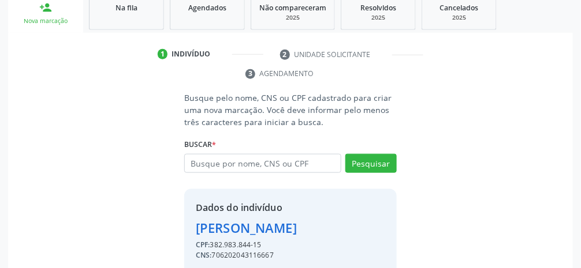
scroll to position [204, 0]
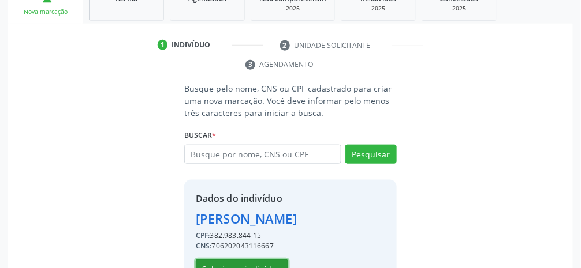
click at [249, 275] on button "Selecionar indivíduo" at bounding box center [242, 270] width 92 height 20
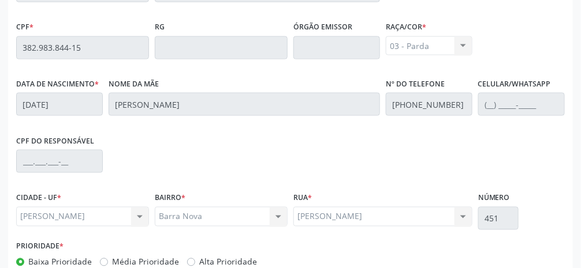
scroll to position [388, 0]
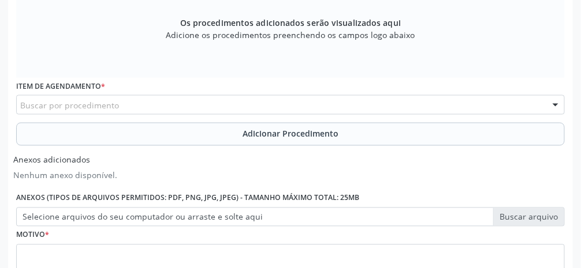
click at [186, 100] on div "Buscar por procedimento" at bounding box center [290, 105] width 548 height 20
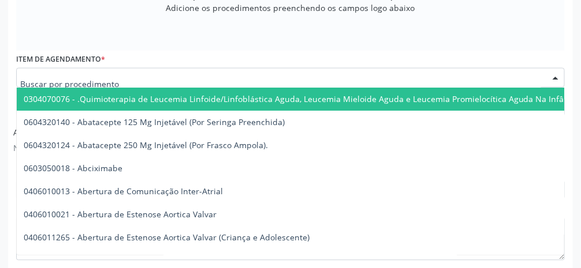
scroll to position [425, 0]
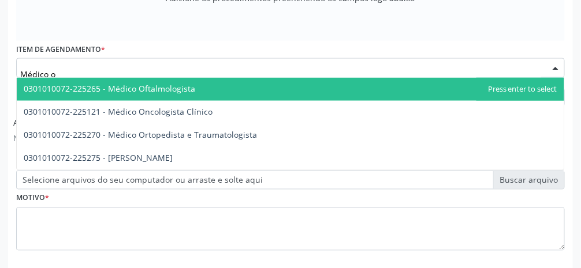
type input "Médico ot"
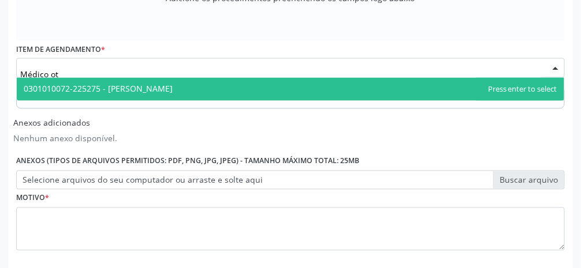
click at [159, 84] on span "0301010072-225275 - [PERSON_NAME]" at bounding box center [98, 89] width 149 height 11
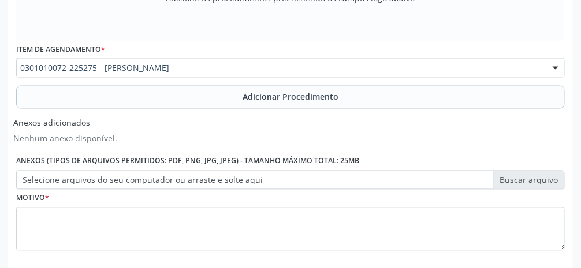
click at [300, 96] on span "Adicionar Procedimento" at bounding box center [290, 97] width 96 height 12
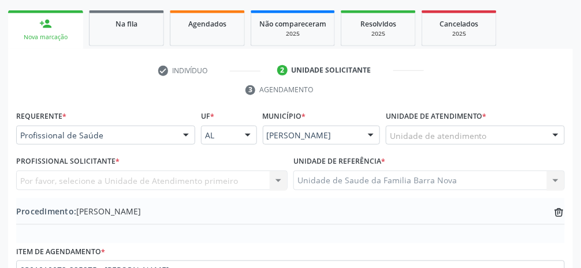
click at [346, 133] on div "Unidade de atendimento" at bounding box center [475, 136] width 179 height 20
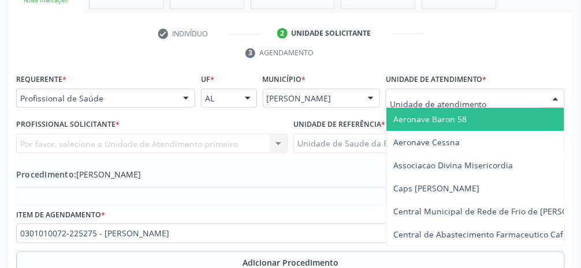
scroll to position [215, 0]
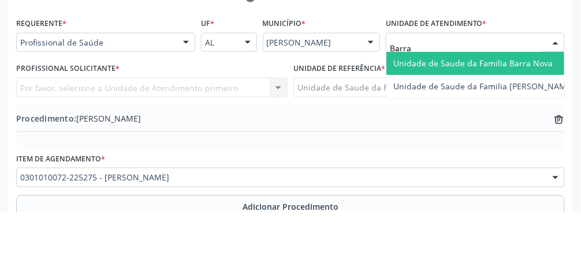
type input "Barra"
click at [346, 117] on span "Unidade de Saude da Familia Barra Nova" at bounding box center [472, 119] width 159 height 11
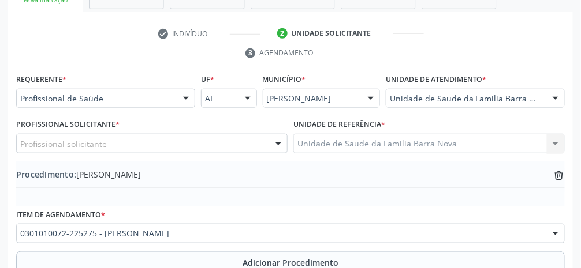
click at [202, 148] on div "Profissional solicitante" at bounding box center [151, 144] width 271 height 20
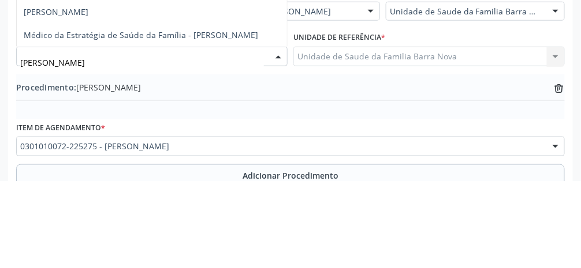
type input "[PERSON_NAME]"
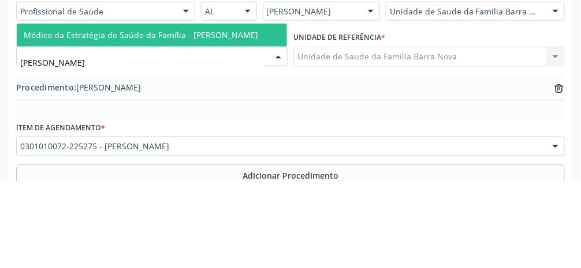
click at [238, 126] on span "Médico da Estratégia de Saúde da Família - [PERSON_NAME]" at bounding box center [141, 122] width 234 height 11
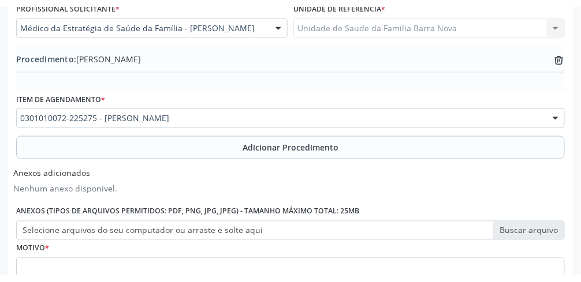
scroll to position [344, 0]
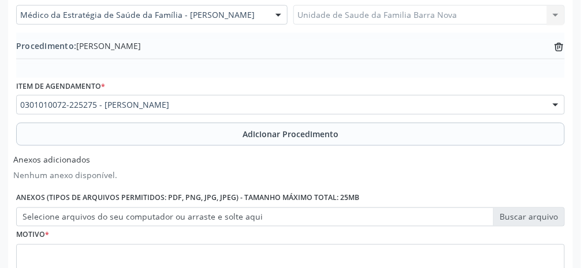
click at [346, 221] on label "Selecione arquivos do seu computador ou arraste e solte aqui" at bounding box center [290, 218] width 548 height 20
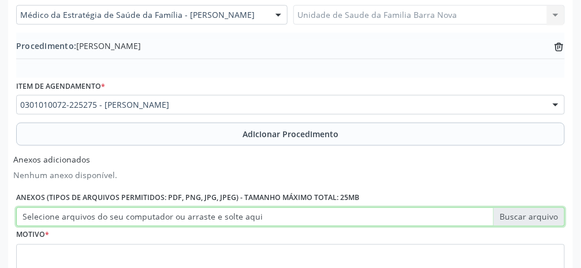
click at [346, 221] on input "Selecione arquivos do seu computador ou arraste e solte aqui" at bounding box center [290, 218] width 548 height 20
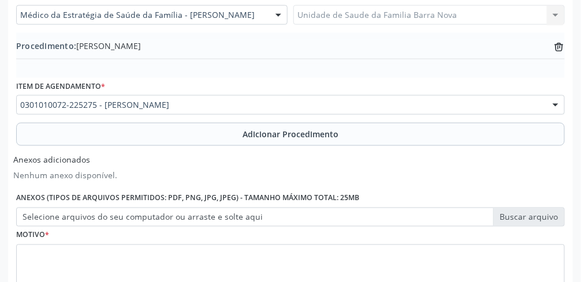
type input "C:\fakepath\17603657652606367390286748678681.jpg"
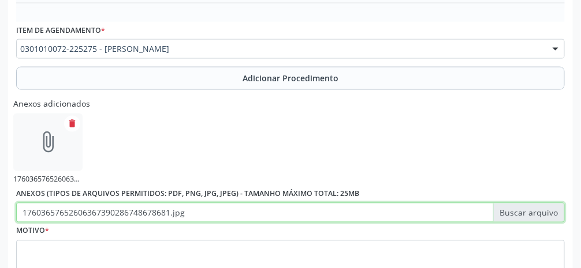
scroll to position [453, 0]
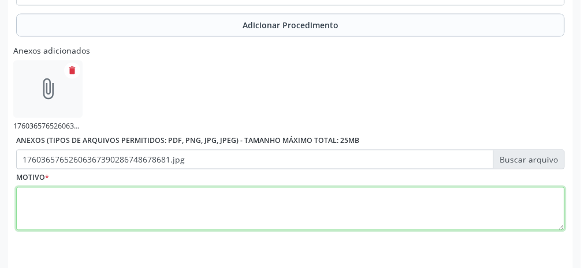
click at [298, 208] on textarea at bounding box center [290, 210] width 548 height 44
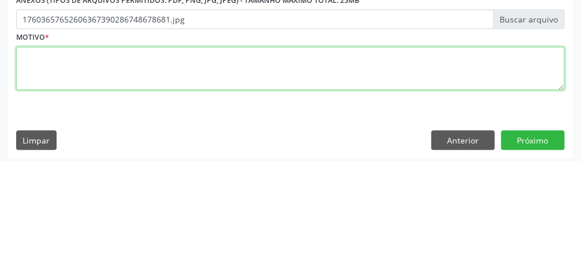
scroll to position [487, 0]
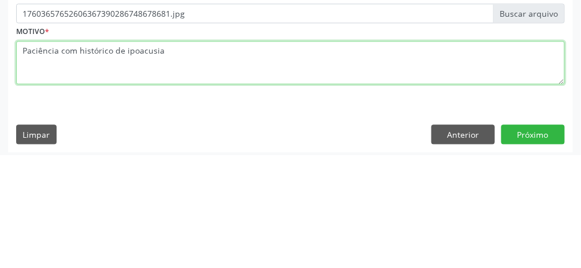
click at [128, 163] on textarea "Paciência com histórico de ipoacusia" at bounding box center [290, 176] width 548 height 44
click at [126, 164] on textarea "Paciência com histórico de ipoacusia" at bounding box center [290, 176] width 548 height 44
click at [129, 156] on textarea "Paciência com histórico de ipoacusia" at bounding box center [290, 176] width 548 height 44
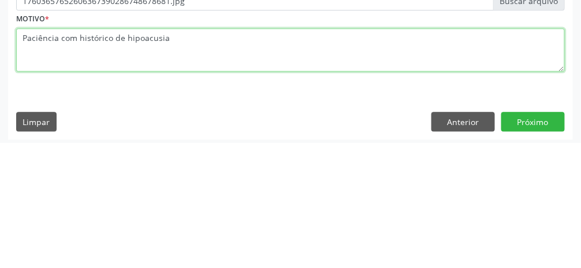
click at [184, 166] on textarea "Paciência com histórico de hipoacusia" at bounding box center [290, 176] width 548 height 44
type textarea "Paciência com histórico de hipoacusia já realizado lavagem otologic, sem melhor…"
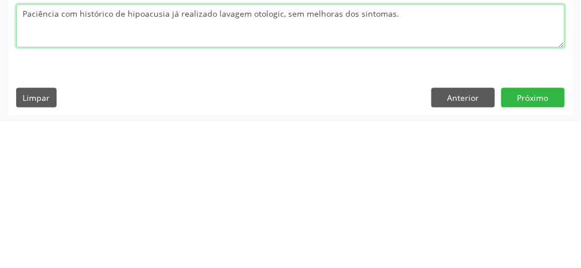
scroll to position [490, 0]
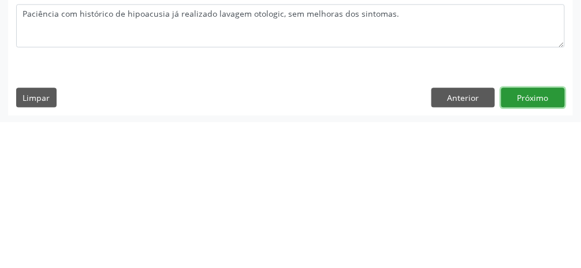
click at [346, 251] on button "Próximo" at bounding box center [533, 244] width 64 height 20
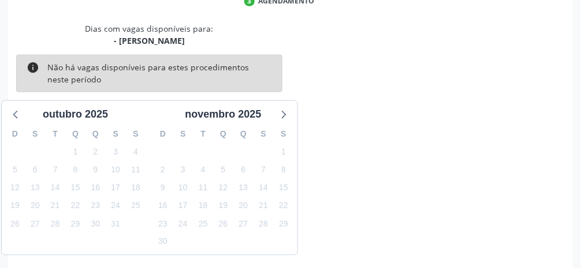
scroll to position [275, 0]
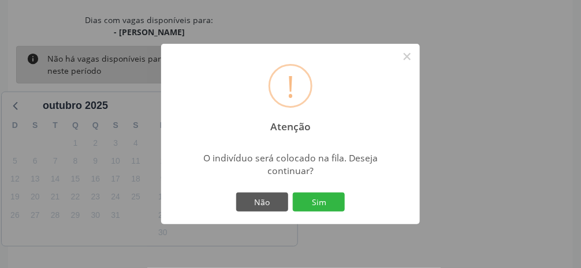
click at [333, 212] on button "Sim" at bounding box center [319, 203] width 52 height 20
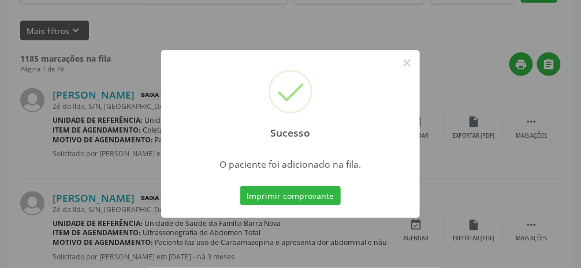
scroll to position [91, 0]
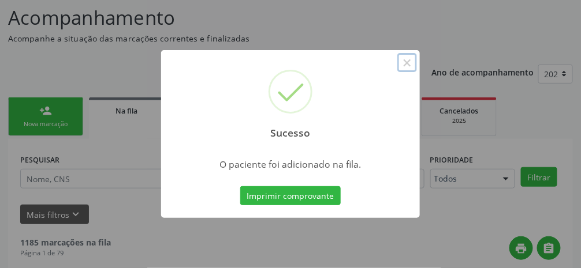
click at [346, 73] on button "×" at bounding box center [407, 63] width 20 height 20
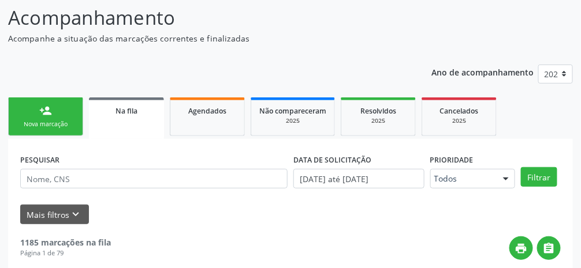
click at [53, 115] on link "person_add Nova marcação" at bounding box center [45, 117] width 75 height 39
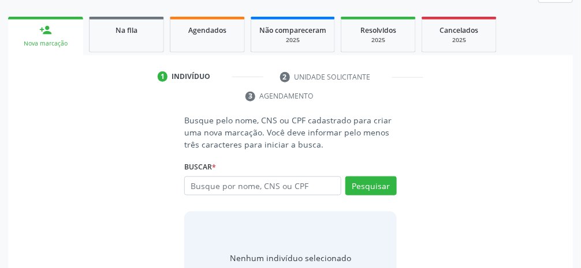
scroll to position [172, 0]
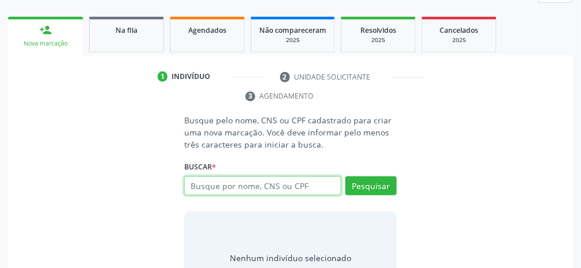
click at [304, 188] on input "text" at bounding box center [262, 187] width 157 height 20
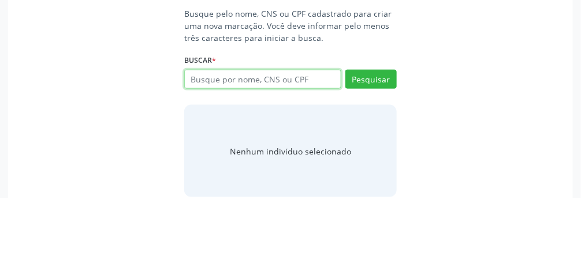
scroll to position [209, 0]
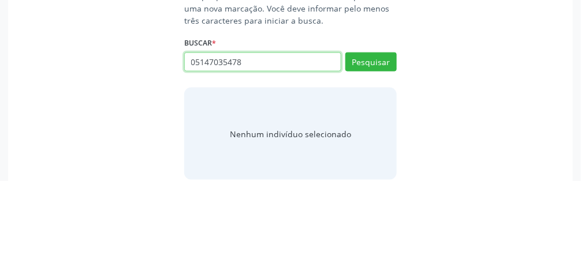
type input "05147035478"
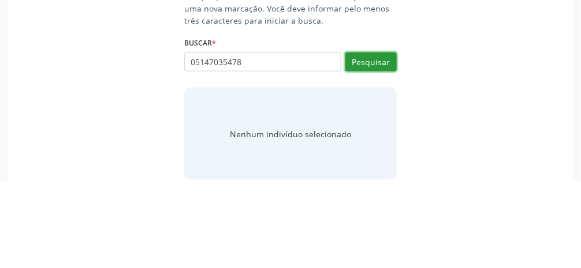
click at [346, 154] on button "Pesquisar" at bounding box center [370, 150] width 51 height 20
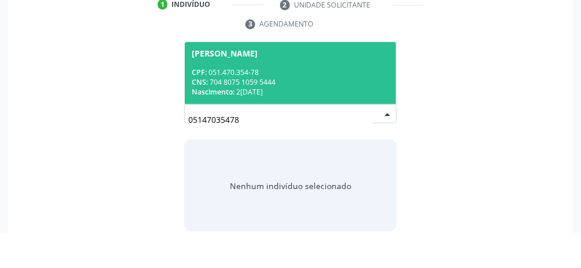
click at [329, 100] on span "[PERSON_NAME] CPF: 051.470.354-78 CNS: 704 8075 1059 5444 Nascimento: [DATE]" at bounding box center [290, 108] width 211 height 62
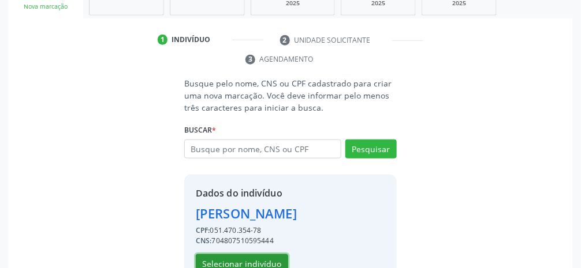
click at [244, 264] on button "Selecionar indivíduo" at bounding box center [242, 265] width 92 height 20
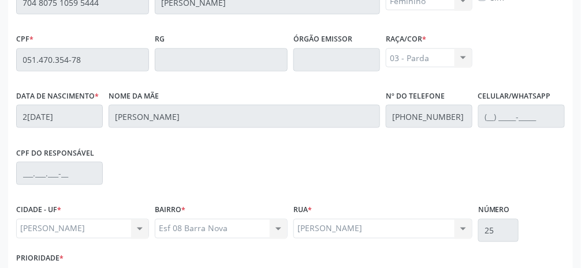
scroll to position [388, 0]
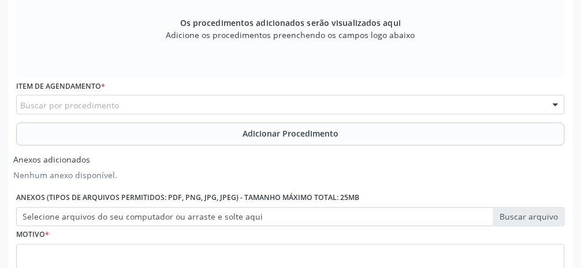
click at [294, 104] on div "Buscar por procedimento" at bounding box center [290, 105] width 548 height 20
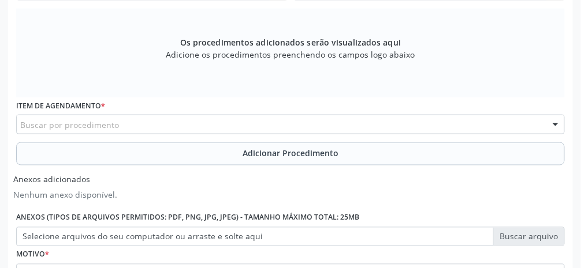
scroll to position [373, 0]
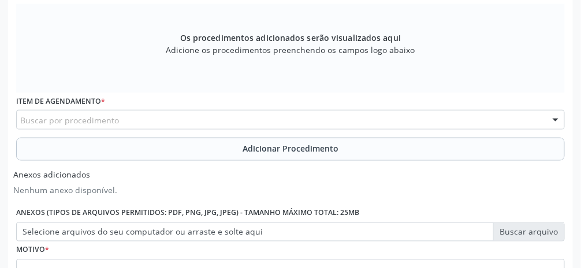
click at [238, 120] on div "Buscar por procedimento" at bounding box center [290, 120] width 548 height 20
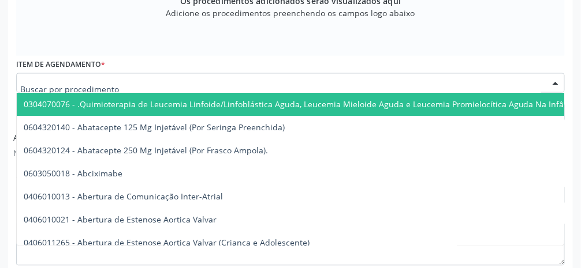
scroll to position [410, 0]
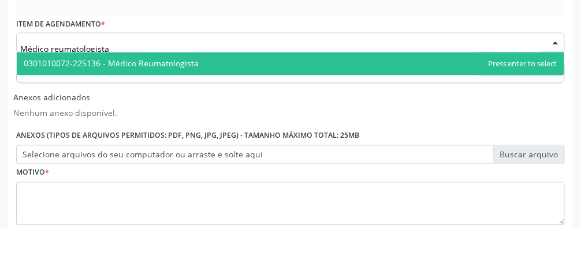
type input "Médico reumatologista"
click at [238, 106] on span "0301010072-225136 - Médico Reumatologista" at bounding box center [290, 104] width 547 height 23
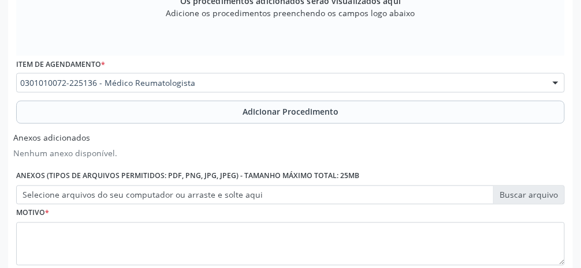
click at [326, 115] on span "Adicionar Procedimento" at bounding box center [290, 112] width 96 height 12
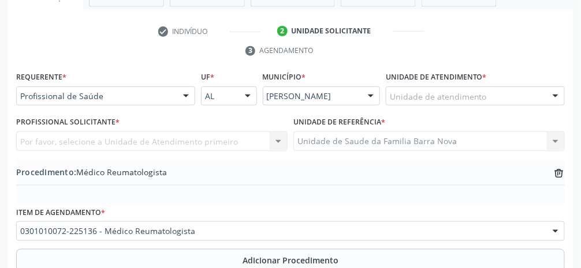
scroll to position [218, 0]
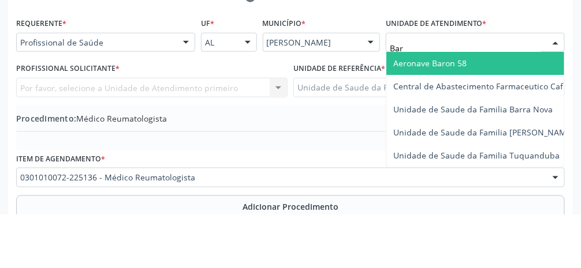
type input "Barr"
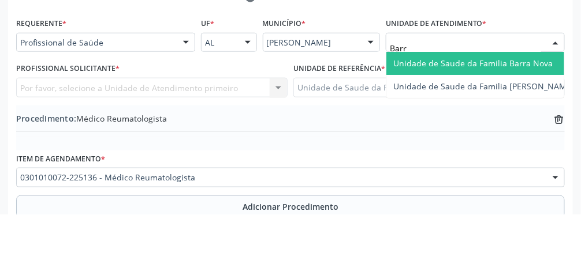
click at [346, 120] on span "Unidade de Saude da Familia Barra Nova" at bounding box center [472, 116] width 159 height 11
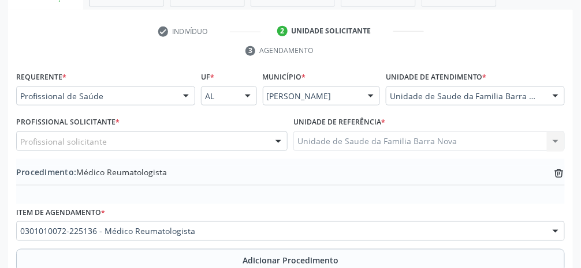
click at [193, 148] on div "Profissional solicitante" at bounding box center [151, 142] width 271 height 20
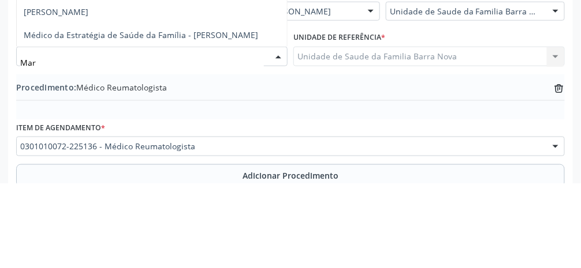
type input "[PERSON_NAME]"
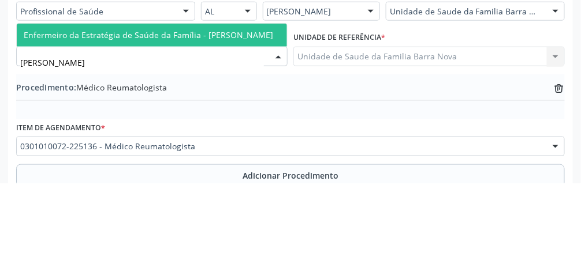
click at [257, 120] on span "Enfermeiro da Estratégia de Saúde da Família - [PERSON_NAME]" at bounding box center [148, 119] width 249 height 11
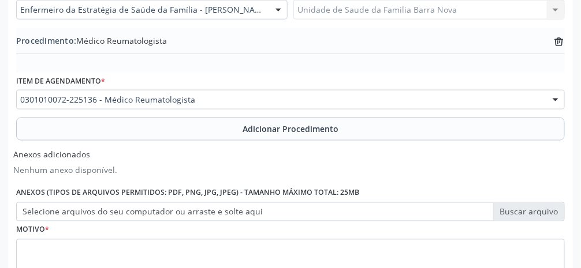
scroll to position [401, 0]
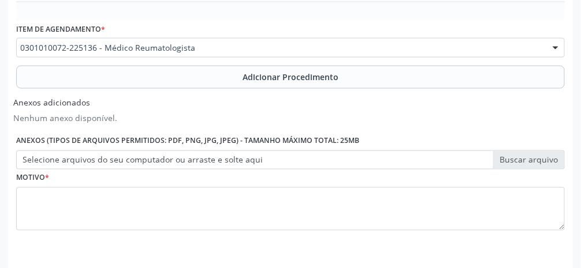
click at [346, 161] on label "Selecione arquivos do seu computador ou arraste e solte aqui" at bounding box center [290, 161] width 548 height 20
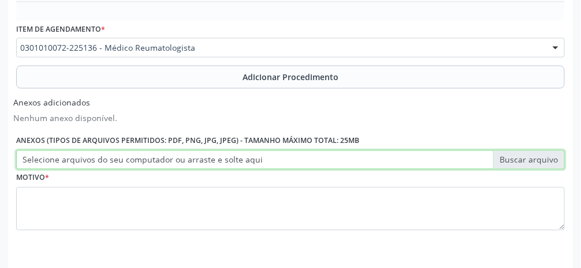
click at [346, 161] on input "Selecione arquivos do seu computador ou arraste e solte aqui" at bounding box center [290, 161] width 548 height 20
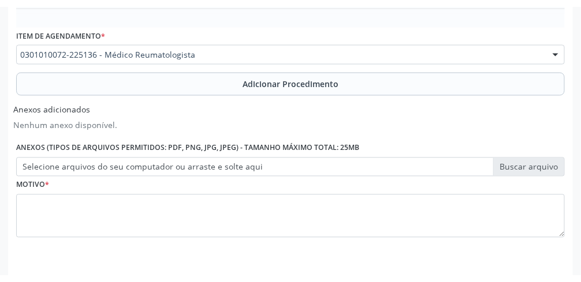
scroll to position [387, 0]
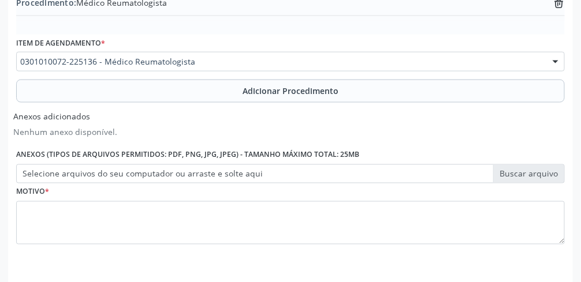
type input "C:\fakepath\17603662759178366143324005137623.jpg"
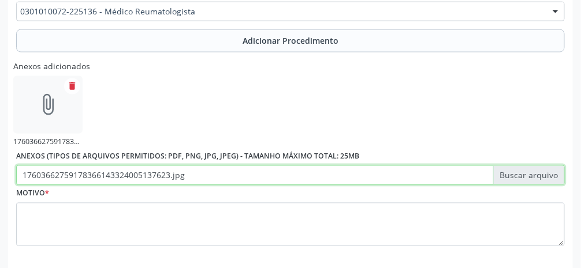
scroll to position [453, 0]
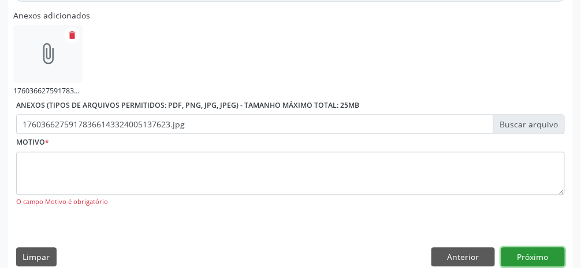
scroll to position [489, 0]
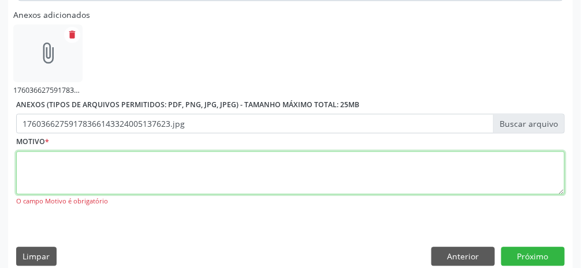
click at [309, 174] on textarea at bounding box center [290, 174] width 548 height 44
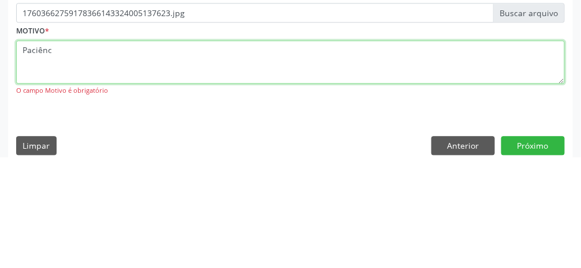
type textarea "Paciên"
type textarea "Paciente refere fortes dores articulares crônicas."
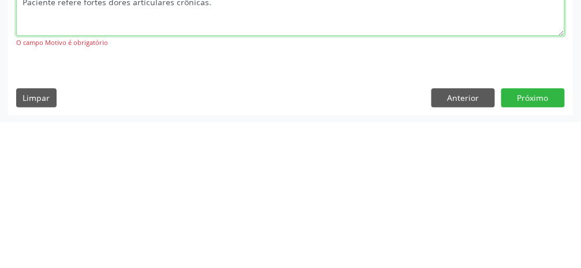
scroll to position [502, 0]
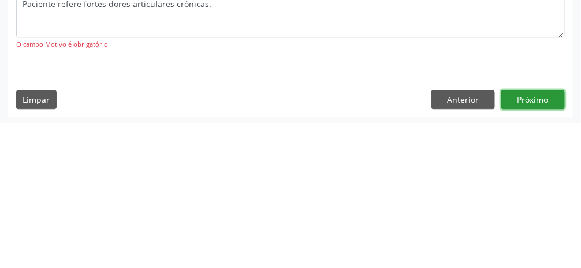
click at [346, 251] on button "Próximo" at bounding box center [533, 245] width 64 height 20
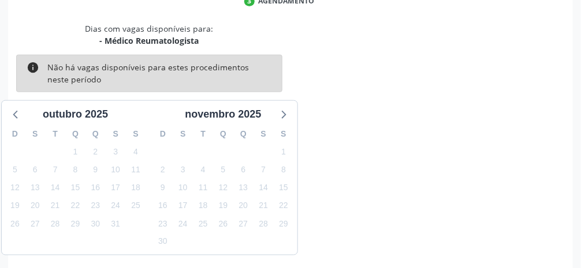
scroll to position [275, 0]
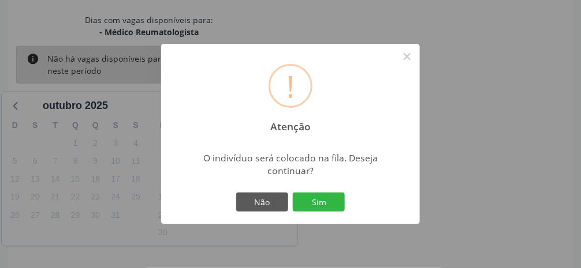
click at [326, 212] on button "Sim" at bounding box center [319, 203] width 52 height 20
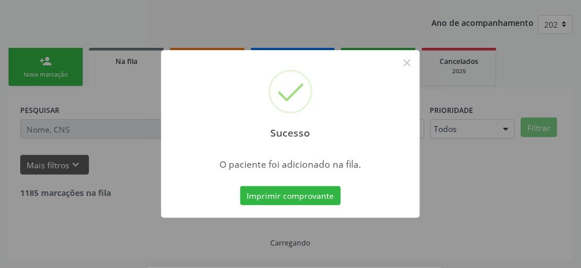
scroll to position [91, 0]
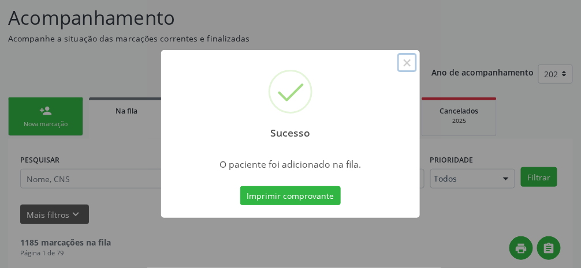
click at [346, 73] on button "×" at bounding box center [407, 63] width 20 height 20
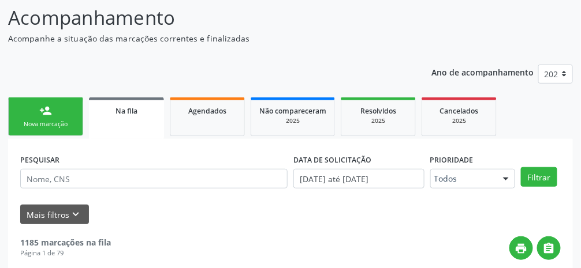
click at [55, 118] on link "person_add Nova marcação" at bounding box center [45, 117] width 75 height 39
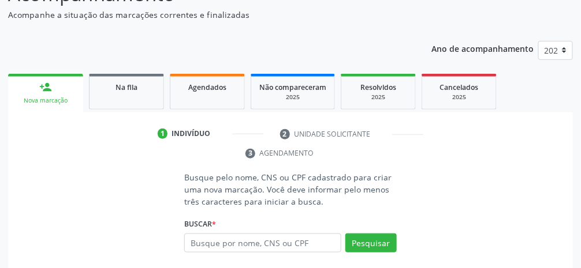
scroll to position [128, 0]
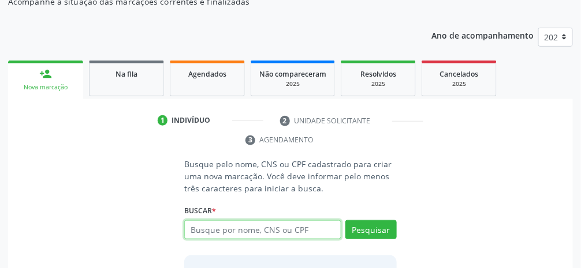
click at [304, 232] on input "text" at bounding box center [262, 231] width 157 height 20
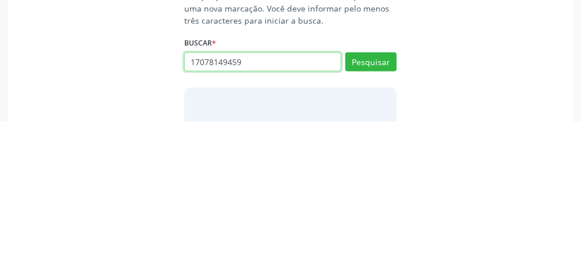
type input "17078149459"
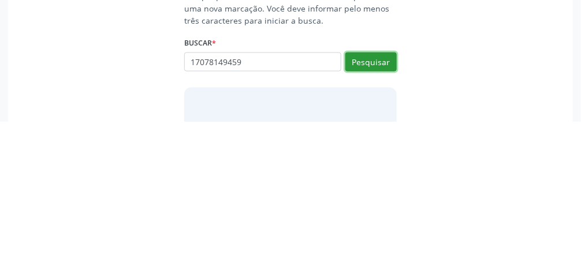
click at [346, 210] on button "Pesquisar" at bounding box center [370, 209] width 51 height 20
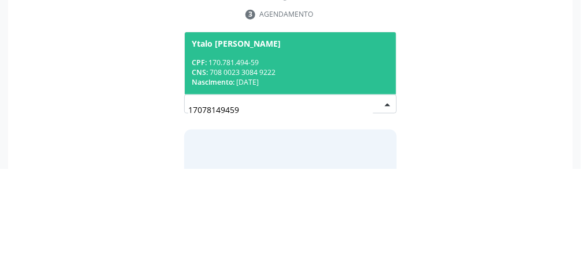
scroll to position [155, 0]
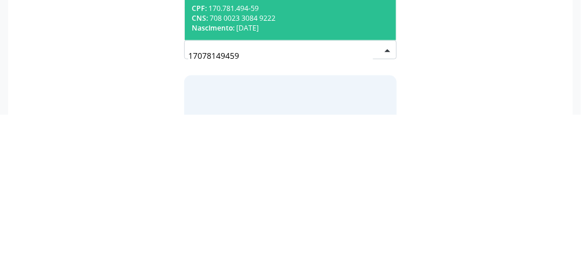
click at [328, 172] on div "CNS: 708 0023 3084 9222" at bounding box center [290, 172] width 197 height 10
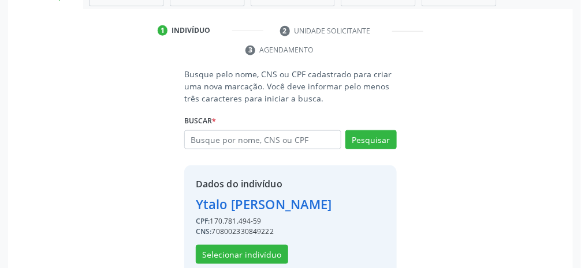
scroll to position [223, 0]
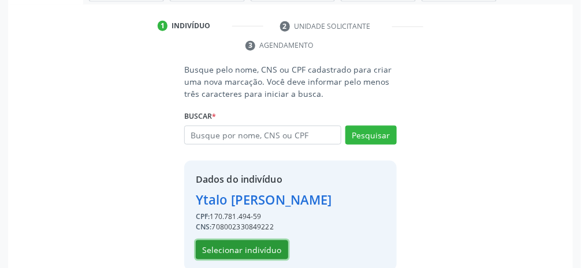
click at [266, 260] on button "Selecionar indivíduo" at bounding box center [242, 251] width 92 height 20
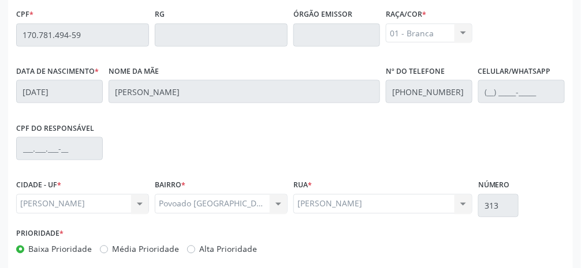
scroll to position [388, 0]
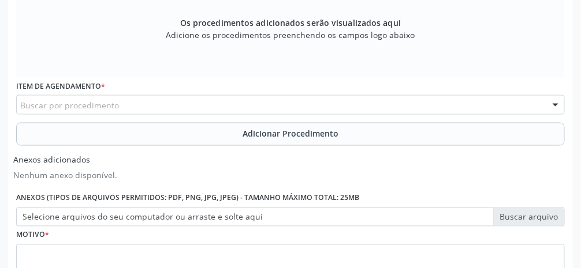
click at [232, 107] on div "Buscar por procedimento" at bounding box center [290, 105] width 548 height 20
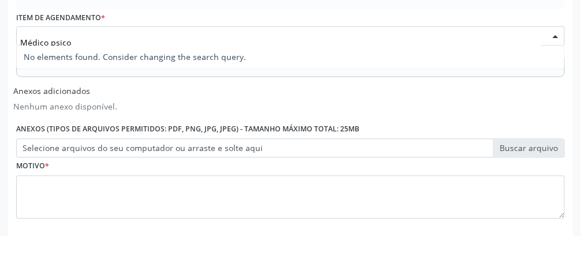
scroll to position [425, 0]
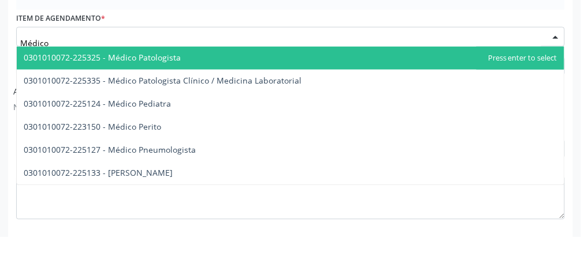
type input "Médic"
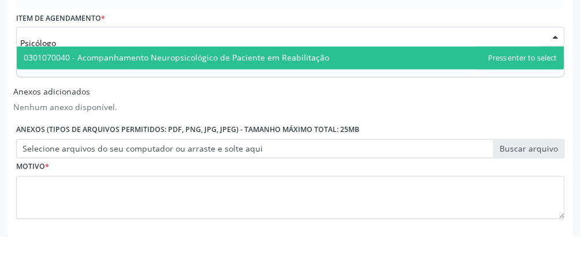
type input "Psicólogo"
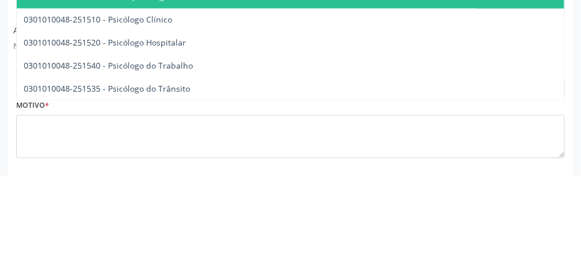
click at [166, 111] on span "0301010048-251510 - Psicólogo Clínico" at bounding box center [98, 112] width 148 height 11
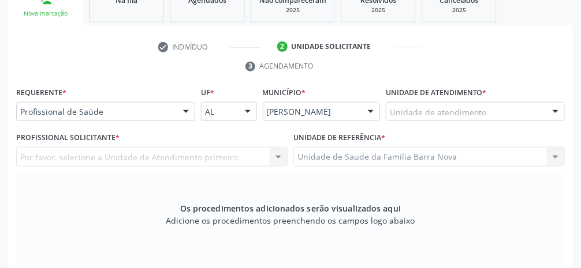
scroll to position [200, 0]
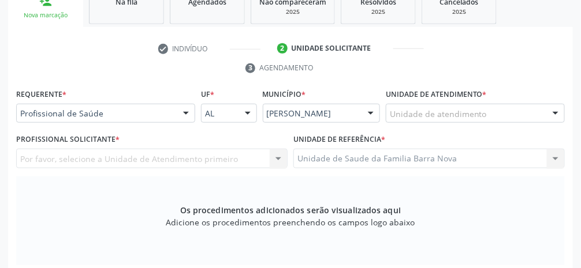
click at [346, 118] on div "Unidade de atendimento" at bounding box center [475, 114] width 179 height 20
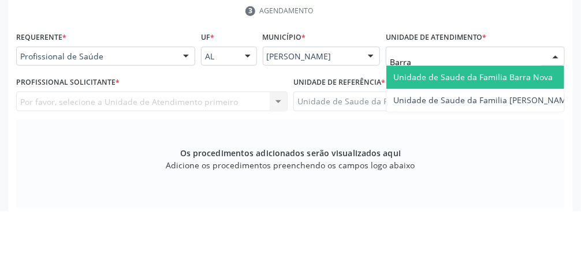
type input "Barra"
click at [346, 136] on span "Unidade de Saude da Familia Barra Nova" at bounding box center [472, 134] width 159 height 11
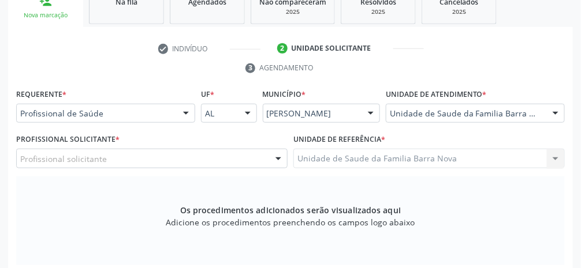
click at [163, 163] on div "Profissional solicitante" at bounding box center [151, 159] width 271 height 20
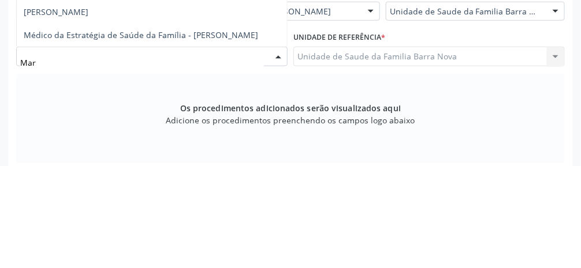
type input "[PERSON_NAME]"
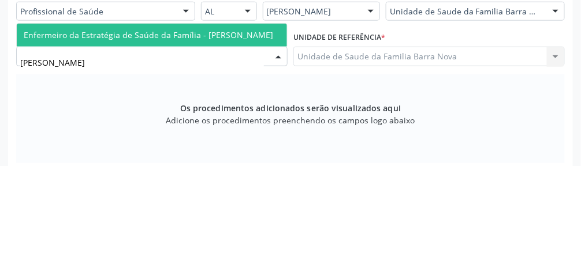
click at [206, 141] on span "Enfermeiro da Estratégia de Saúde da Família - [PERSON_NAME]" at bounding box center [148, 137] width 249 height 11
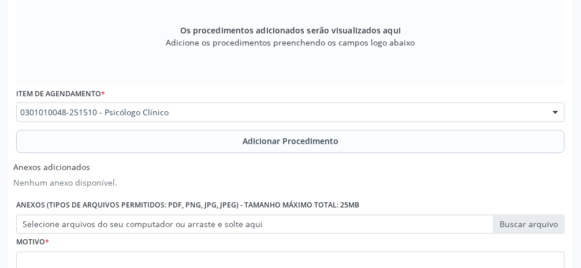
scroll to position [446, 0]
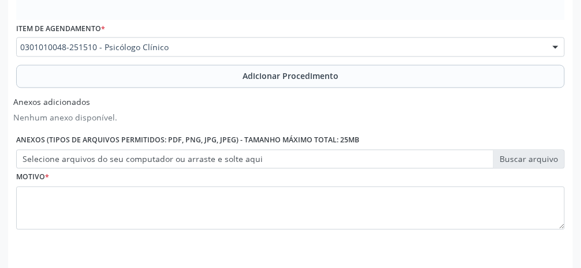
click at [346, 164] on label "Selecione arquivos do seu computador ou arraste e solte aqui" at bounding box center [290, 160] width 548 height 20
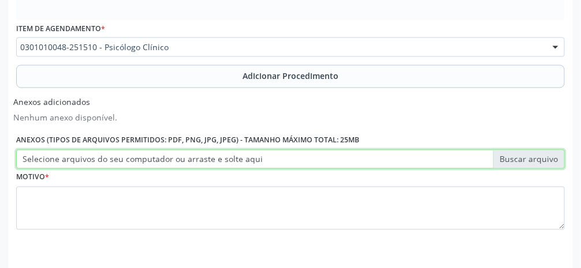
click at [346, 164] on input "Selecione arquivos do seu computador ou arraste e solte aqui" at bounding box center [290, 160] width 548 height 20
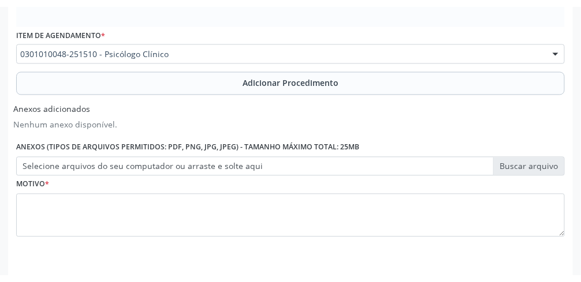
scroll to position [432, 0]
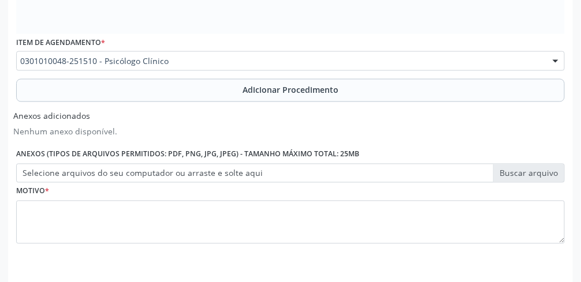
type input "C:\fakepath\17603670787028575933669205488258.jpg"
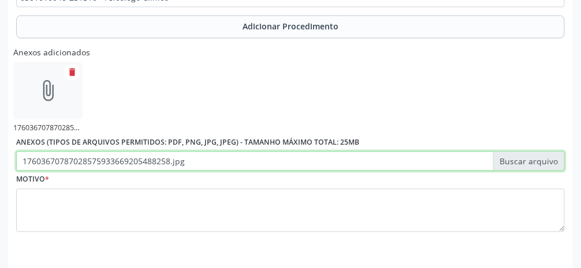
scroll to position [497, 0]
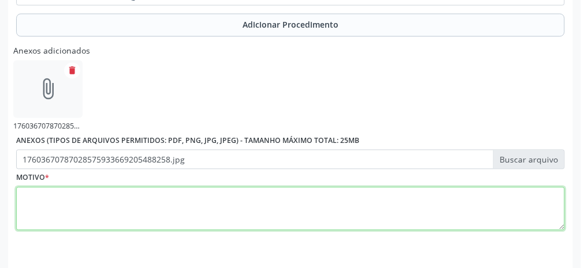
click at [229, 211] on textarea at bounding box center [290, 210] width 548 height 44
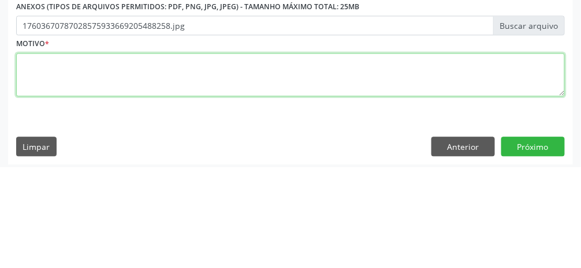
scroll to position [531, 0]
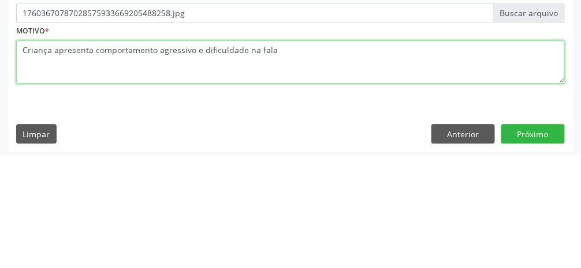
type textarea "Criança apresenta comportamento agressivo e dificuldade na fala."
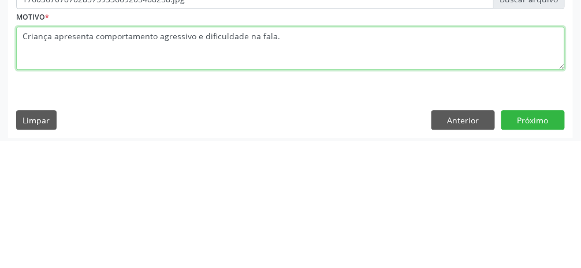
scroll to position [534, 0]
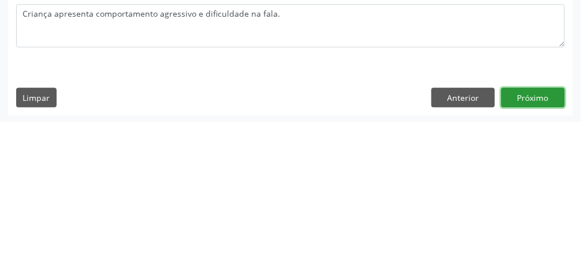
click at [346, 244] on button "Próximo" at bounding box center [533, 244] width 64 height 20
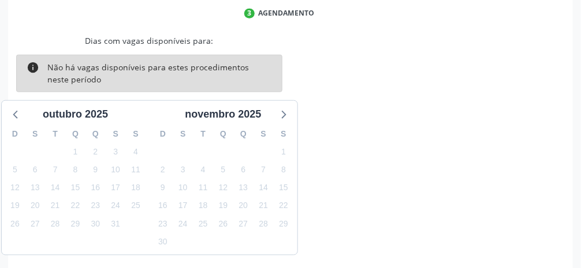
scroll to position [263, 0]
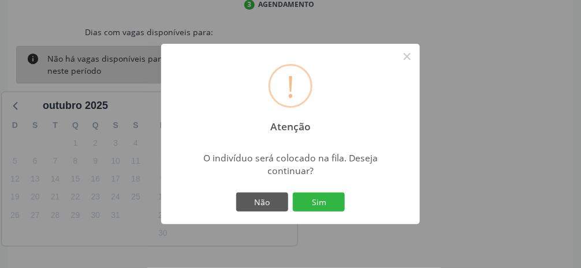
click at [327, 212] on button "Sim" at bounding box center [319, 203] width 52 height 20
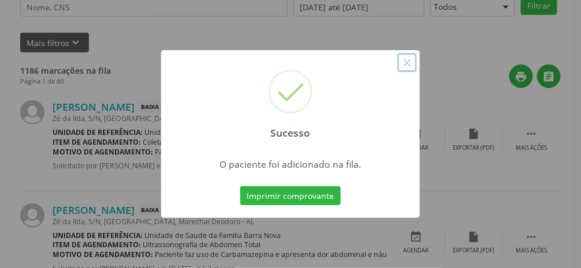
click at [346, 73] on button "×" at bounding box center [407, 63] width 20 height 20
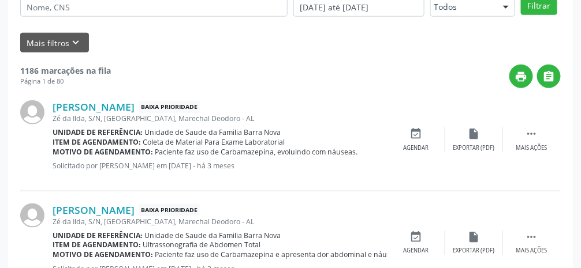
scroll to position [91, 0]
